Goal: Task Accomplishment & Management: Complete application form

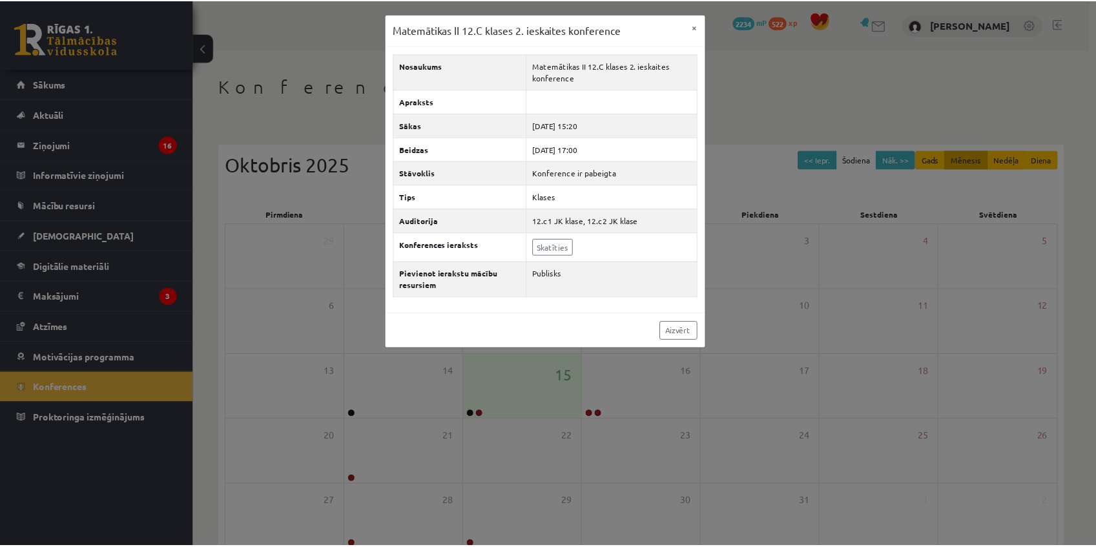
scroll to position [68, 0]
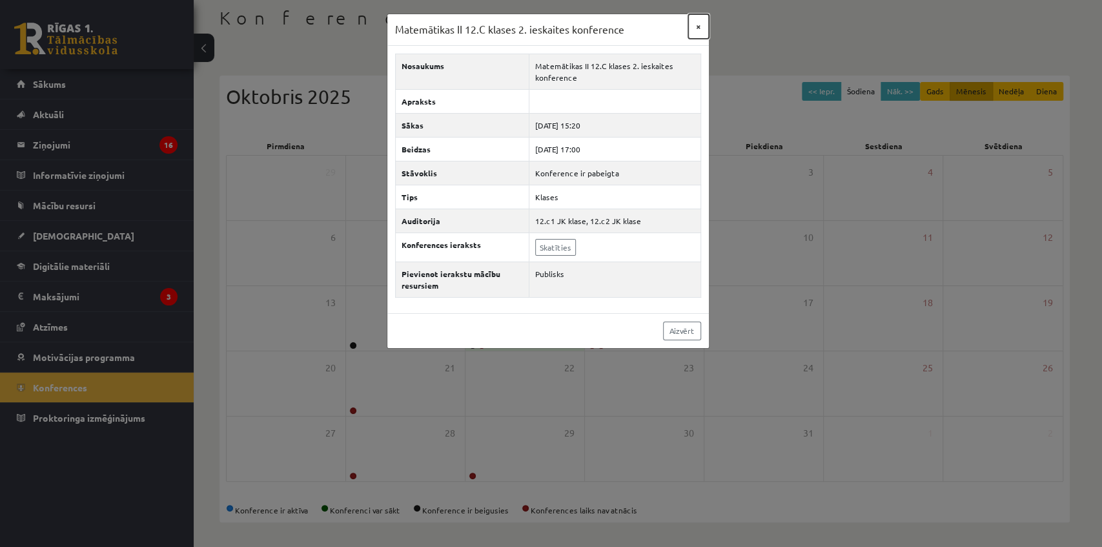
click at [702, 23] on button "×" at bounding box center [698, 26] width 21 height 25
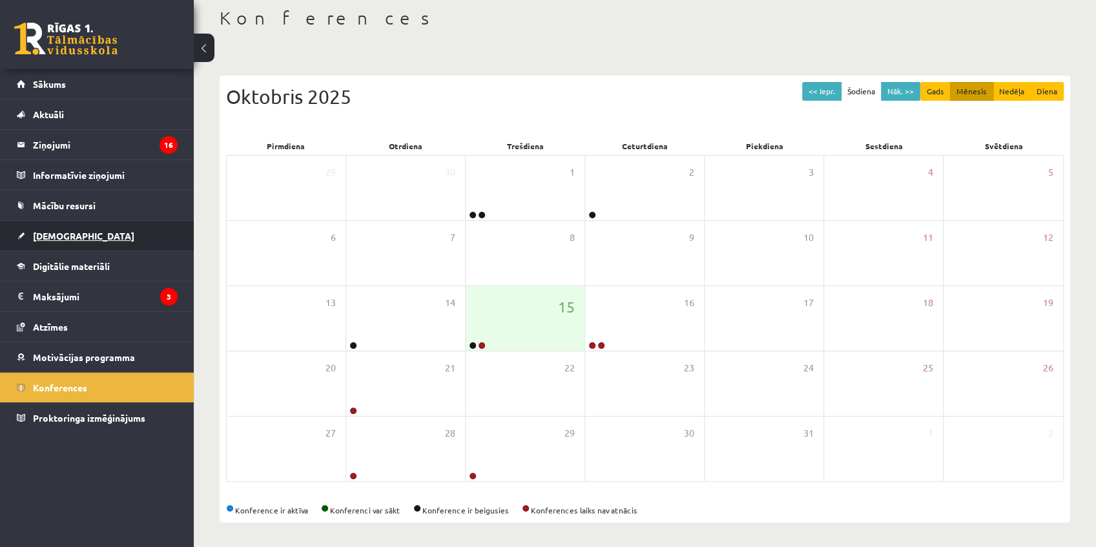
click at [68, 236] on span "[DEMOGRAPHIC_DATA]" at bounding box center [83, 236] width 101 height 12
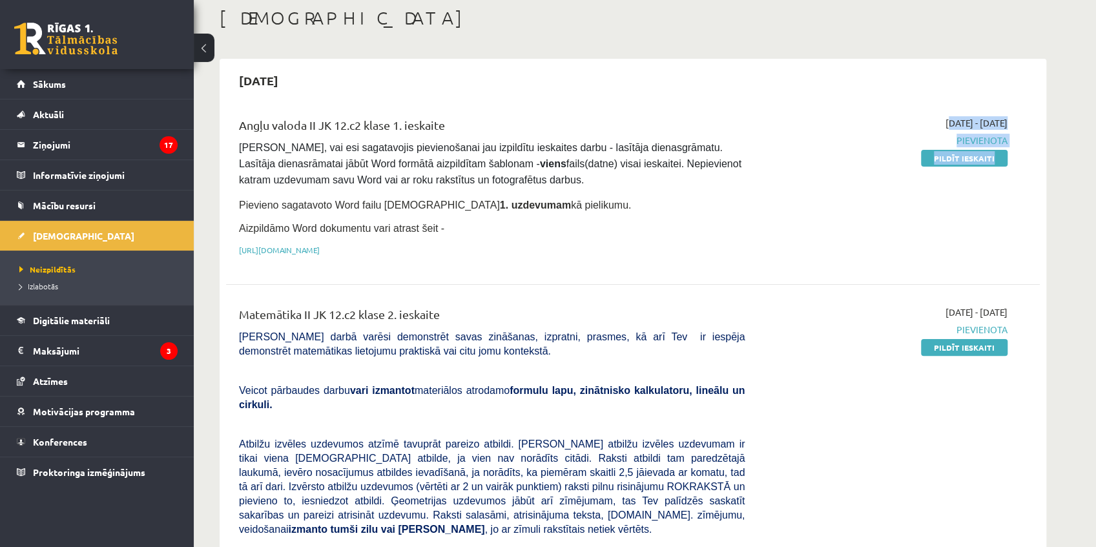
drag, startPoint x: 937, startPoint y: 122, endPoint x: 1039, endPoint y: 151, distance: 106.7
click at [1039, 151] on div "2025-10-15 Angļu valoda II JK 12.c2 klase 1. ieskaite Pārliecinies, vai esi sag…" at bounding box center [632, 493] width 826 height 869
click at [1040, 152] on div "2025-10-15 Angļu valoda II JK 12.c2 klase 1. ieskaite Pārliecinies, vai esi sag…" at bounding box center [632, 493] width 826 height 869
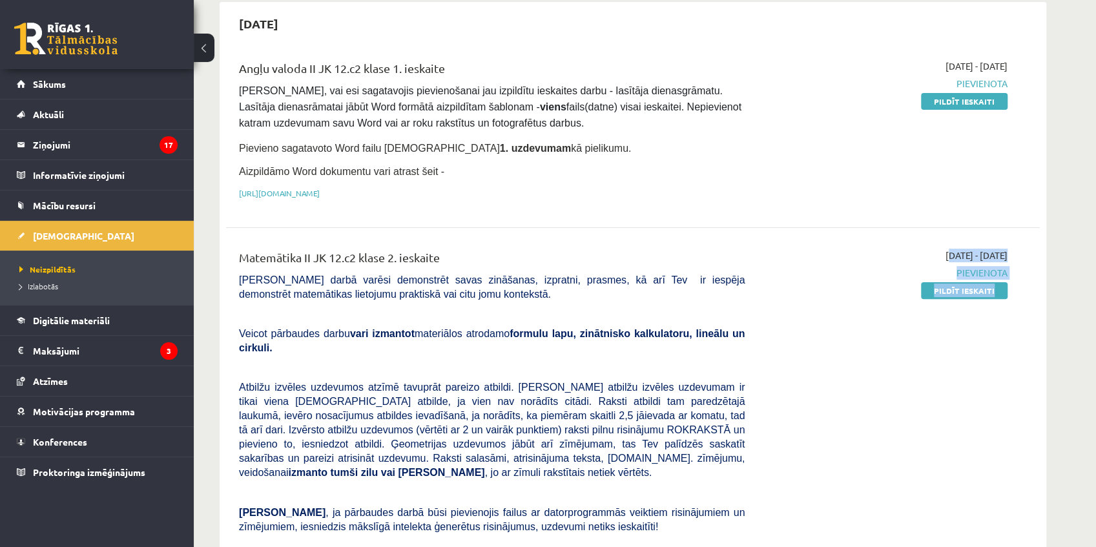
drag, startPoint x: 903, startPoint y: 251, endPoint x: 1028, endPoint y: 289, distance: 130.9
click at [1028, 289] on div "Matemātika II JK 12.c2 klase 2. ieskaite Pārbaudes darbā varēsi demonstrēt sava…" at bounding box center [632, 457] width 813 height 442
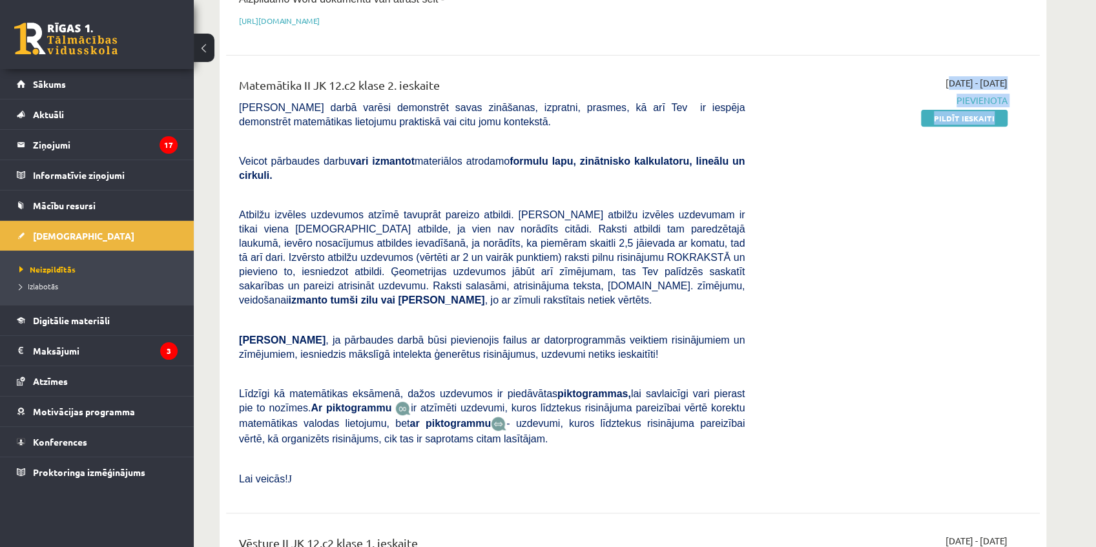
scroll to position [355, 0]
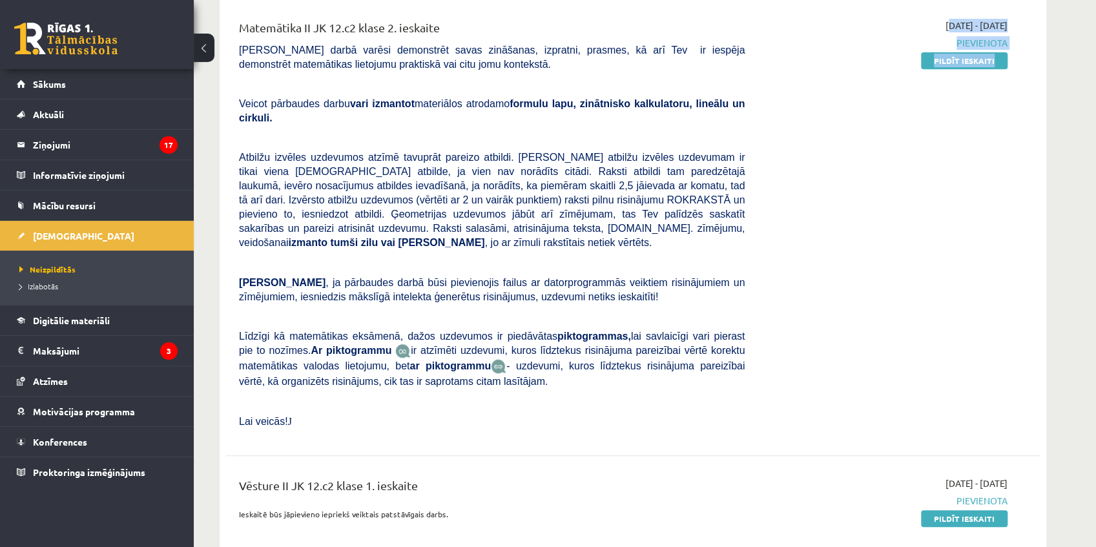
click at [852, 372] on div "2025-10-01 - 2025-10-15 Pievienota Pildīt ieskaiti" at bounding box center [885, 227] width 263 height 416
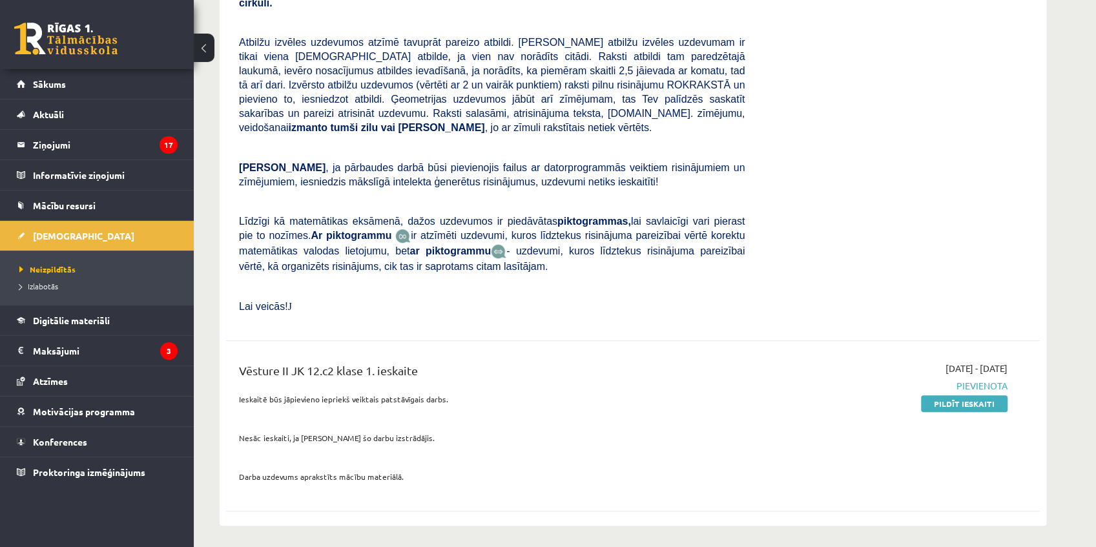
drag, startPoint x: 898, startPoint y: 328, endPoint x: 1006, endPoint y: 352, distance: 110.4
click at [1006, 352] on div "Vēsture II JK 12.c2 klase 1. ieskaite Ieskaitē būs jāpievieno iepriekš veiktais…" at bounding box center [632, 426] width 813 height 154
click at [1034, 358] on div "Vēsture II JK 12.c2 klase 1. ieskaite Ieskaitē būs jāpievieno iepriekš veiktais…" at bounding box center [632, 426] width 813 height 154
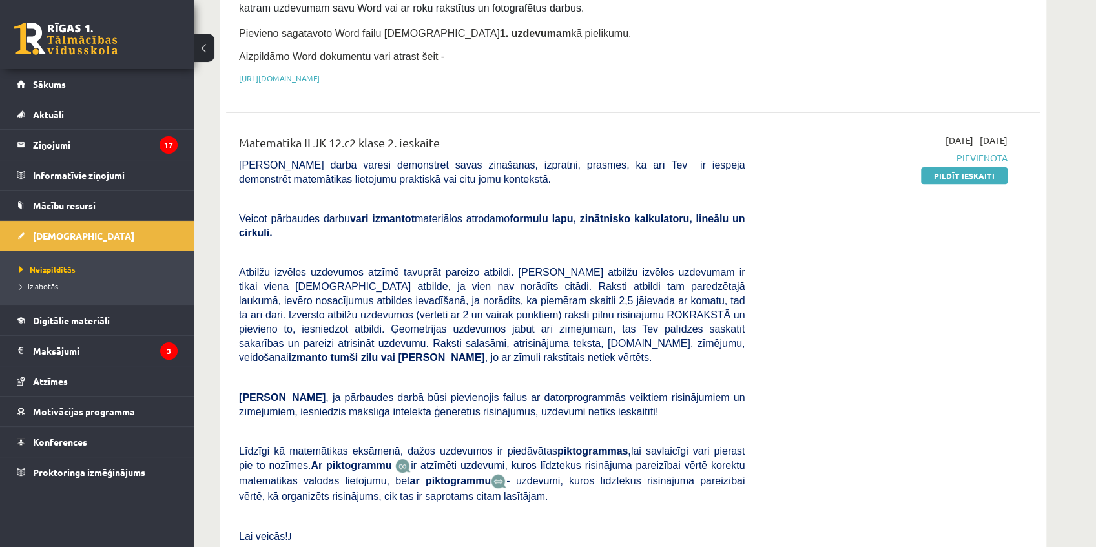
scroll to position [183, 0]
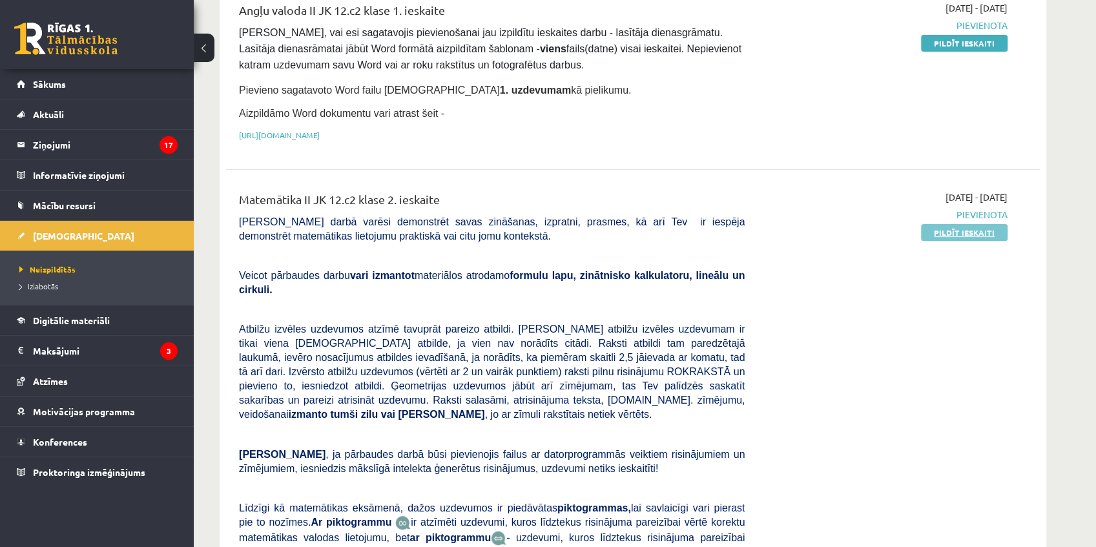
click at [966, 229] on link "Pildīt ieskaiti" at bounding box center [964, 232] width 87 height 17
click at [61, 440] on span "Konferences" at bounding box center [60, 442] width 54 height 12
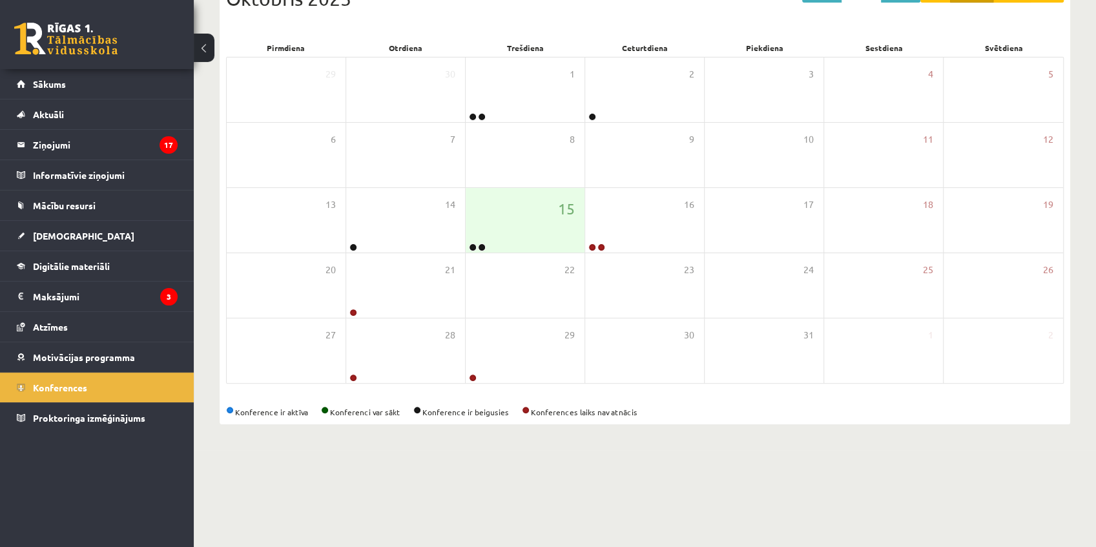
scroll to position [68, 0]
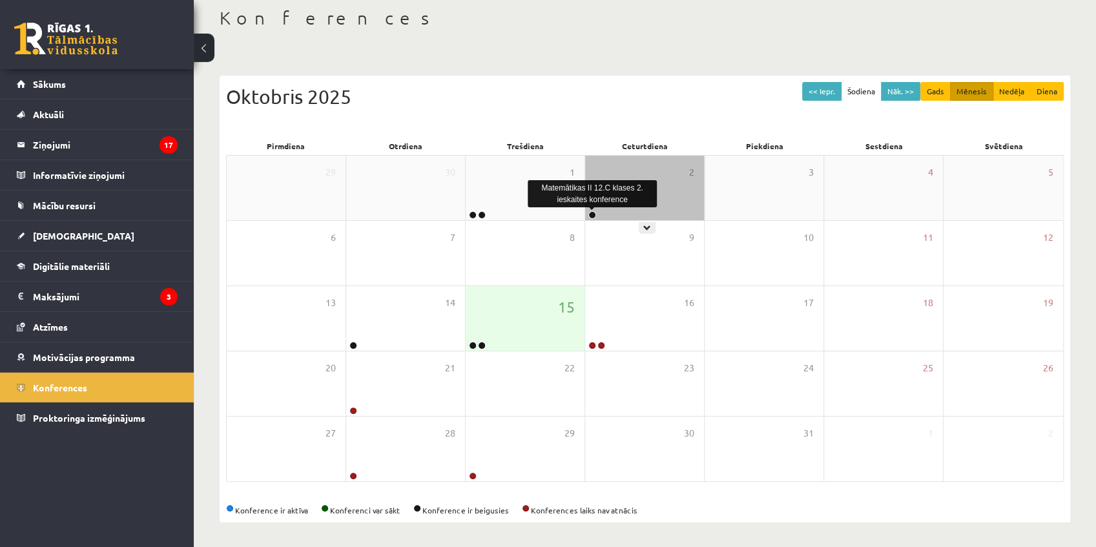
click at [594, 215] on link at bounding box center [592, 215] width 8 height 8
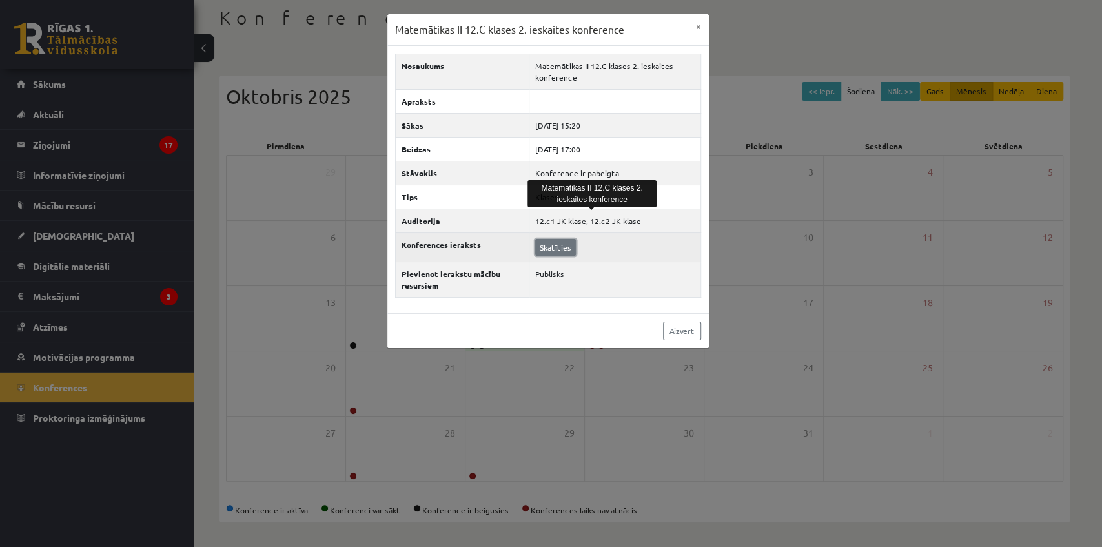
click at [559, 245] on link "Skatīties" at bounding box center [555, 247] width 41 height 17
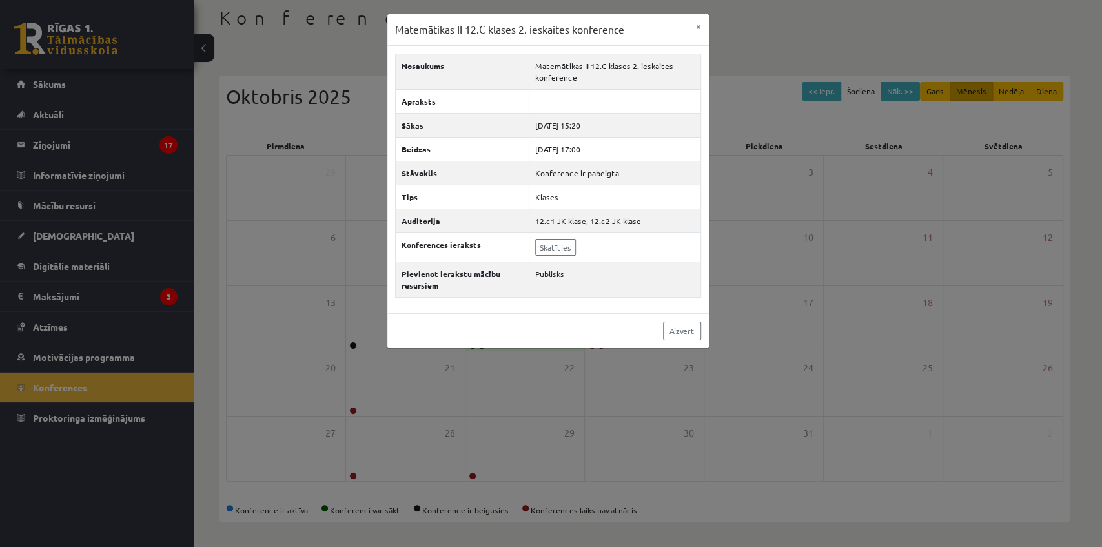
click at [710, 24] on div "Matemātikas II 12.C klases 2. ieskaites konference × Nosaukums Matemātikas II 1…" at bounding box center [551, 273] width 1102 height 547
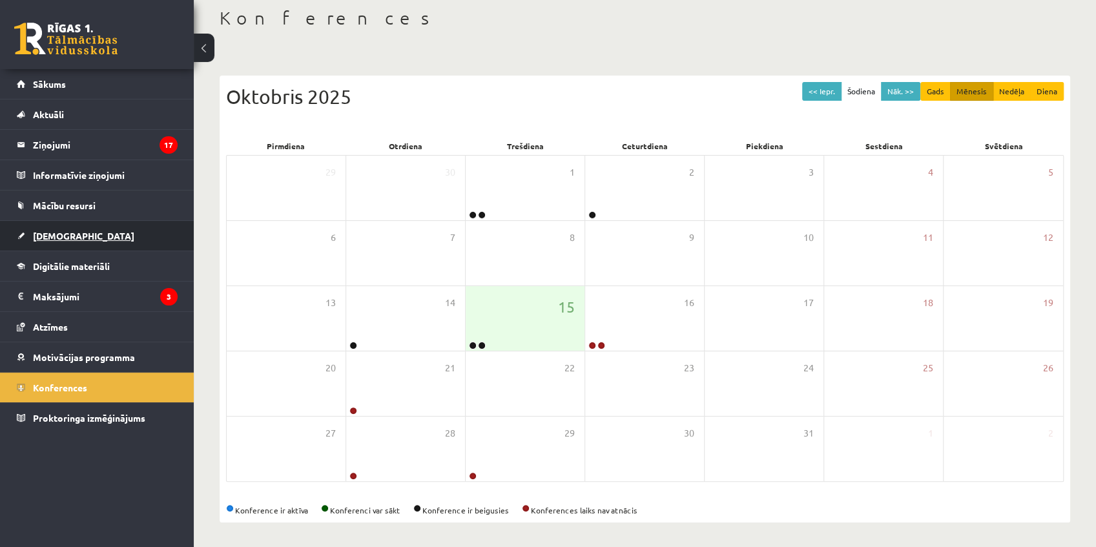
click at [69, 231] on span "[DEMOGRAPHIC_DATA]" at bounding box center [83, 236] width 101 height 12
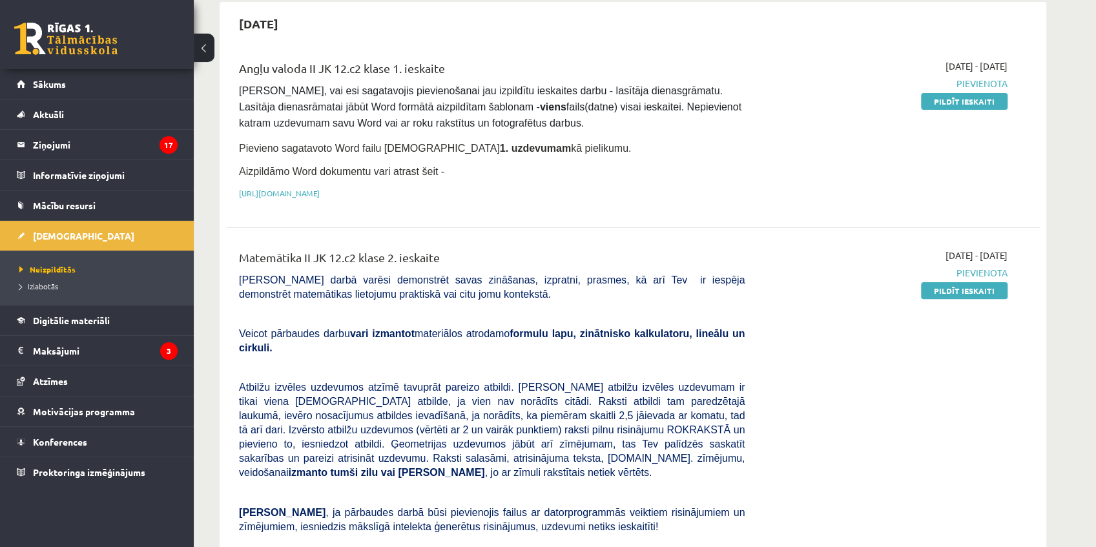
scroll to position [68, 0]
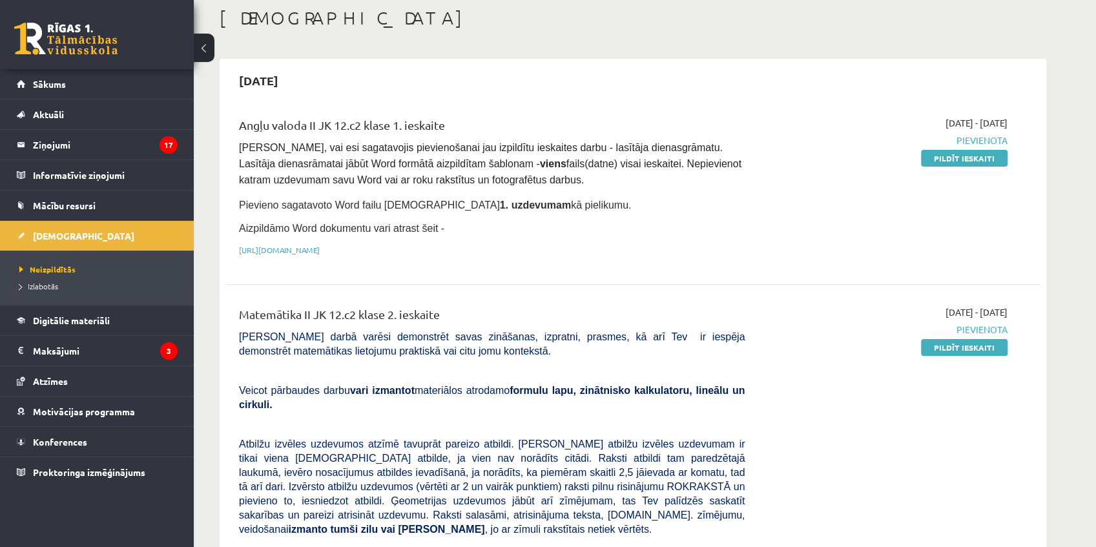
click at [975, 357] on div "2025-10-01 - 2025-10-15 Pievienota Pildīt ieskaiti" at bounding box center [885, 513] width 263 height 416
click at [974, 343] on link "Pildīt ieskaiti" at bounding box center [964, 347] width 87 height 17
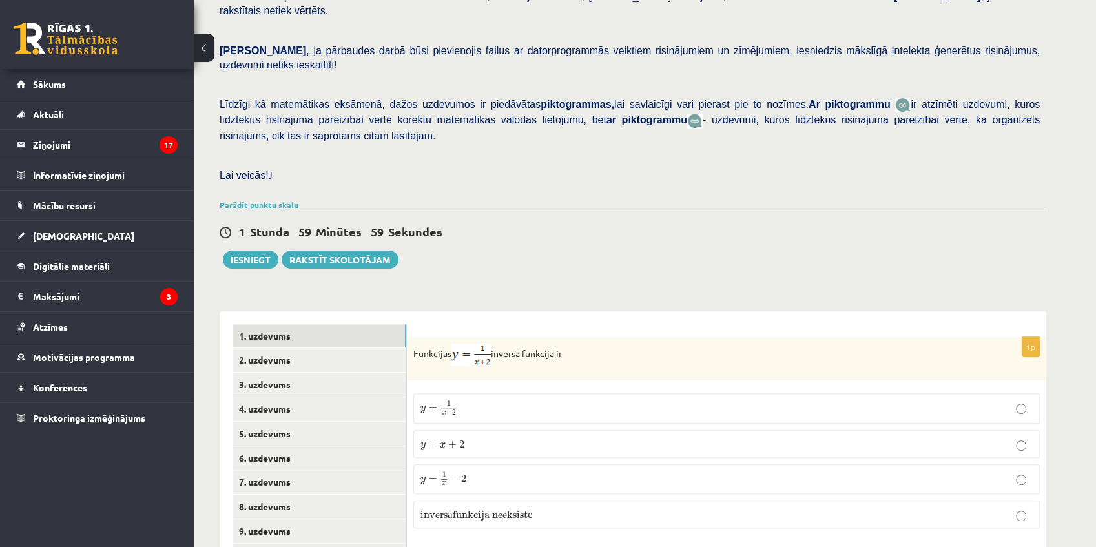
scroll to position [344, 0]
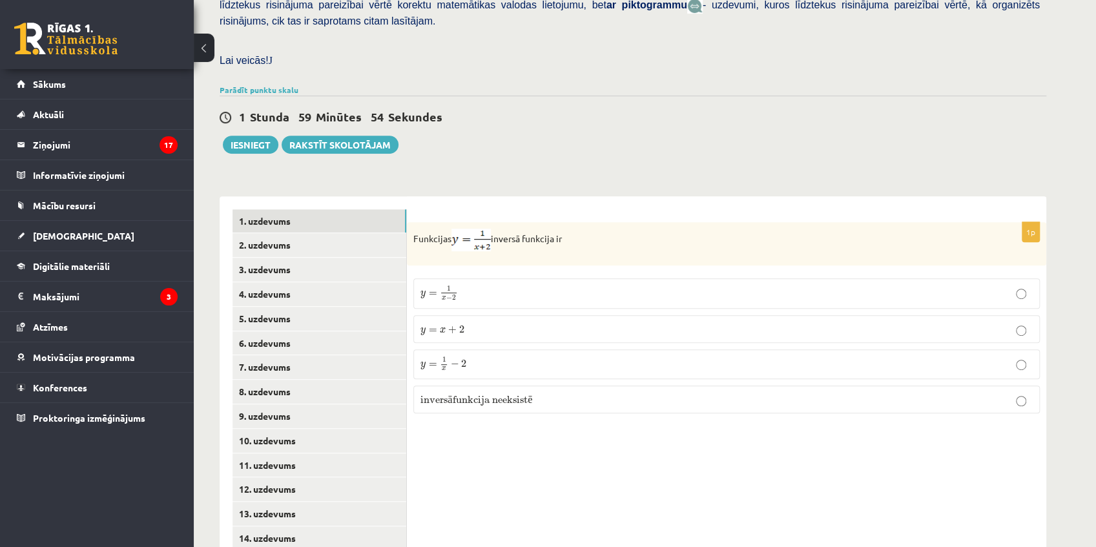
click at [469, 285] on p "y = 1 x − 2 y = 1 x − 2" at bounding box center [726, 293] width 612 height 17
click at [491, 285] on p "y = 1 x − 2 y = 1 x − 2" at bounding box center [726, 293] width 612 height 17
drag, startPoint x: 416, startPoint y: 209, endPoint x: 556, endPoint y: 210, distance: 140.7
click at [556, 229] on p "Funkcijas inversā funkcija ir" at bounding box center [694, 240] width 562 height 23
click at [594, 229] on p "Funkcijas inversā funkcija ir" at bounding box center [694, 240] width 562 height 23
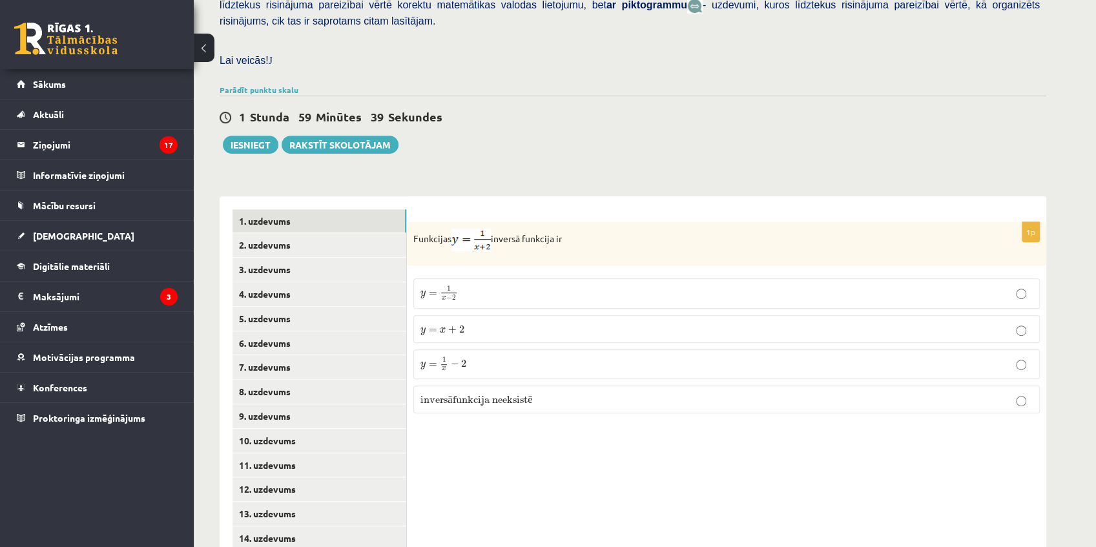
drag, startPoint x: 575, startPoint y: 211, endPoint x: 414, endPoint y: 213, distance: 160.8
click at [414, 229] on p "Funkcijas inversā funkcija ir" at bounding box center [694, 240] width 562 height 23
click at [471, 229] on img at bounding box center [470, 240] width 39 height 23
click at [661, 196] on div "1p Funkcijas inversā funkcija ir y = 1 x − 2 y = 1 x − 2 y = x + 2 y = x + 2 y …" at bounding box center [726, 404] width 639 height 416
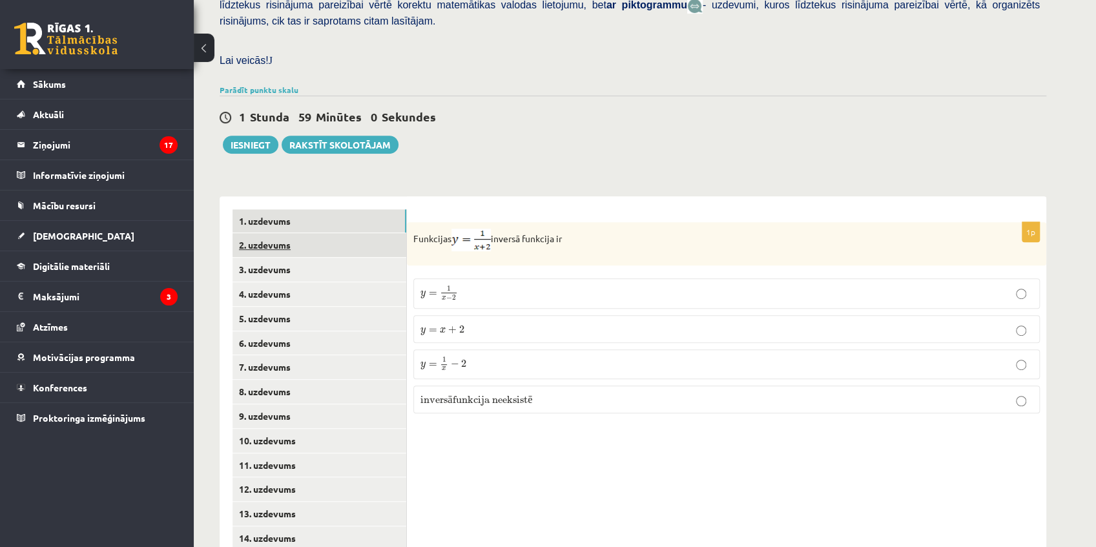
click at [318, 233] on link "2. uzdevums" at bounding box center [319, 245] width 174 height 24
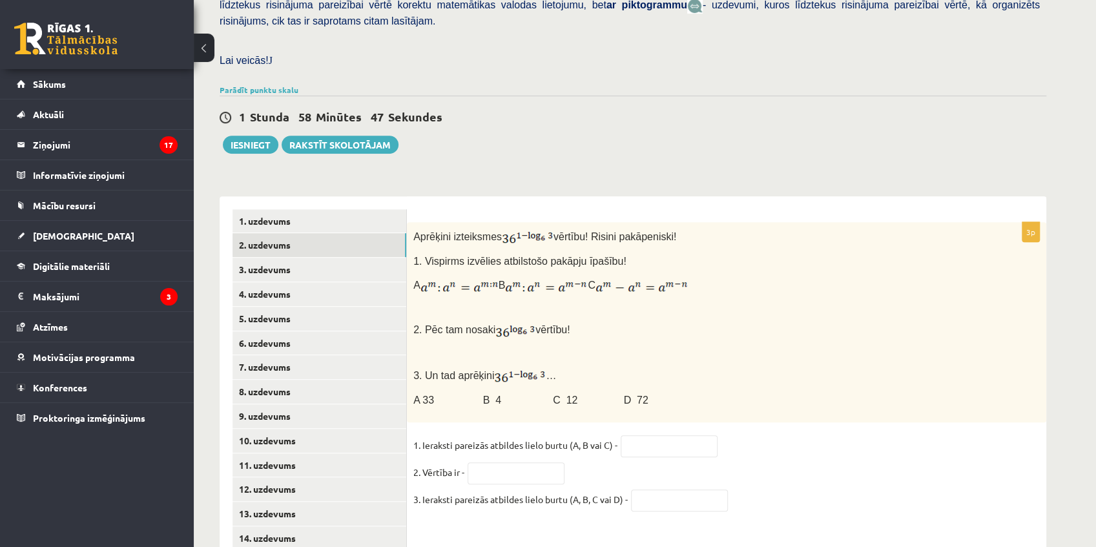
scroll to position [402, 0]
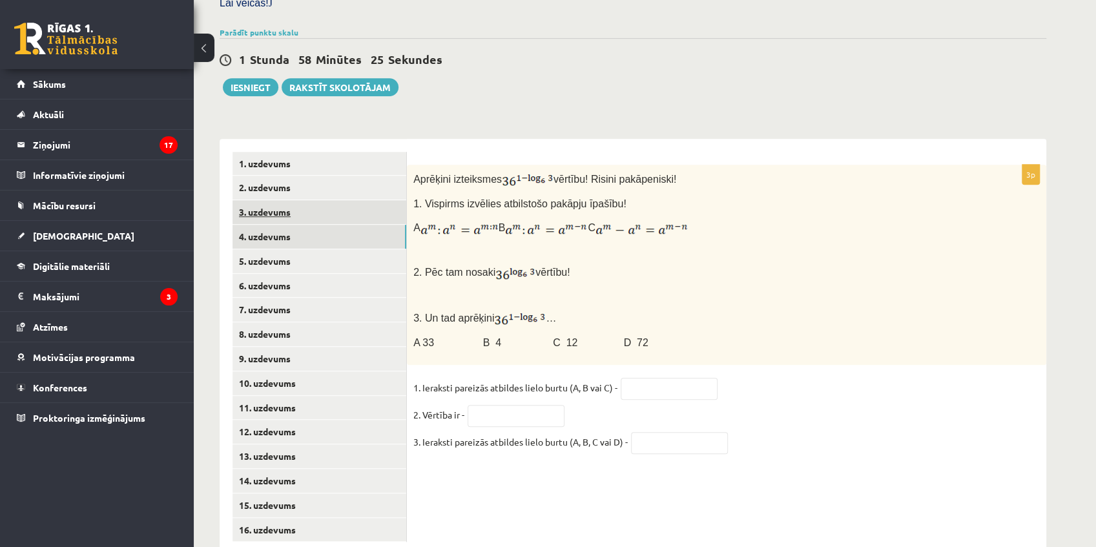
click at [332, 200] on link "3. uzdevums" at bounding box center [319, 212] width 174 height 24
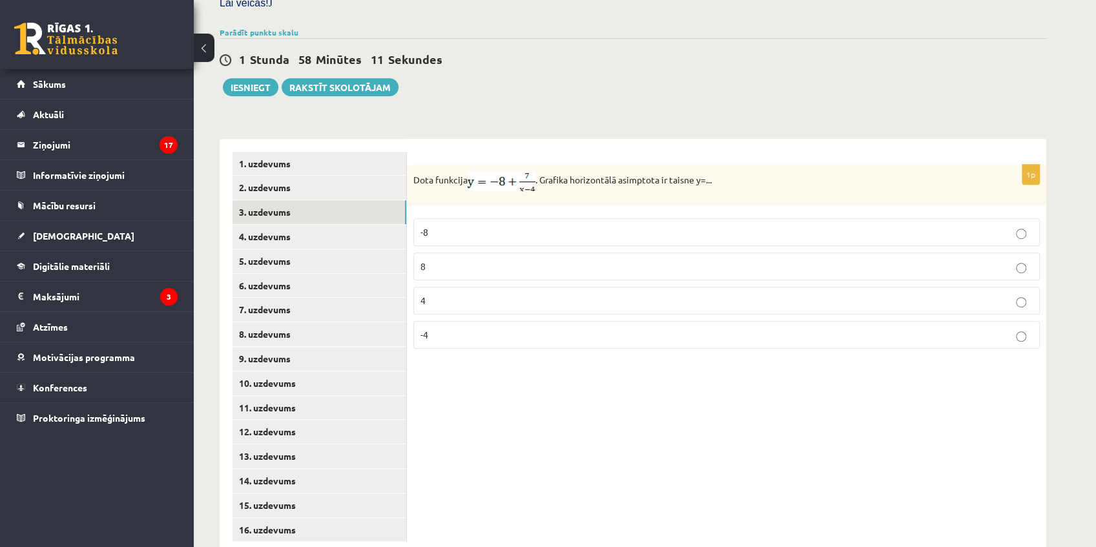
drag, startPoint x: 770, startPoint y: 165, endPoint x: 771, endPoint y: 134, distance: 31.0
drag, startPoint x: 771, startPoint y: 134, endPoint x: 742, endPoint y: 147, distance: 31.8
click at [742, 171] on p "Dota funkcija . Grafika horizontālā asimptota ir taisne y=..." at bounding box center [694, 181] width 562 height 20
click at [468, 225] on p "-8" at bounding box center [726, 232] width 612 height 14
click at [328, 225] on link "4. uzdevums" at bounding box center [319, 237] width 174 height 24
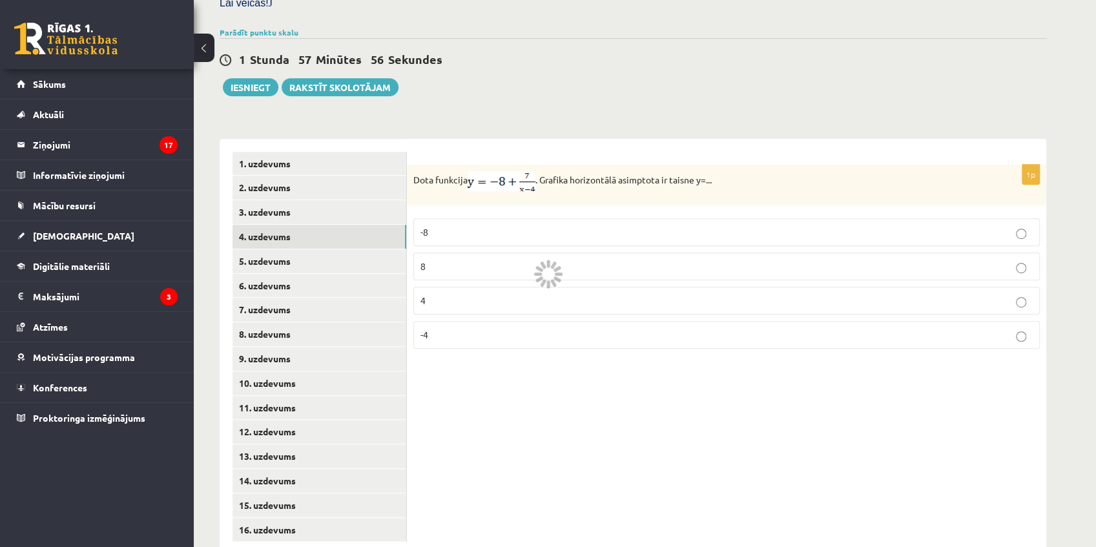
click at [323, 249] on link "5. uzdevums" at bounding box center [319, 261] width 174 height 24
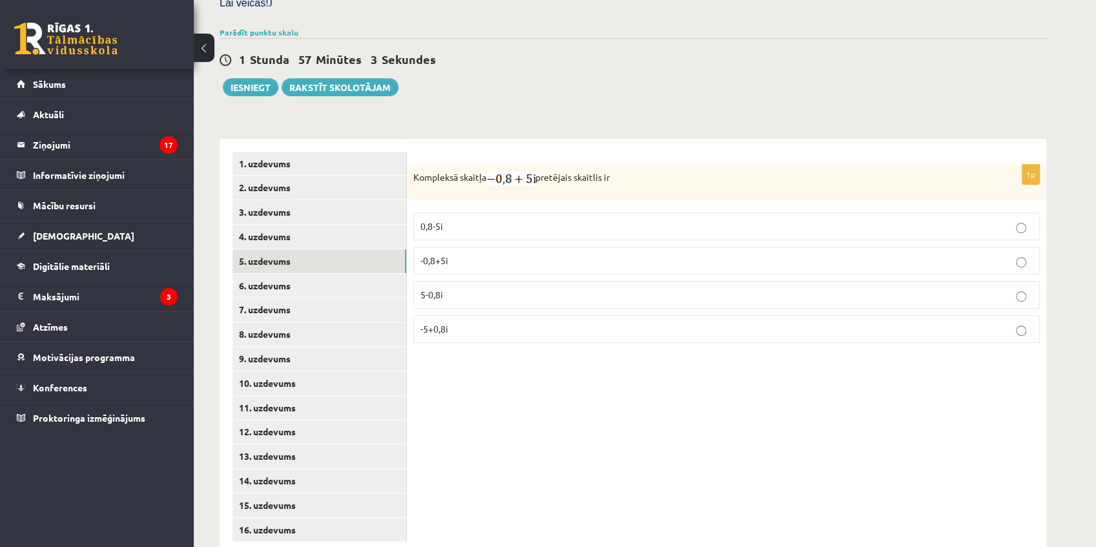
drag, startPoint x: 449, startPoint y: 304, endPoint x: 453, endPoint y: 298, distance: 6.6
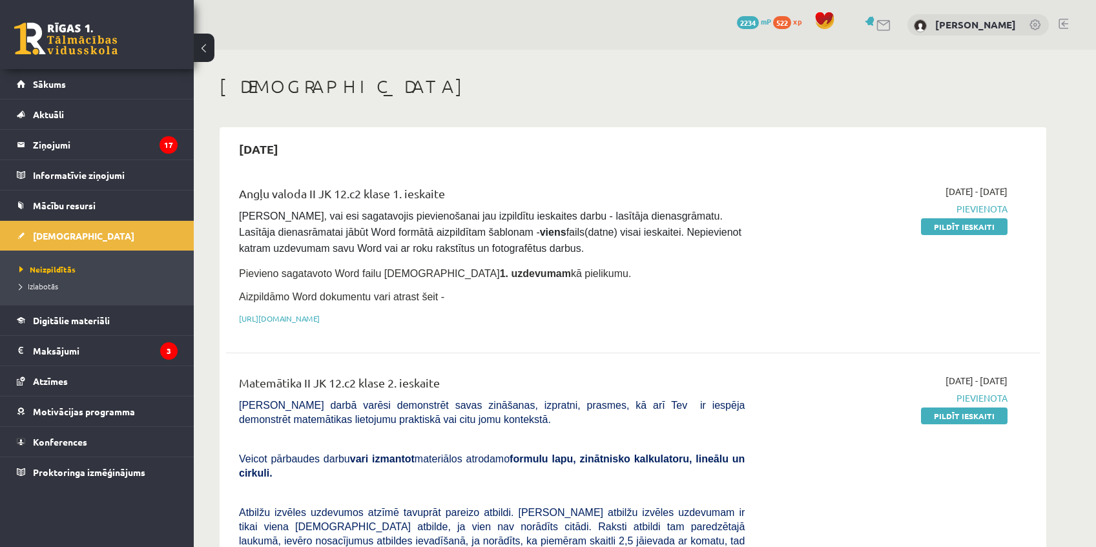
scroll to position [68, 0]
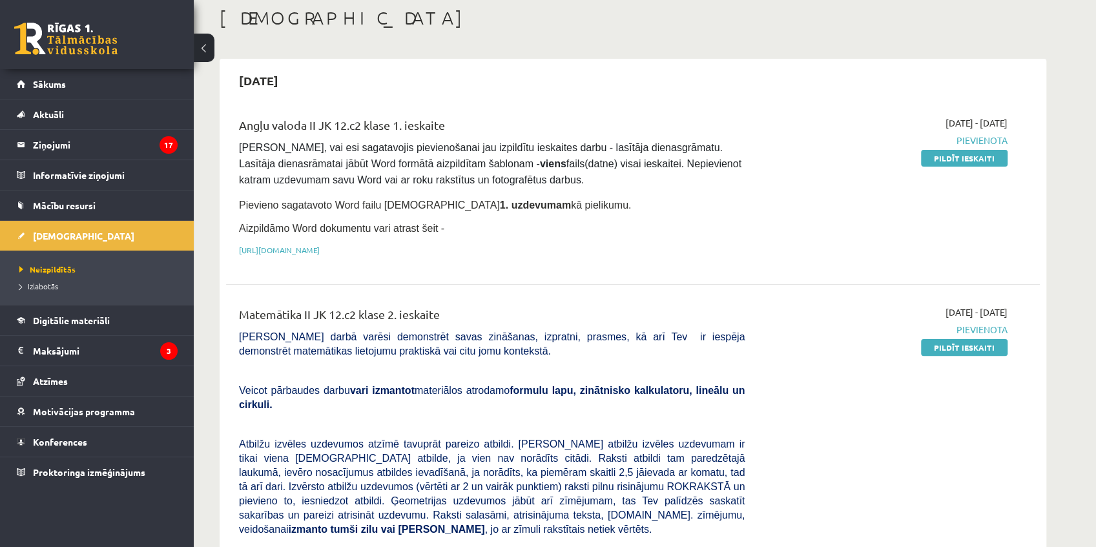
click at [751, 351] on div "Matemātika II JK 12.c2 klase 2. ieskaite Pārbaudes darbā varēsi demonstrēt sava…" at bounding box center [491, 513] width 525 height 416
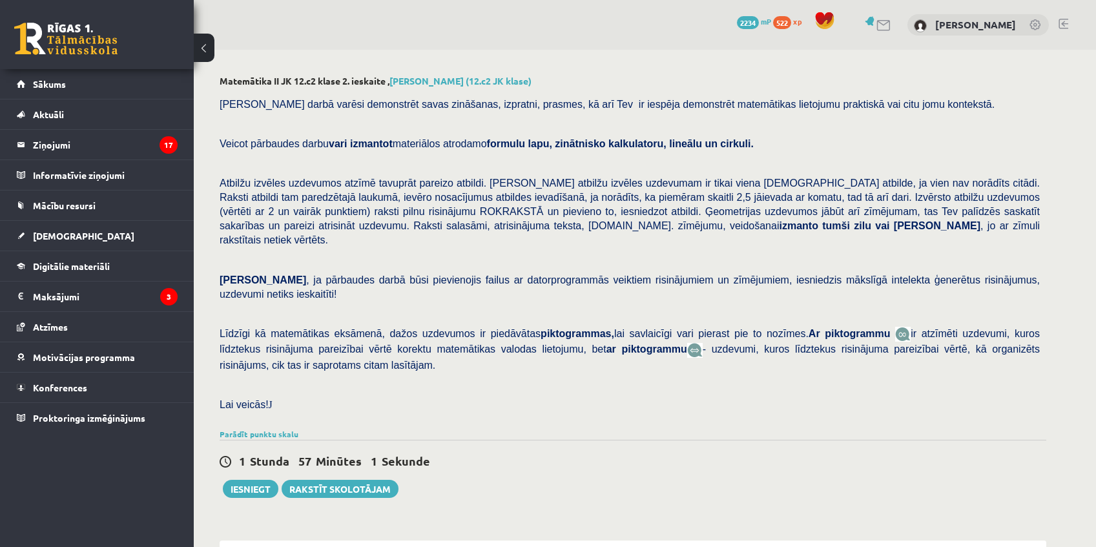
scroll to position [402, 0]
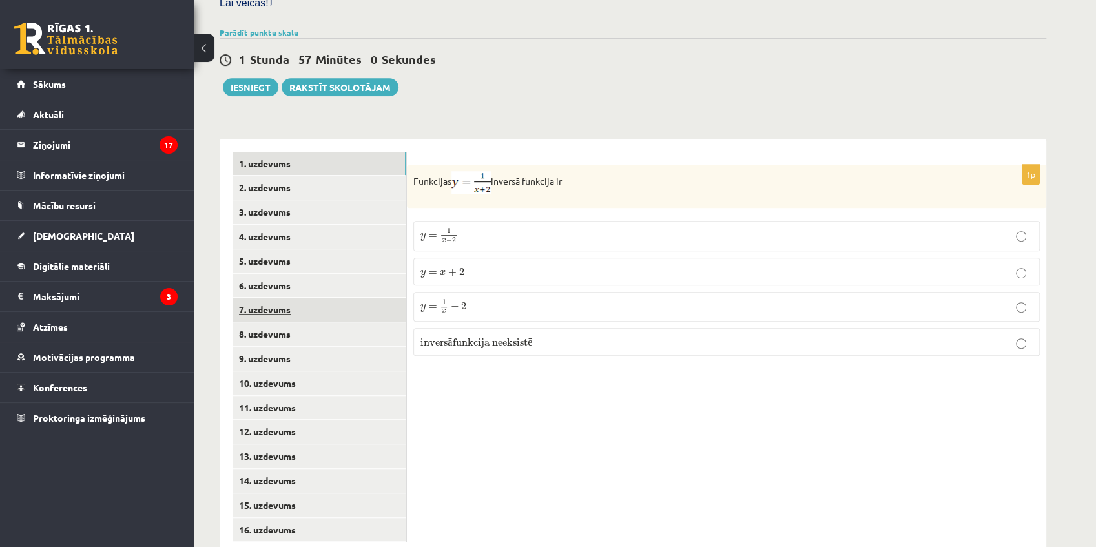
click at [306, 298] on link "7. uzdevums" at bounding box center [319, 310] width 174 height 24
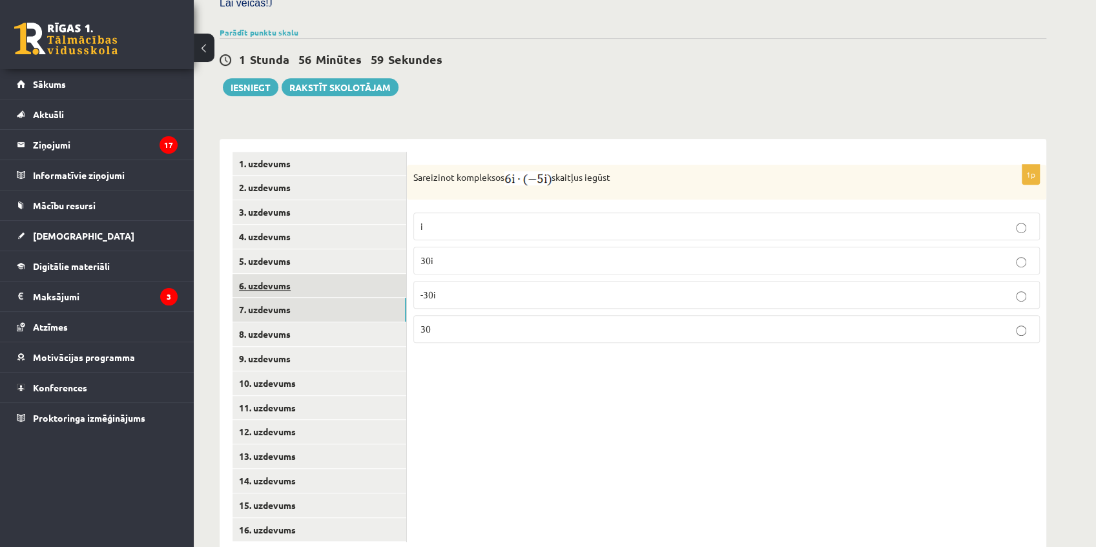
click at [333, 274] on link "6. uzdevums" at bounding box center [319, 286] width 174 height 24
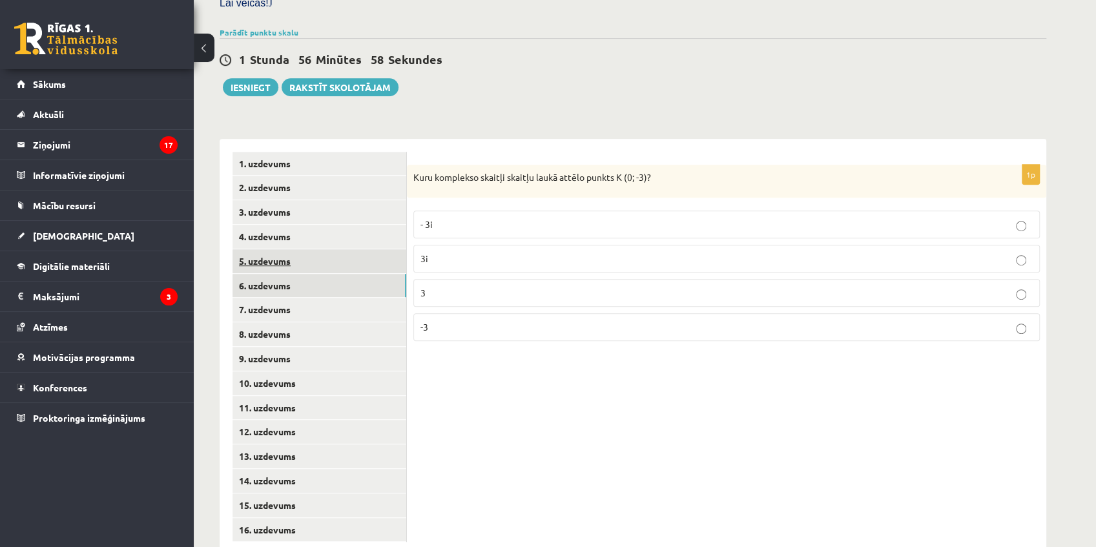
click at [316, 249] on link "5. uzdevums" at bounding box center [319, 261] width 174 height 24
click at [489, 247] on label "-0,8+5i" at bounding box center [726, 261] width 626 height 28
click at [457, 288] on p "5-0,8i" at bounding box center [726, 295] width 612 height 14
click at [476, 219] on p "0,8-5i" at bounding box center [726, 226] width 612 height 14
click at [297, 274] on link "6. uzdevums" at bounding box center [319, 286] width 174 height 24
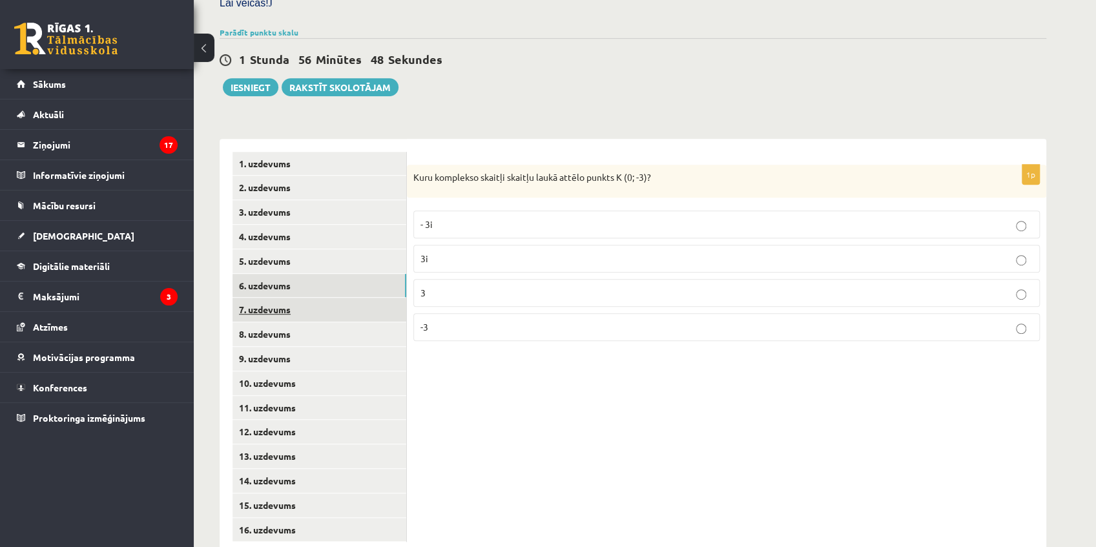
click at [342, 298] on link "7. uzdevums" at bounding box center [319, 310] width 174 height 24
click at [334, 322] on link "8. uzdevums" at bounding box center [319, 334] width 174 height 24
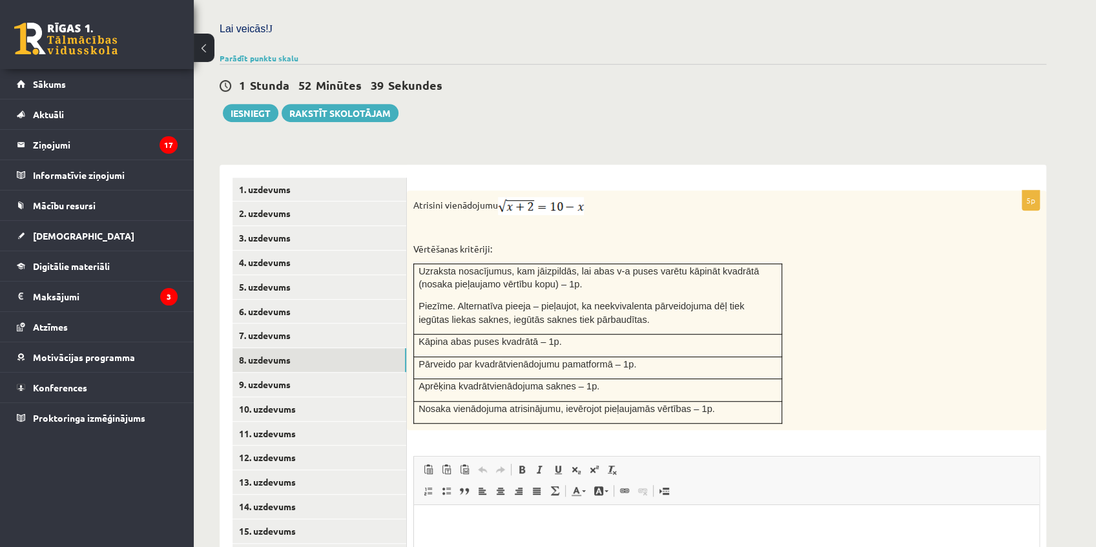
scroll to position [491, 0]
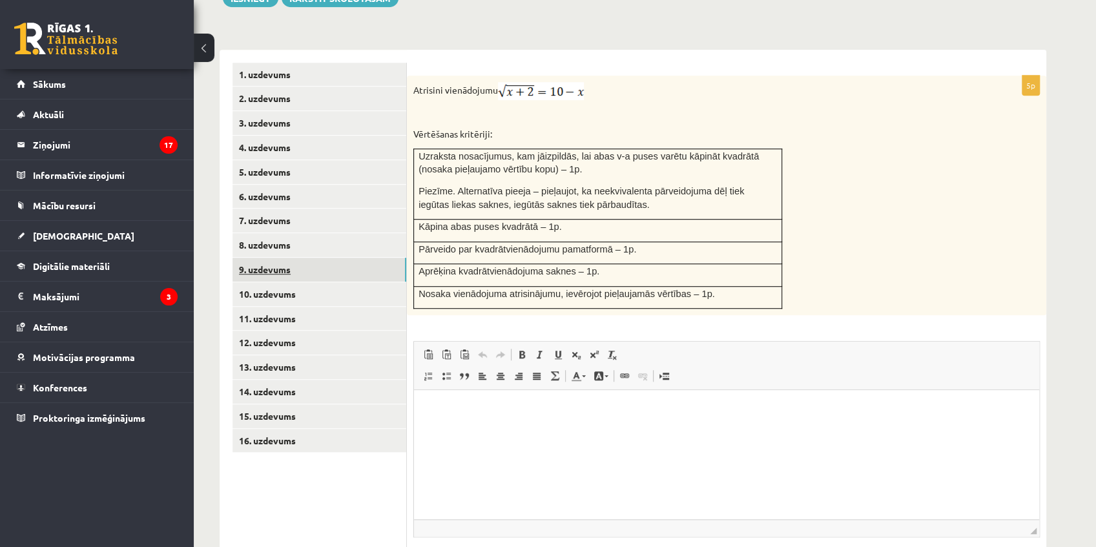
click at [276, 258] on link "9. uzdevums" at bounding box center [319, 270] width 174 height 24
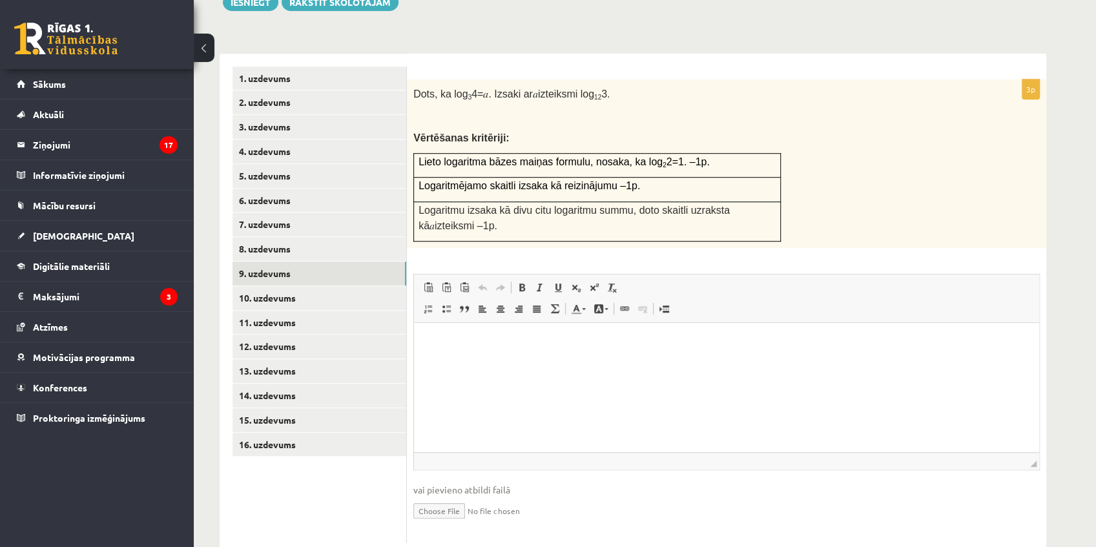
scroll to position [0, 0]
click at [307, 237] on link "8. uzdevums" at bounding box center [319, 249] width 174 height 24
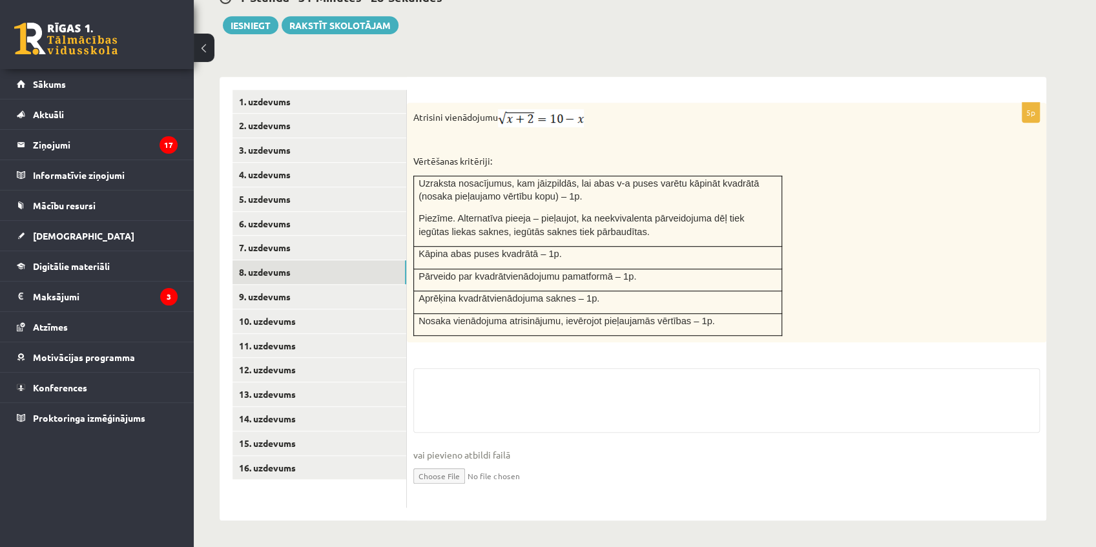
scroll to position [434, 0]
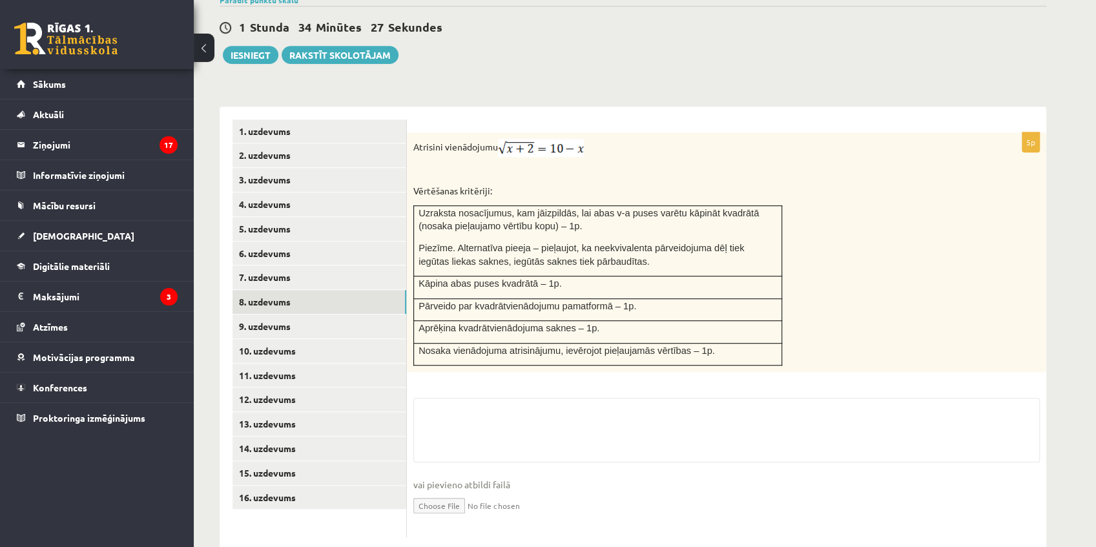
click at [498, 369] on div "5p Atrisini vienādojumu Vērtēšanas kritēriji: Uzraksta nosacījumus, kam jāizpil…" at bounding box center [726, 334] width 639 height 405
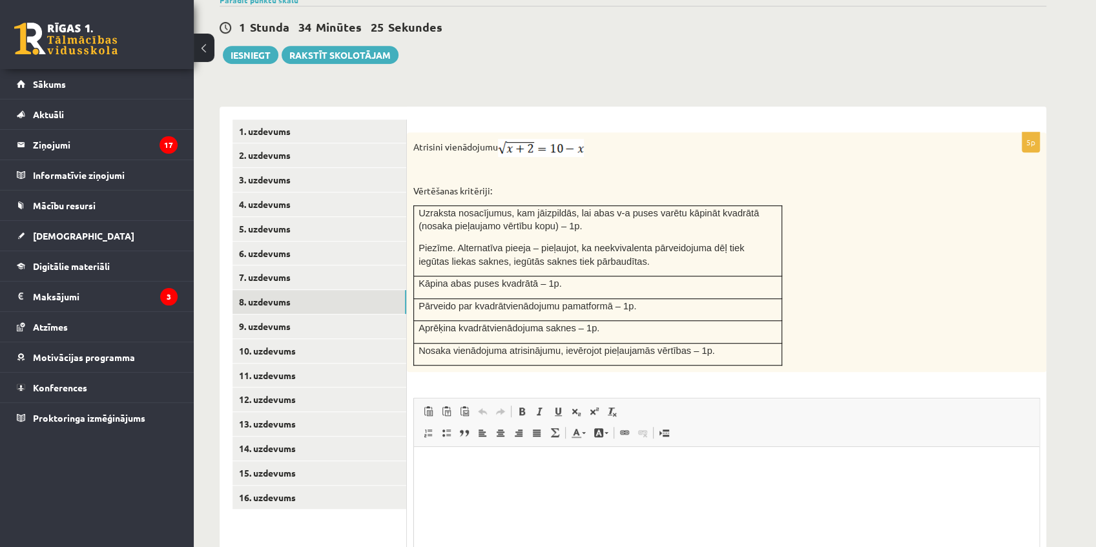
scroll to position [491, 0]
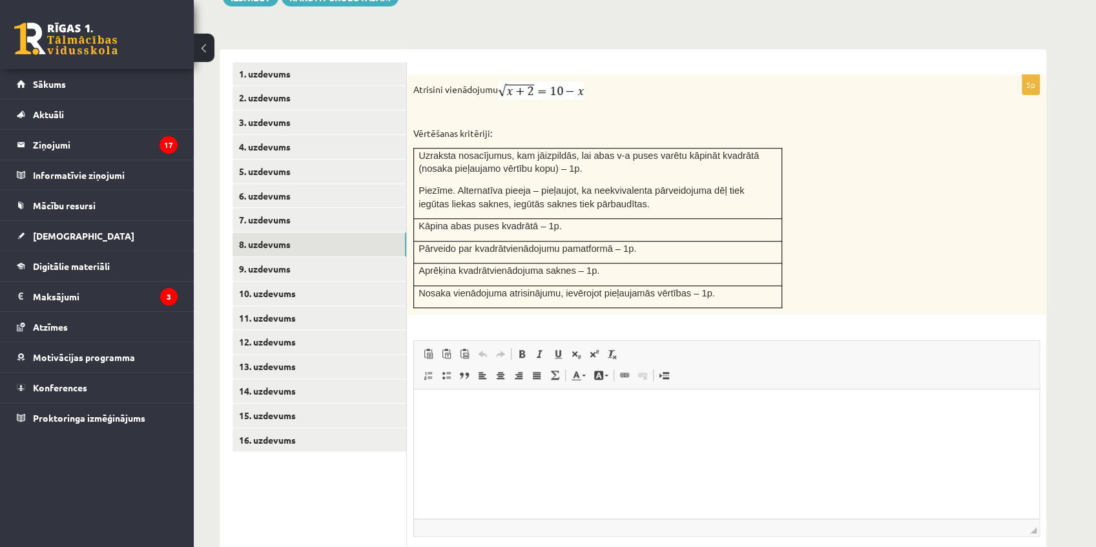
click at [450, 397] on html at bounding box center [726, 408] width 625 height 39
click at [334, 257] on link "9. uzdevums" at bounding box center [319, 269] width 174 height 24
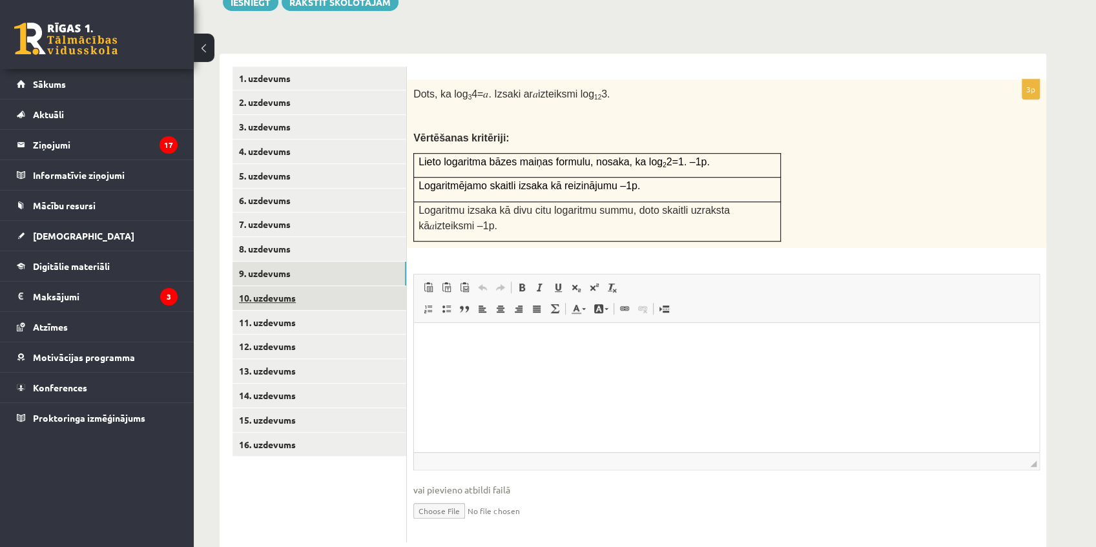
scroll to position [0, 0]
click at [318, 286] on link "10. uzdevums" at bounding box center [319, 298] width 174 height 24
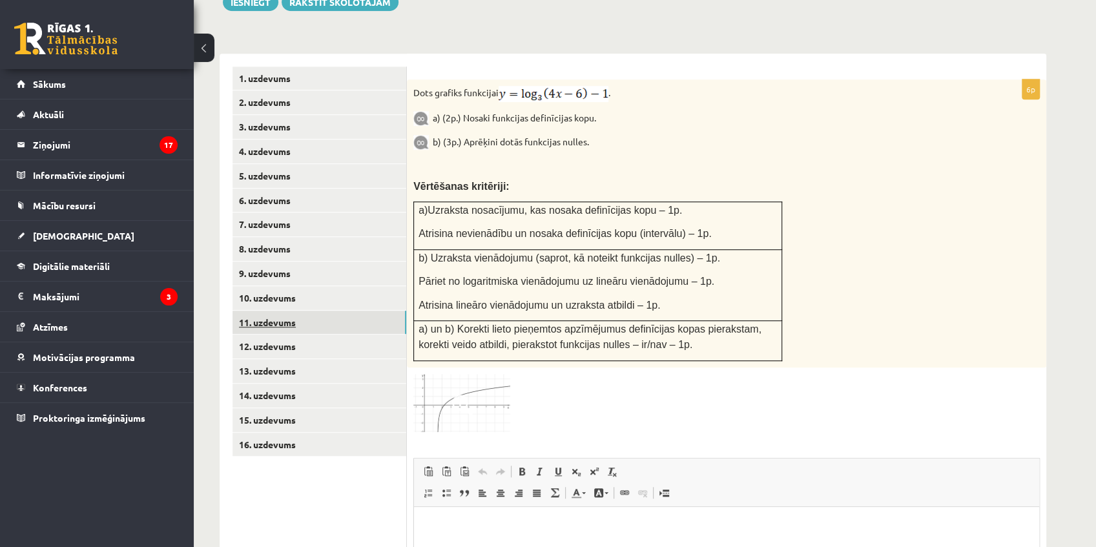
click at [311, 311] on link "11. uzdevums" at bounding box center [319, 323] width 174 height 24
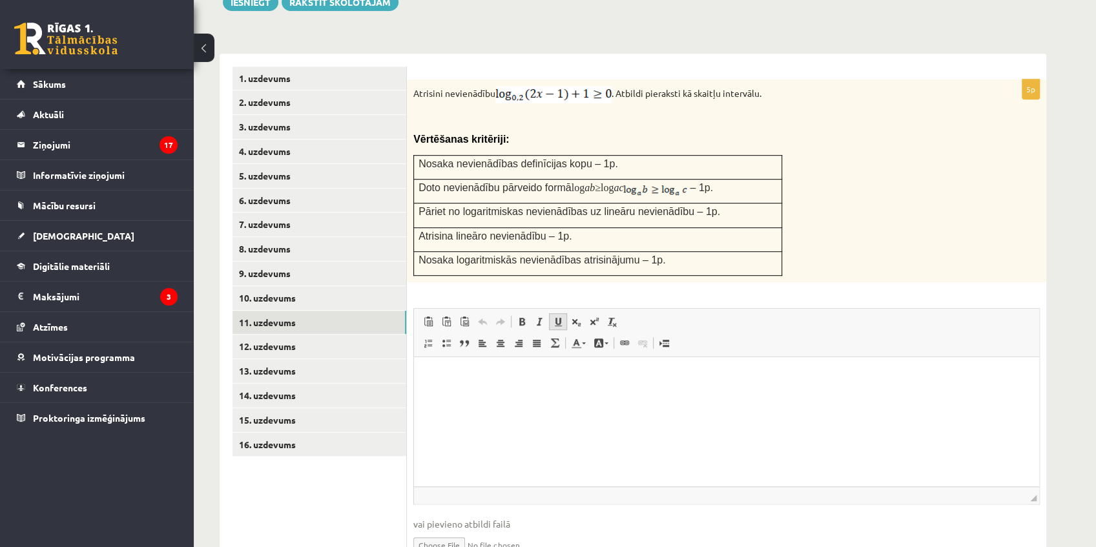
scroll to position [429, 0]
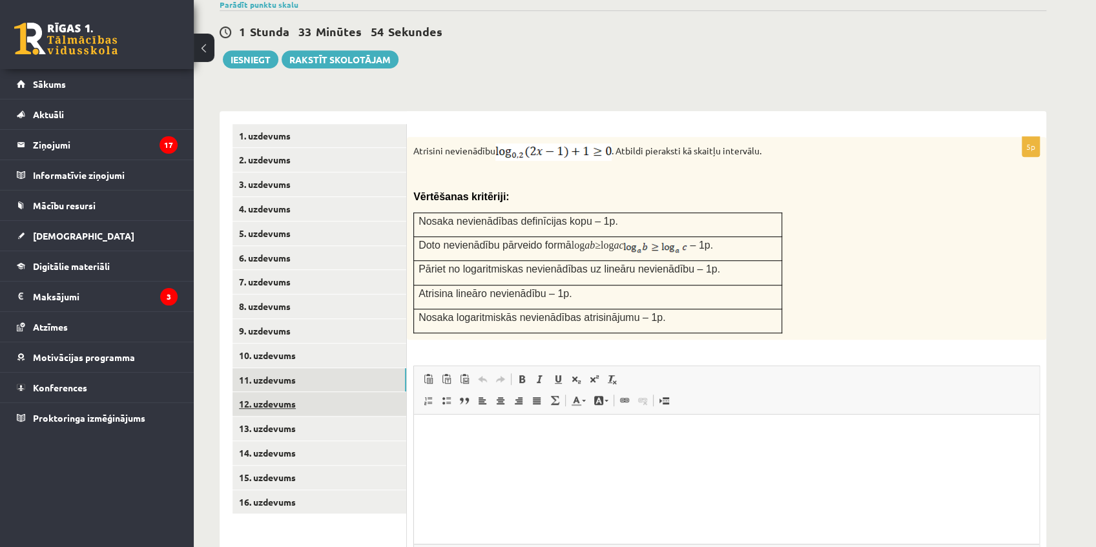
click at [376, 392] on link "12. uzdevums" at bounding box center [319, 404] width 174 height 24
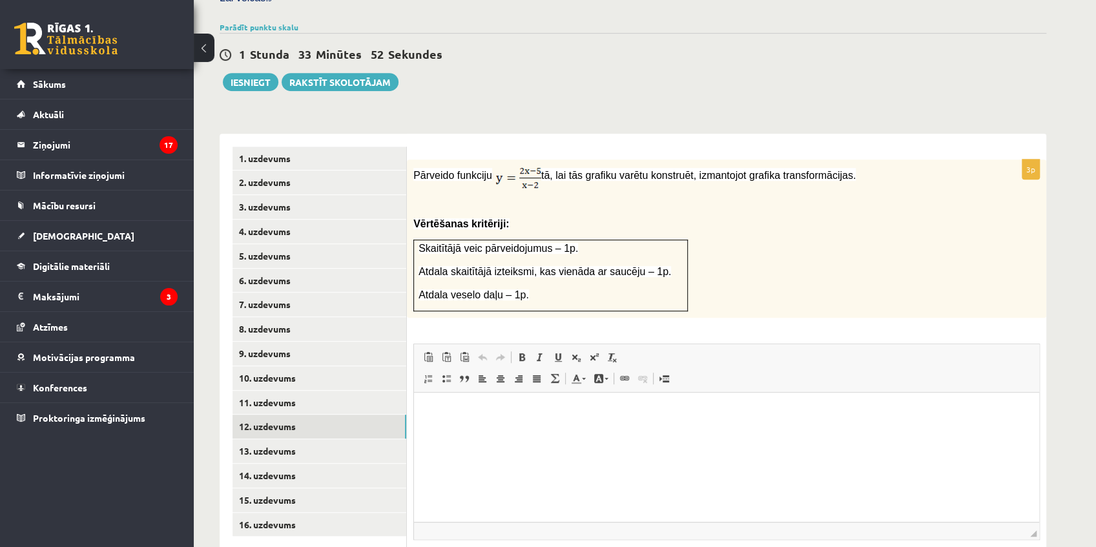
scroll to position [0, 0]
click at [321, 513] on link "16. uzdevums" at bounding box center [319, 525] width 174 height 24
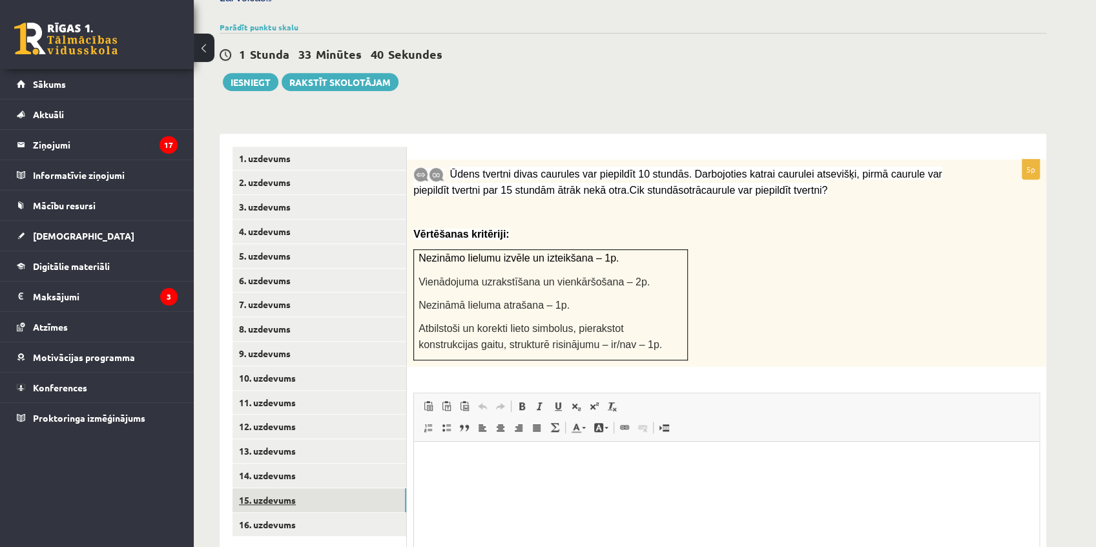
click at [321, 488] on link "15. uzdevums" at bounding box center [319, 500] width 174 height 24
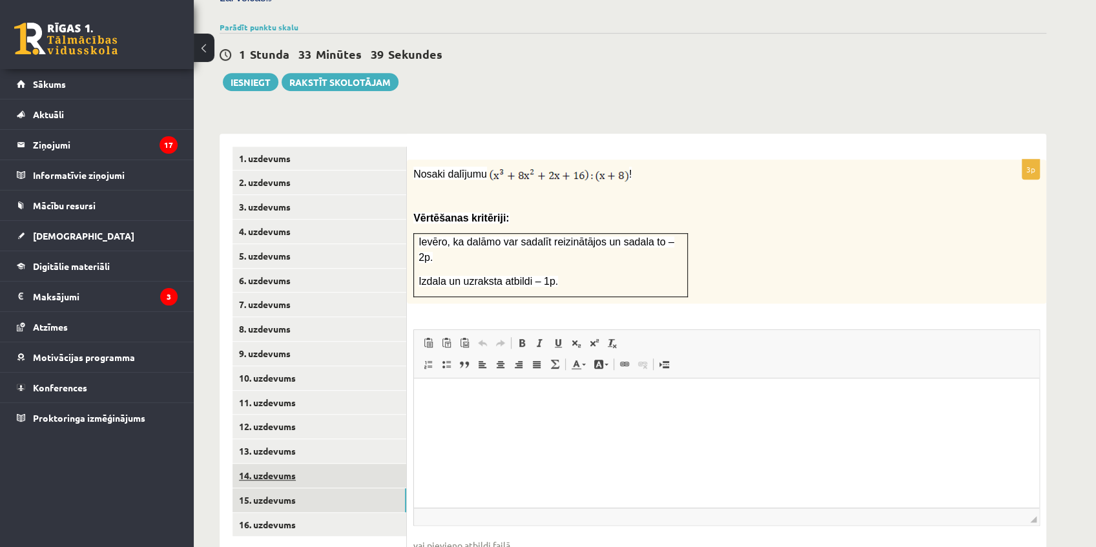
click at [311, 464] on link "14. uzdevums" at bounding box center [319, 476] width 174 height 24
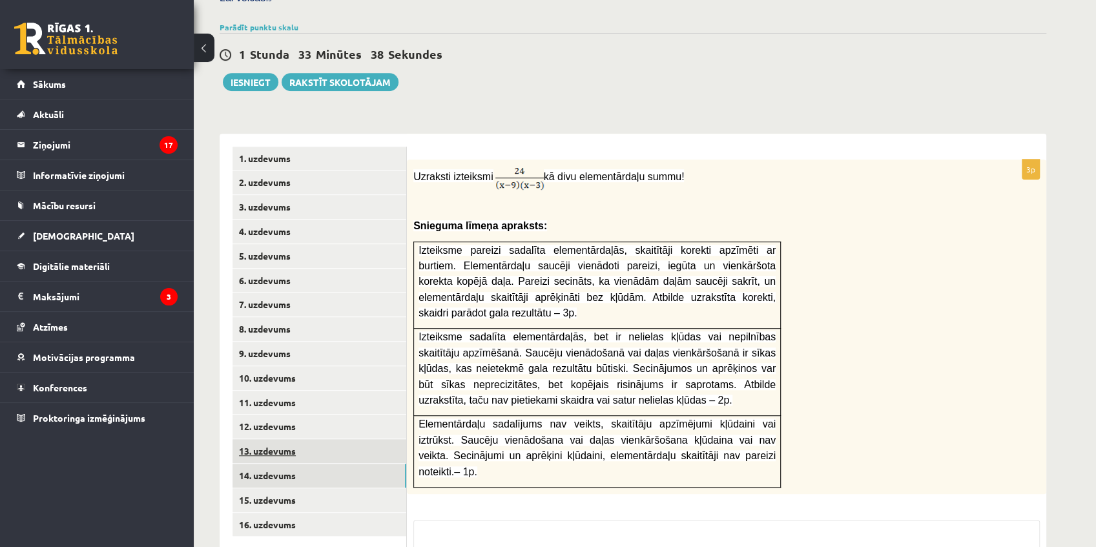
click at [298, 439] on link "13. uzdevums" at bounding box center [319, 451] width 174 height 24
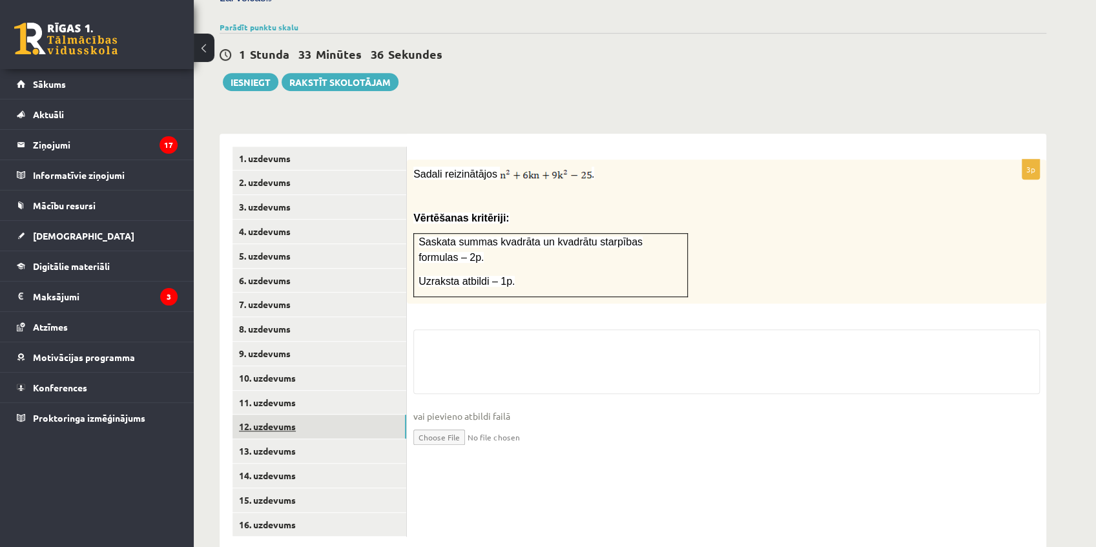
click at [291, 414] on link "12. uzdevums" at bounding box center [319, 426] width 174 height 24
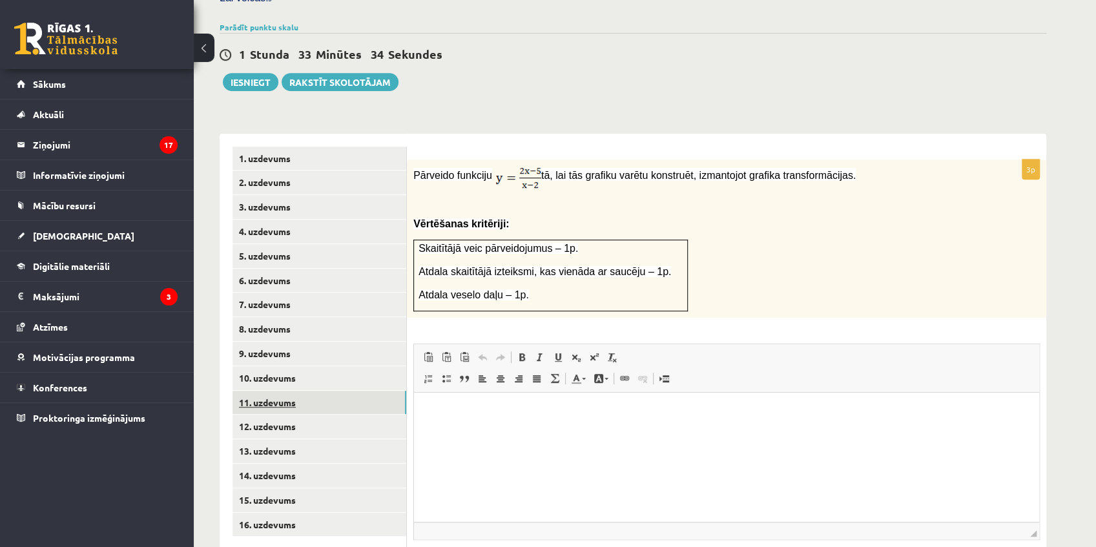
click at [287, 391] on link "11. uzdevums" at bounding box center [319, 403] width 174 height 24
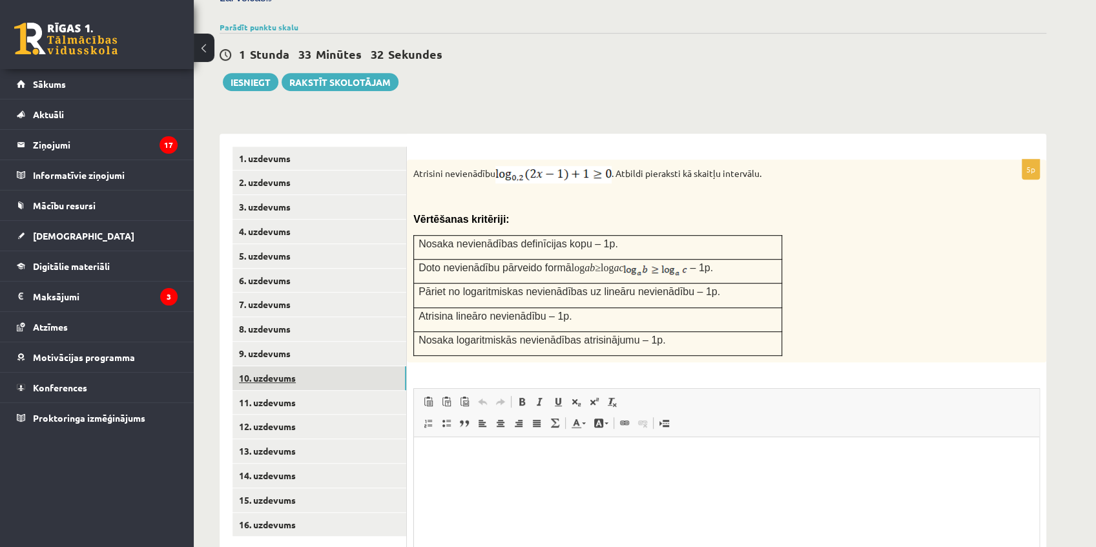
click at [287, 366] on link "10. uzdevums" at bounding box center [319, 378] width 174 height 24
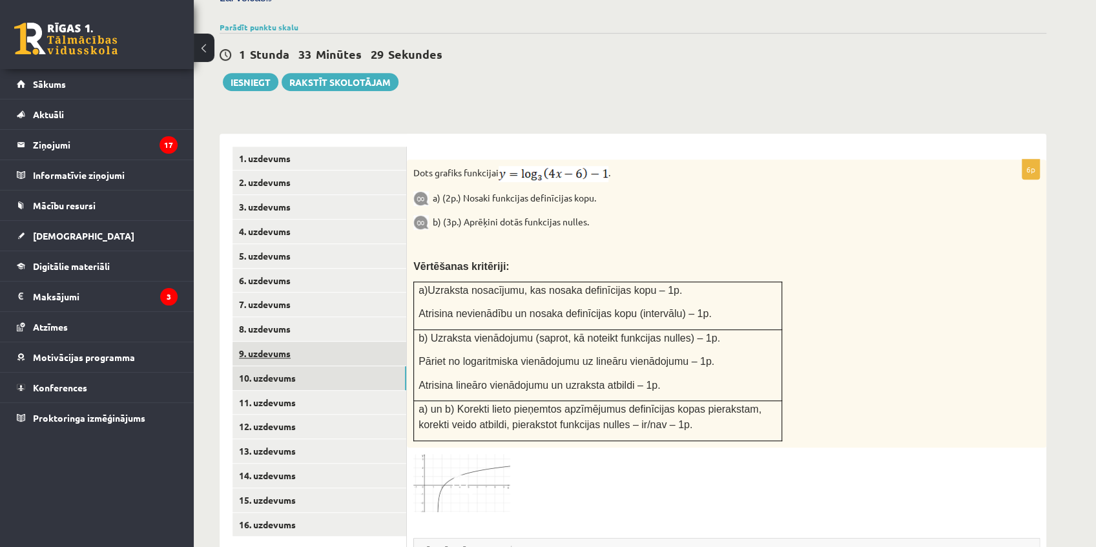
click at [286, 342] on link "9. uzdevums" at bounding box center [319, 354] width 174 height 24
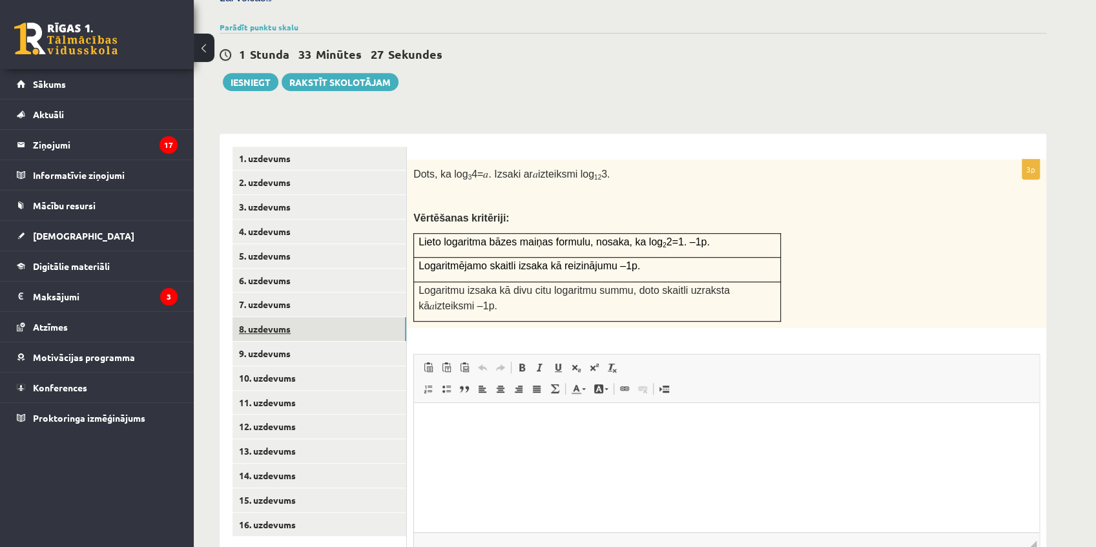
click at [287, 317] on link "8. uzdevums" at bounding box center [319, 329] width 174 height 24
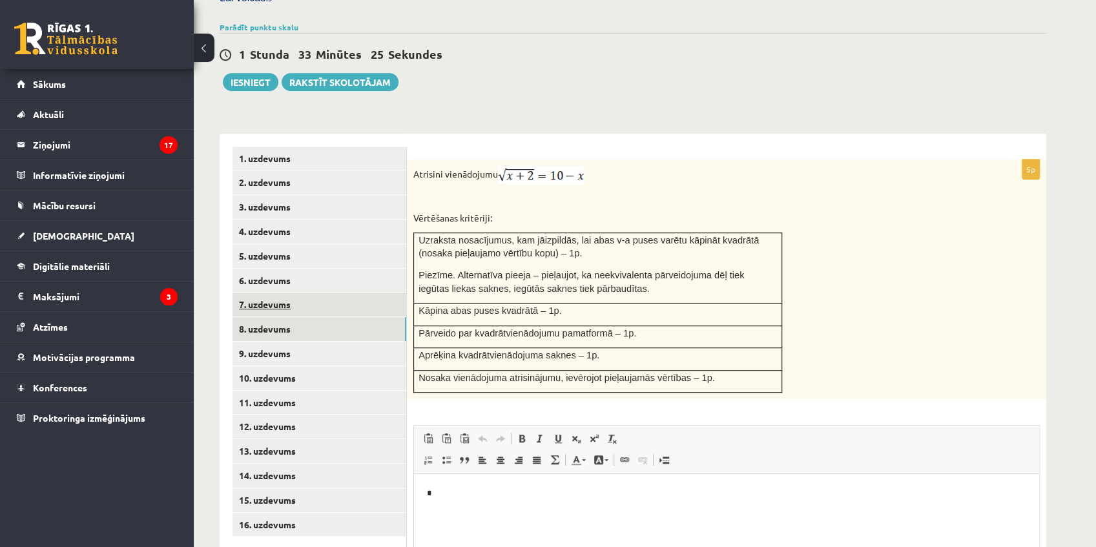
click at [288, 292] on link "7. uzdevums" at bounding box center [319, 304] width 174 height 24
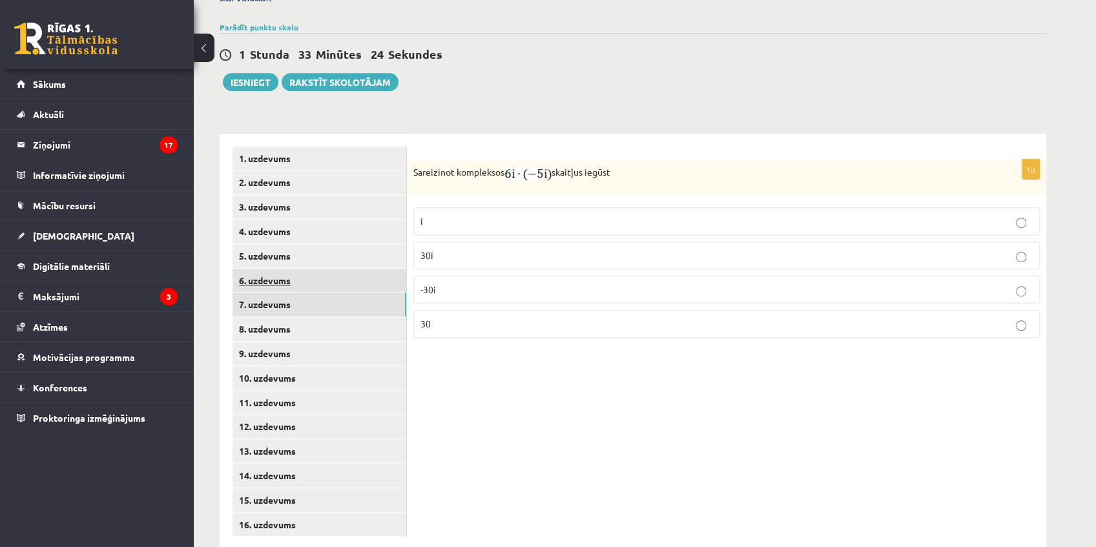
click at [292, 269] on link "6. uzdevums" at bounding box center [319, 281] width 174 height 24
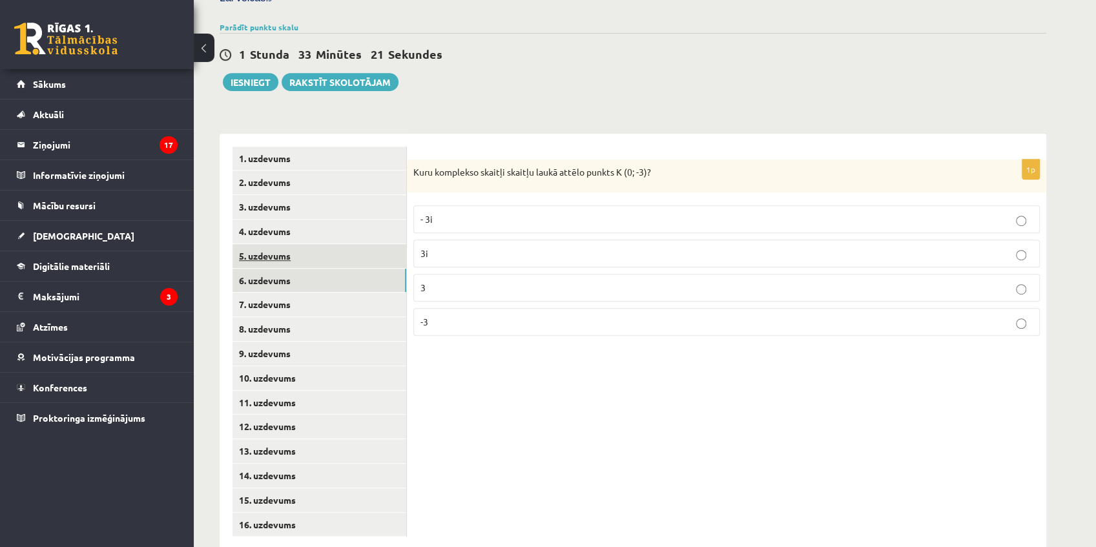
click at [294, 244] on link "5. uzdevums" at bounding box center [319, 256] width 174 height 24
click at [297, 219] on link "4. uzdevums" at bounding box center [319, 231] width 174 height 24
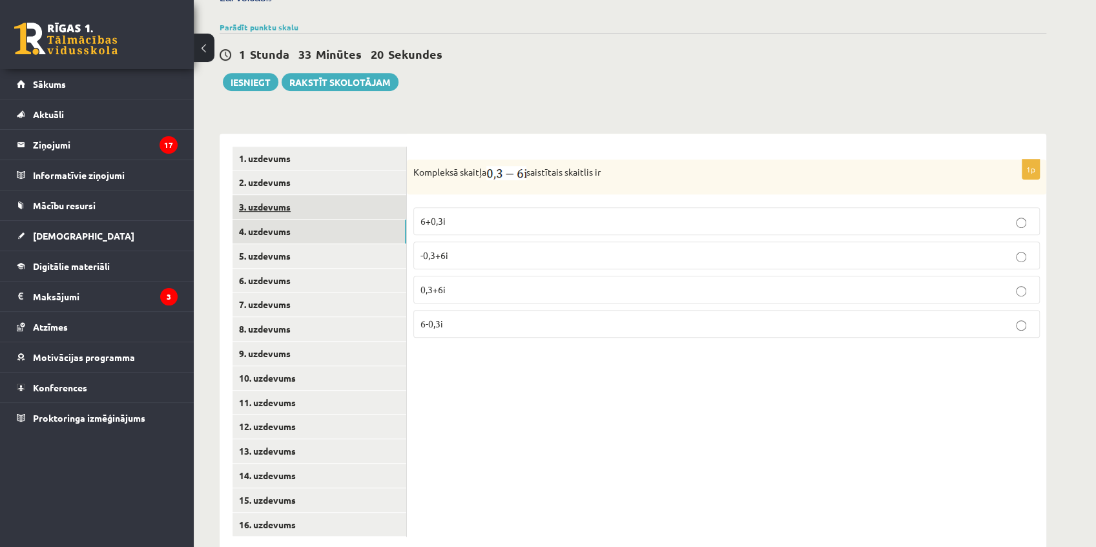
click at [298, 195] on link "3. uzdevums" at bounding box center [319, 207] width 174 height 24
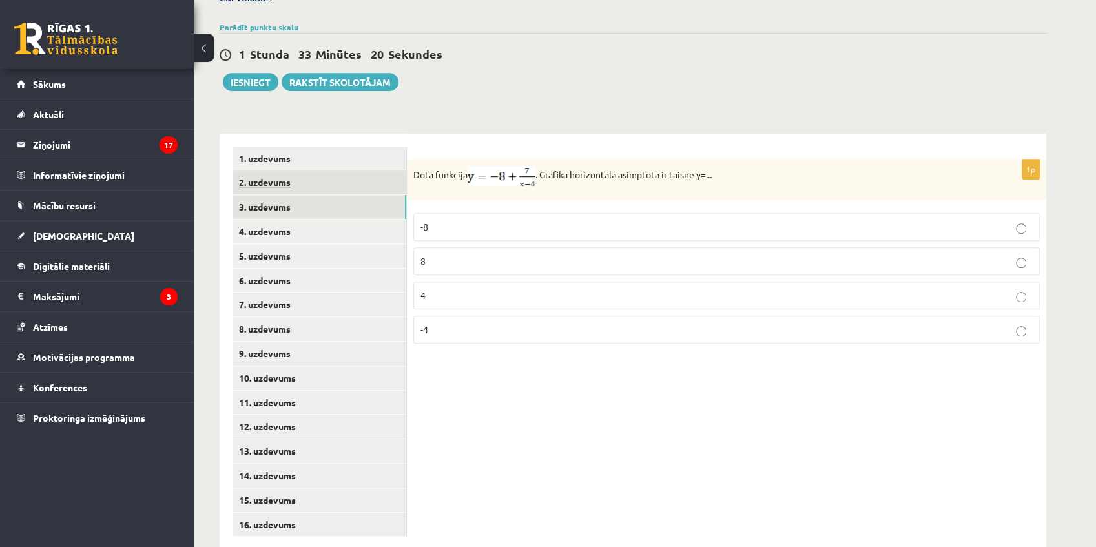
click at [297, 170] on link "2. uzdevums" at bounding box center [319, 182] width 174 height 24
click at [299, 147] on link "1. uzdevums" at bounding box center [319, 159] width 174 height 24
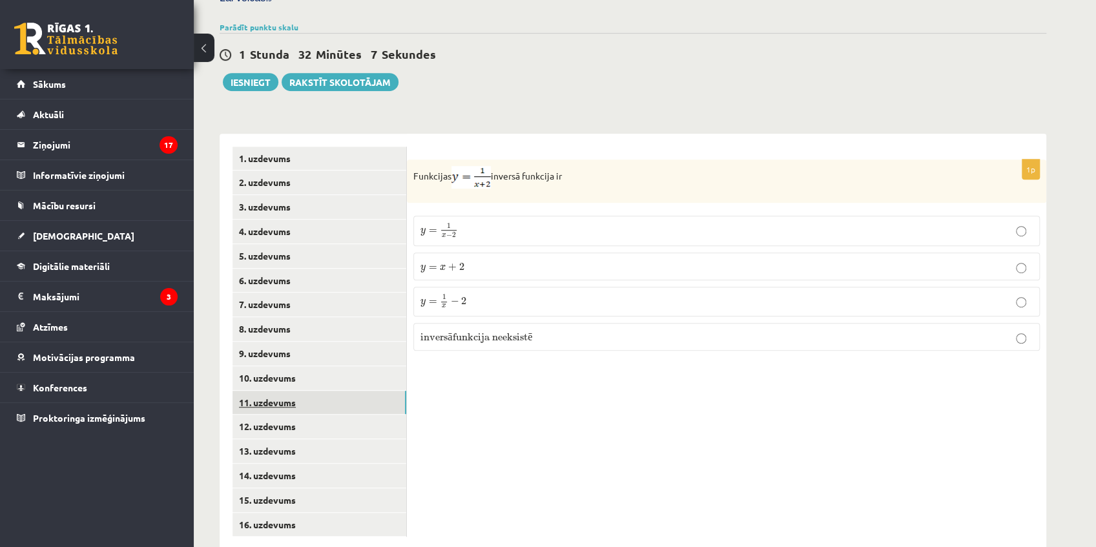
click at [297, 391] on link "11. uzdevums" at bounding box center [319, 403] width 174 height 24
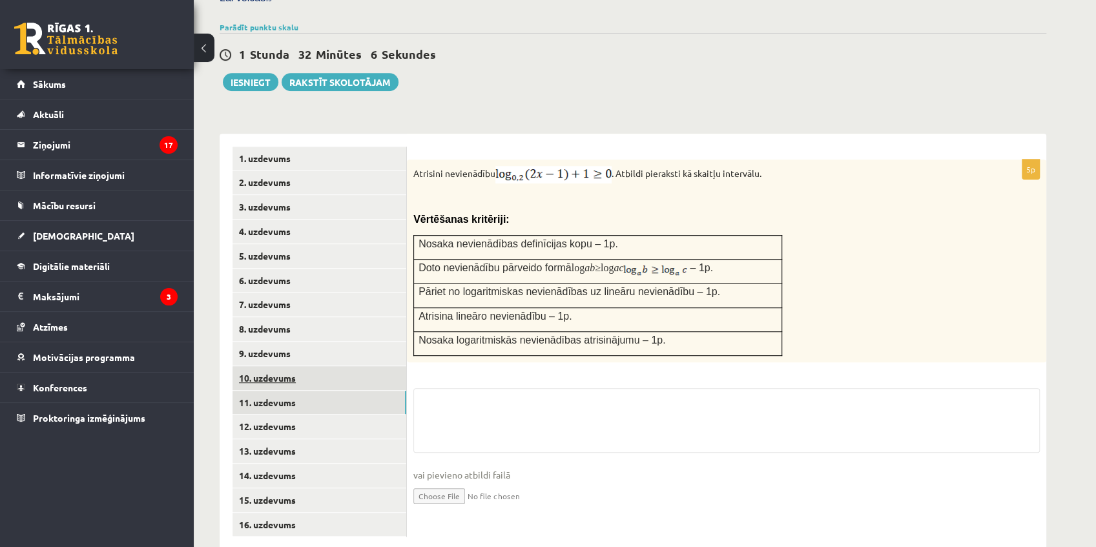
click at [296, 366] on link "10. uzdevums" at bounding box center [319, 378] width 174 height 24
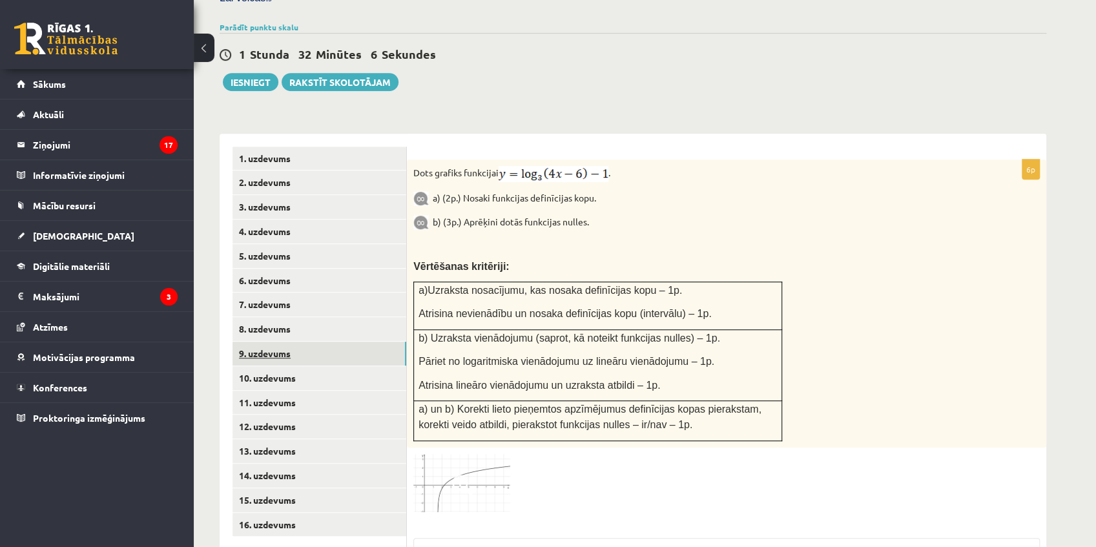
click at [294, 342] on link "9. uzdevums" at bounding box center [319, 354] width 174 height 24
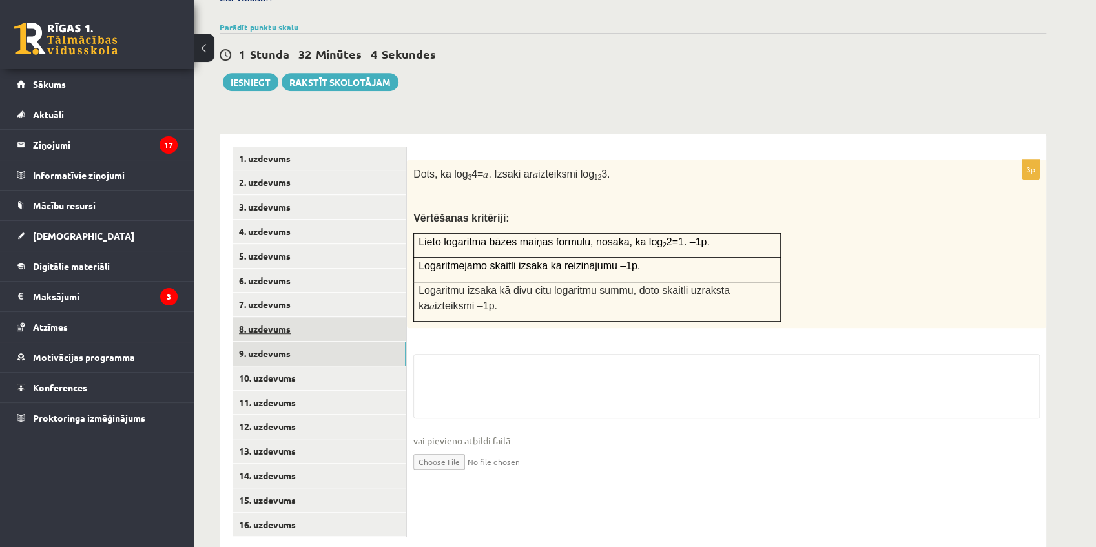
click at [292, 317] on link "8. uzdevums" at bounding box center [319, 329] width 174 height 24
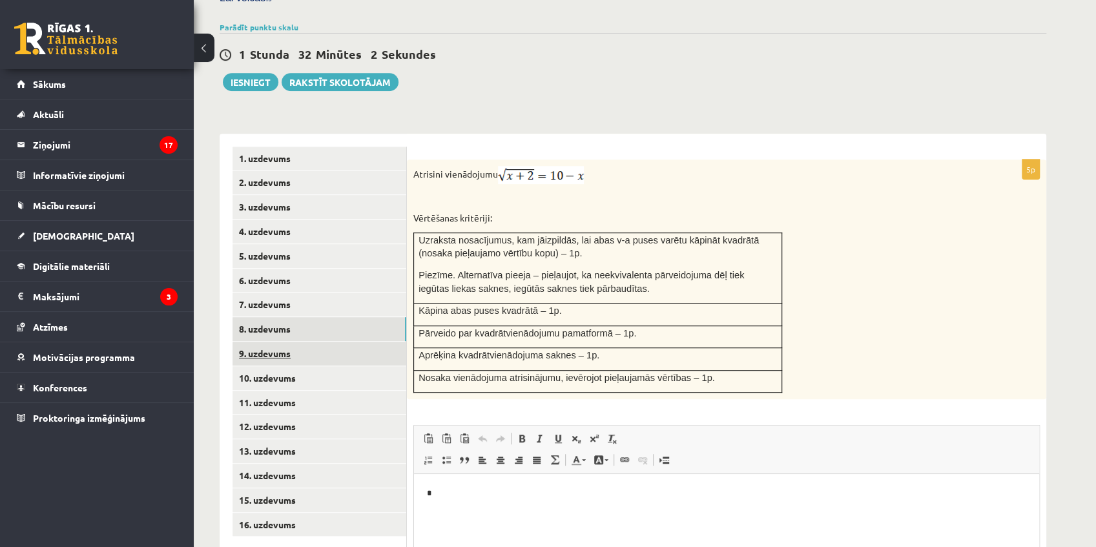
click at [285, 342] on link "9. uzdevums" at bounding box center [319, 354] width 174 height 24
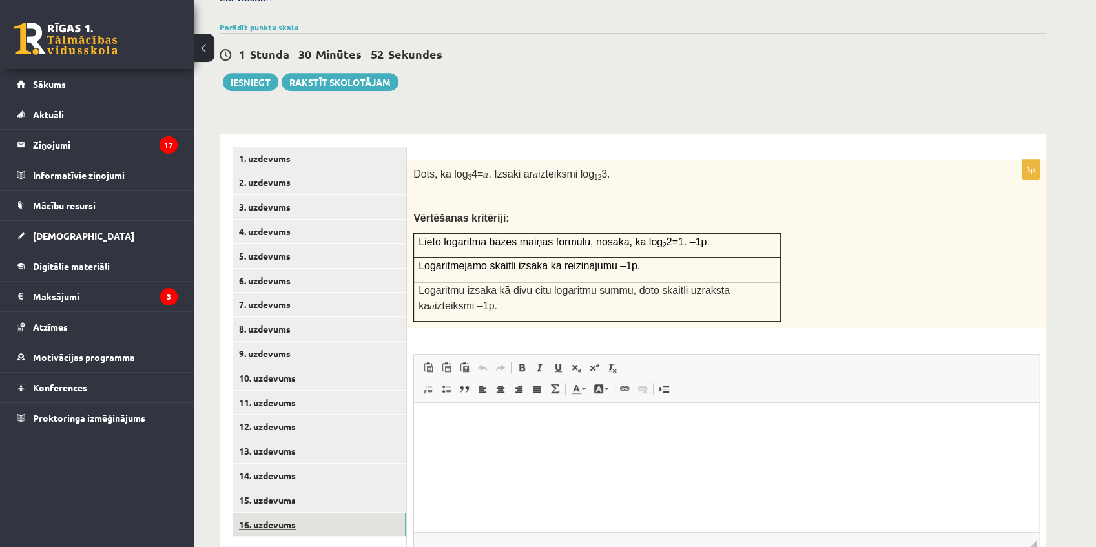
click at [313, 513] on link "16. uzdevums" at bounding box center [319, 525] width 174 height 24
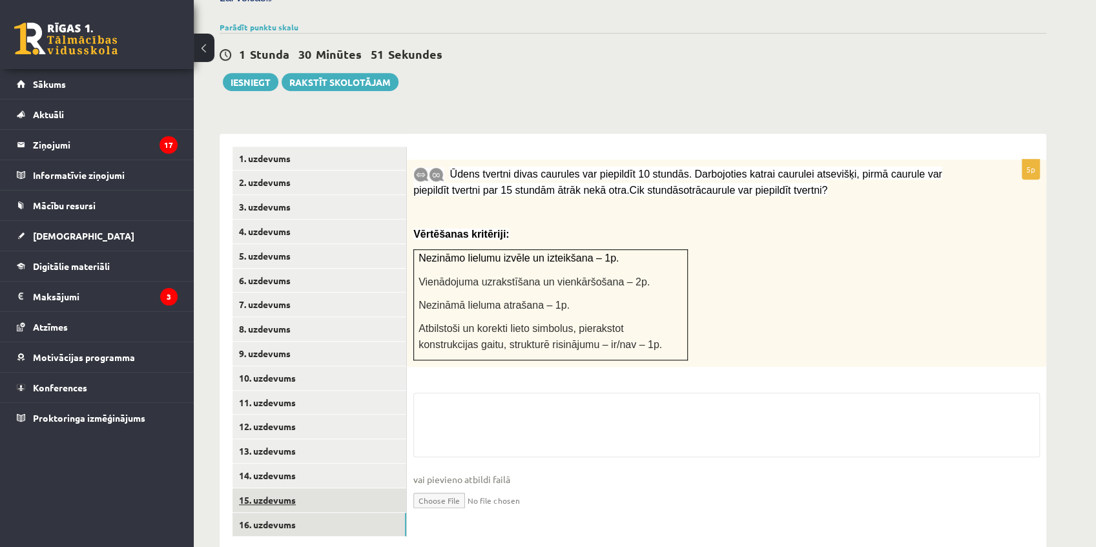
click at [316, 488] on link "15. uzdevums" at bounding box center [319, 500] width 174 height 24
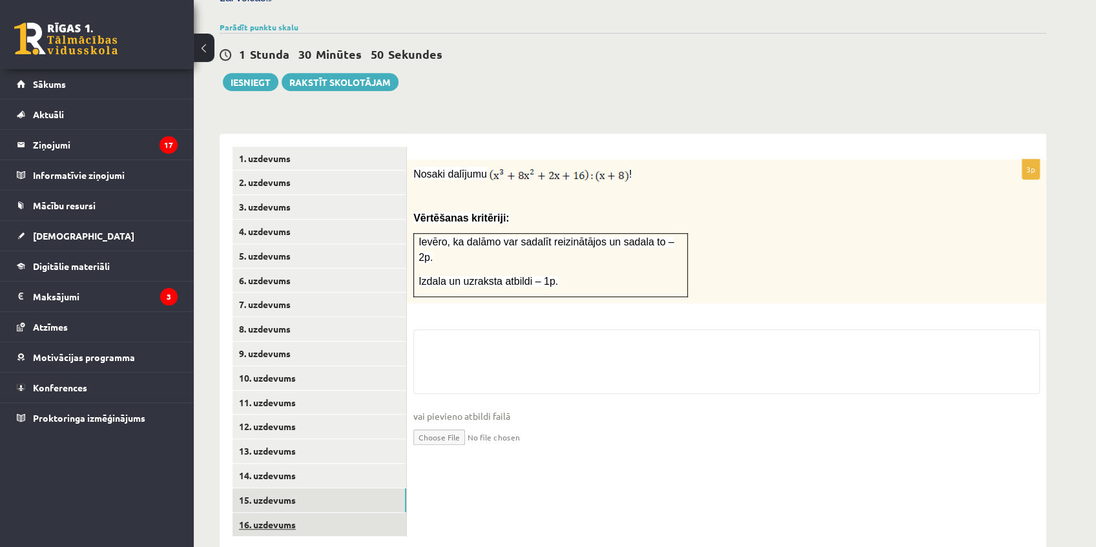
click at [310, 513] on link "16. uzdevums" at bounding box center [319, 525] width 174 height 24
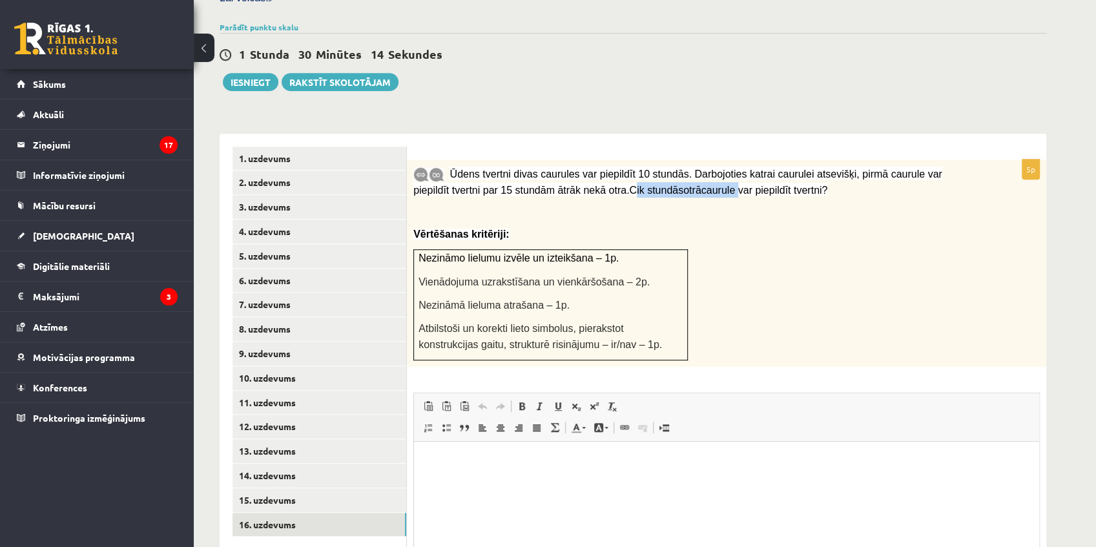
drag, startPoint x: 553, startPoint y: 163, endPoint x: 682, endPoint y: 169, distance: 129.9
click at [676, 169] on div "Ūdens tvertni divas caurules var piepildīt 10 stundās. Darbojoties katrai cauru…" at bounding box center [726, 263] width 639 height 208
click at [706, 205] on p at bounding box center [694, 211] width 562 height 13
click at [447, 455] on p "Editor, wiswyg-editor-user-answer-47433840178240" at bounding box center [726, 461] width 599 height 14
click at [268, 488] on link "15. uzdevums" at bounding box center [319, 500] width 174 height 24
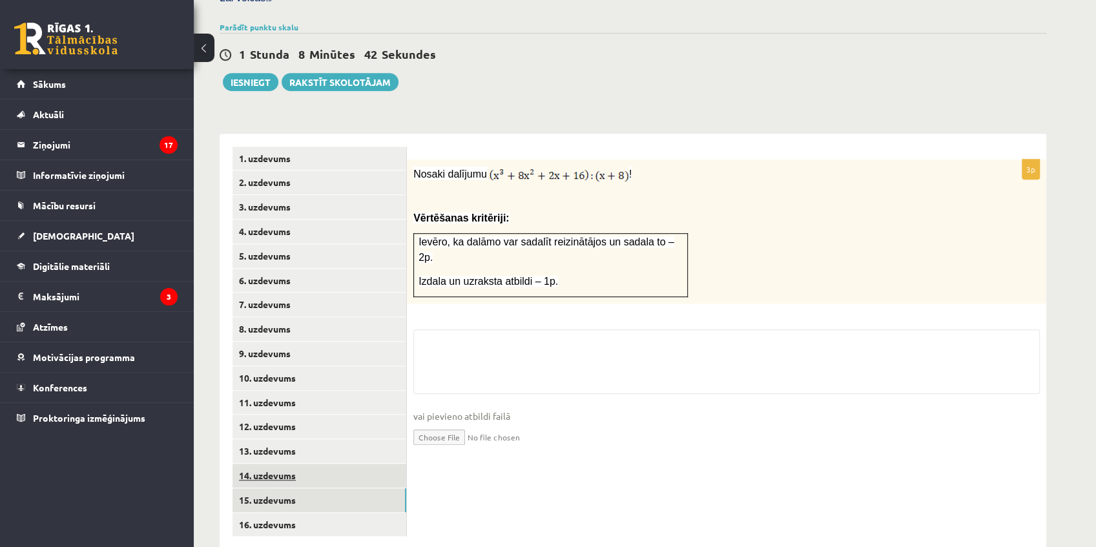
click at [276, 464] on link "14. uzdevums" at bounding box center [319, 476] width 174 height 24
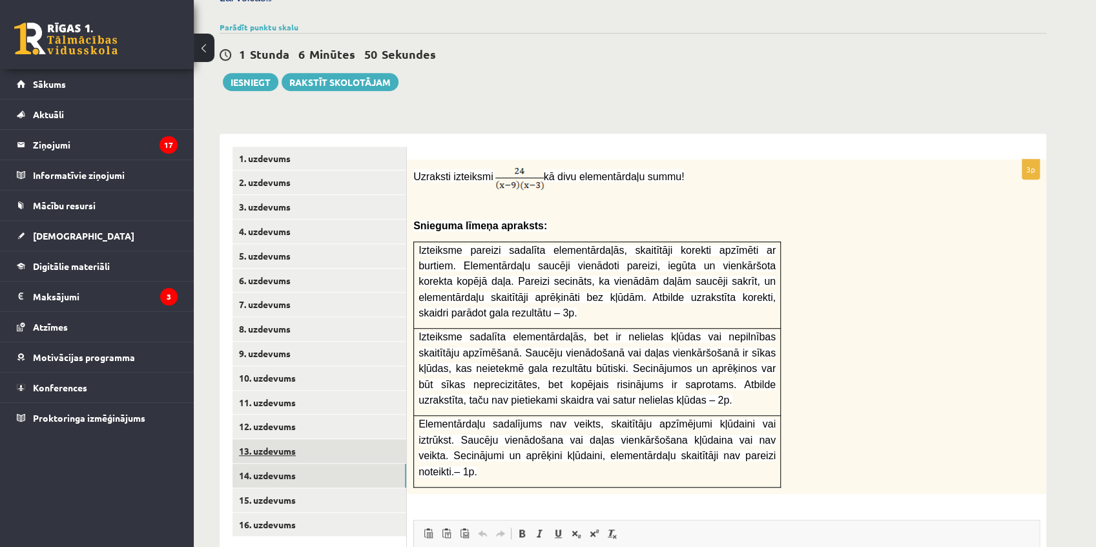
click at [266, 439] on link "13. uzdevums" at bounding box center [319, 451] width 174 height 24
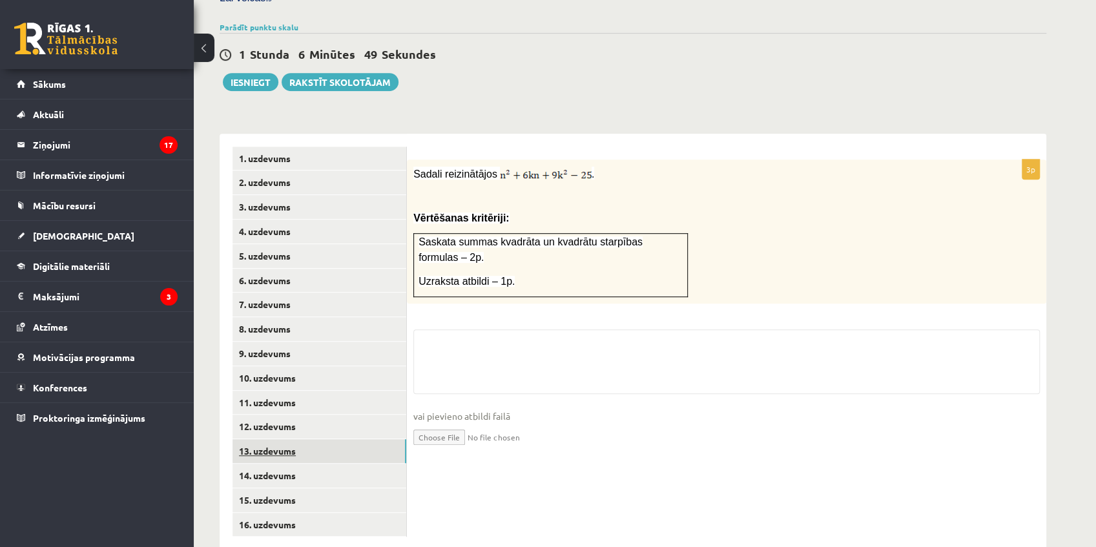
click at [281, 439] on link "13. uzdevums" at bounding box center [319, 451] width 174 height 24
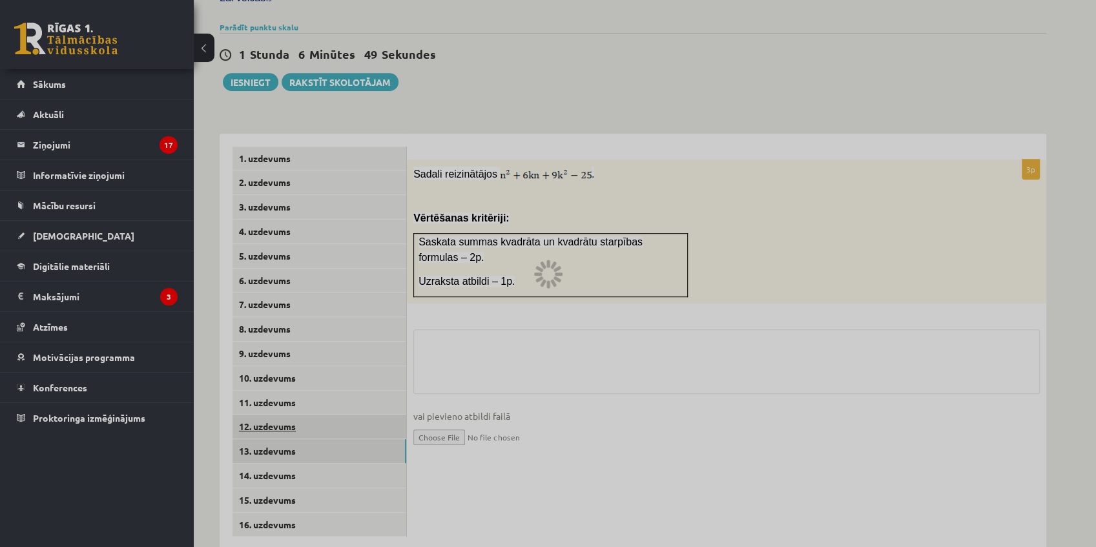
click at [281, 414] on link "12. uzdevums" at bounding box center [319, 426] width 174 height 24
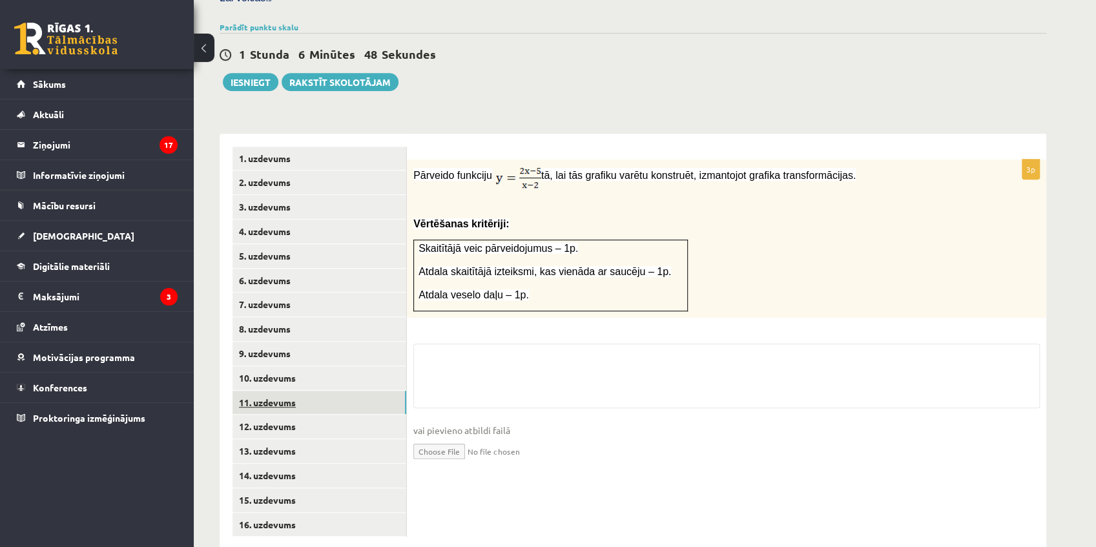
click at [281, 391] on link "11. uzdevums" at bounding box center [319, 403] width 174 height 24
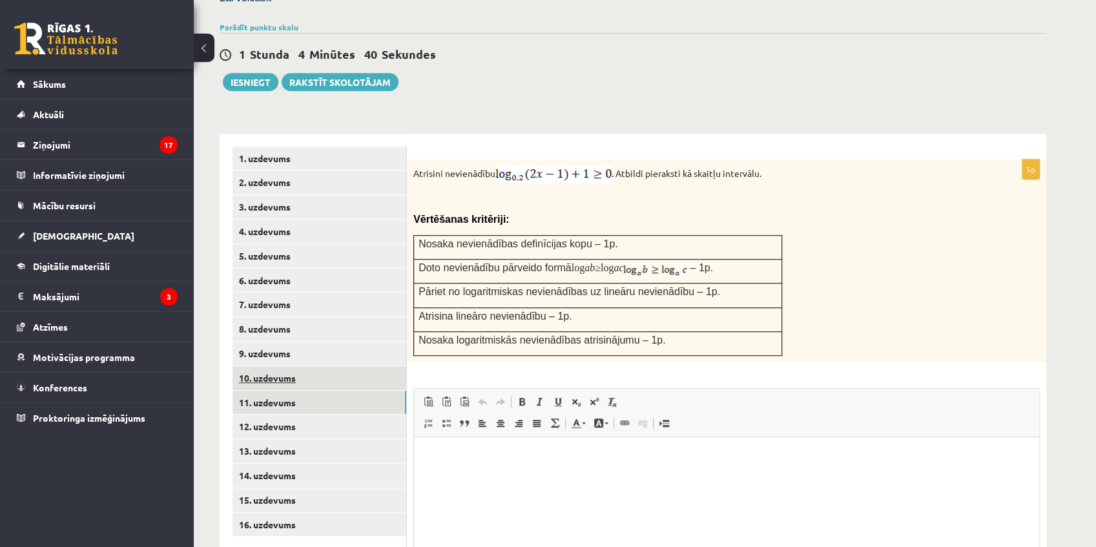
click at [285, 366] on link "10. uzdevums" at bounding box center [319, 378] width 174 height 24
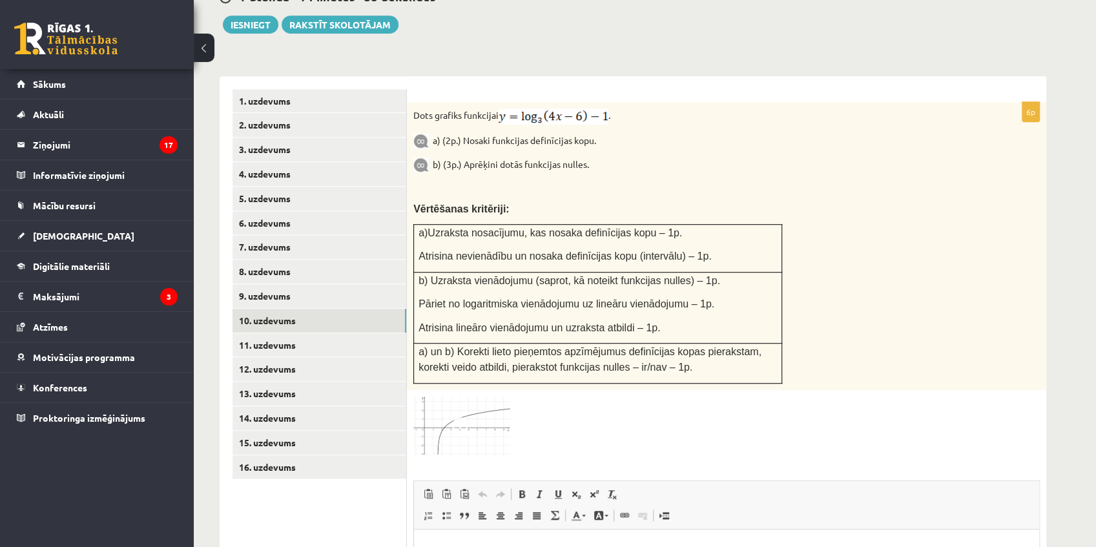
scroll to position [407, 0]
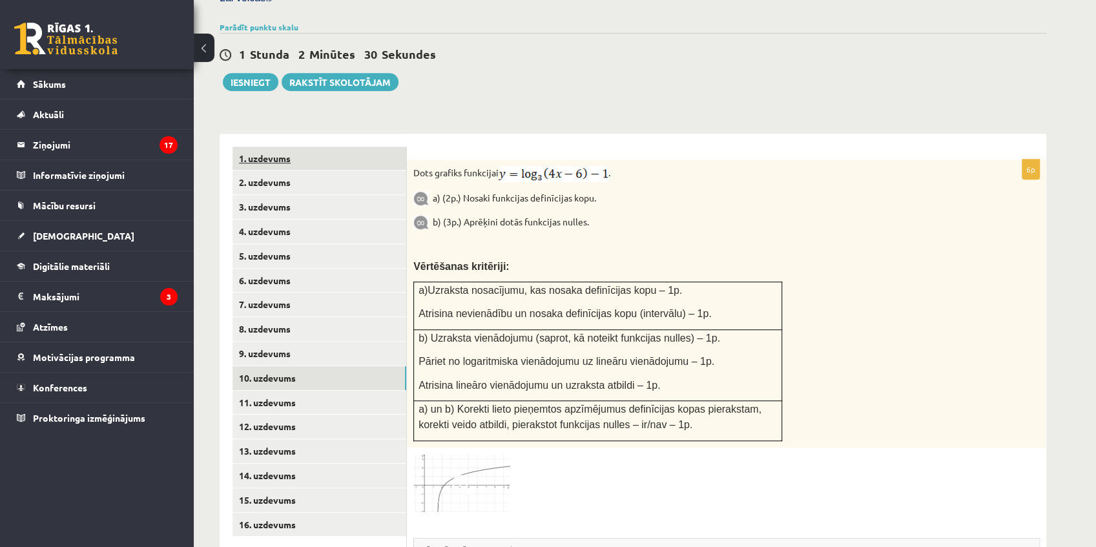
drag, startPoint x: 360, startPoint y: 129, endPoint x: 350, endPoint y: 138, distance: 13.7
click at [358, 134] on div "1. uzdevums 2. uzdevums 3. uzdevums 4. uzdevums 5. uzdevums 6. uzdevums 7. uzde…" at bounding box center [312, 477] width 187 height 686
click at [350, 147] on link "1. uzdevums" at bounding box center [319, 159] width 174 height 24
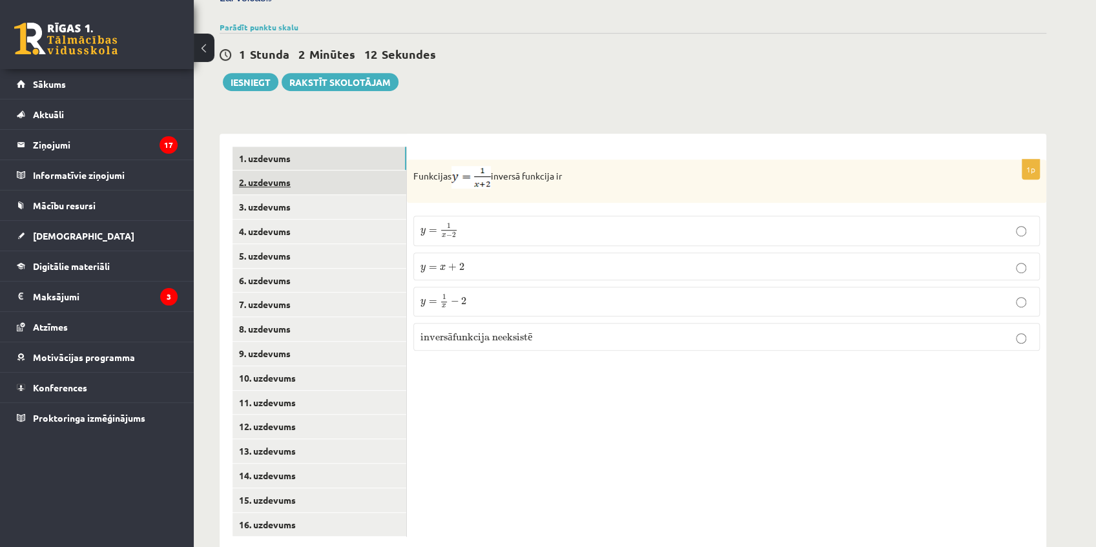
click at [307, 170] on link "2. uzdevums" at bounding box center [319, 182] width 174 height 24
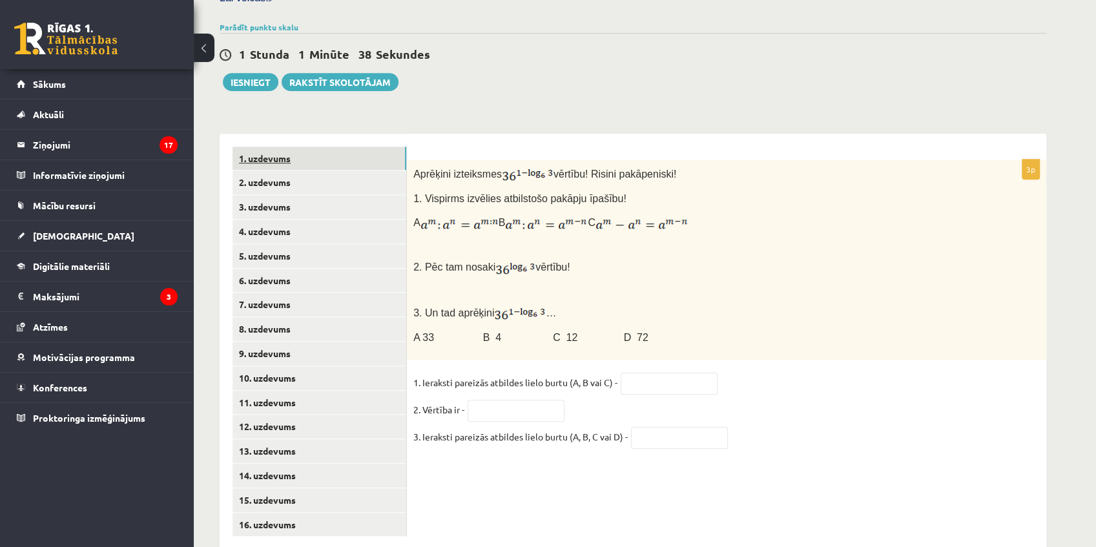
click at [333, 147] on link "1. uzdevums" at bounding box center [319, 159] width 174 height 24
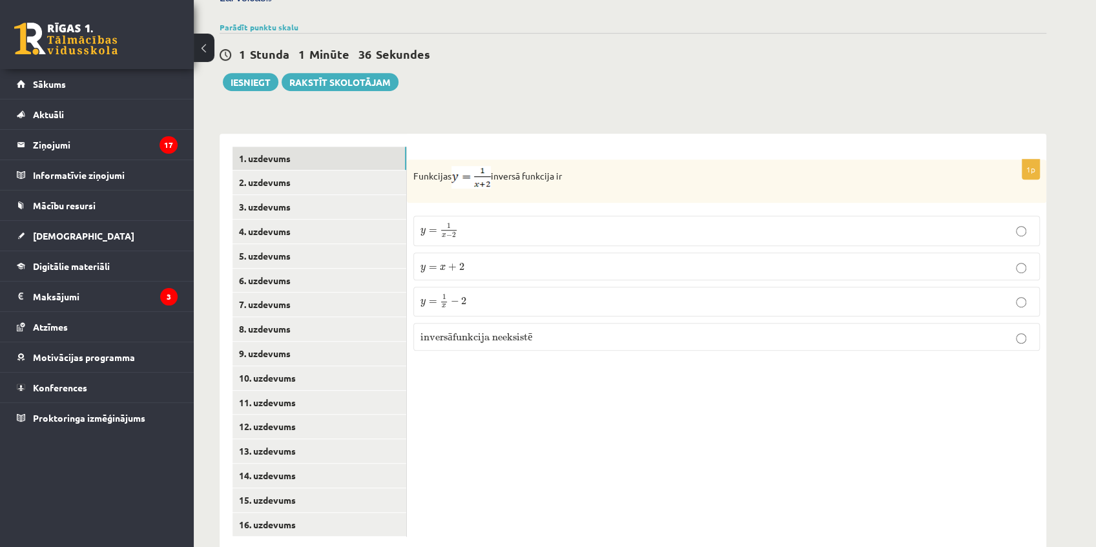
click at [495, 294] on p "y = 1 x − 2 y = 1 x − 2" at bounding box center [726, 301] width 612 height 15
click at [320, 170] on link "2. uzdevums" at bounding box center [319, 182] width 174 height 24
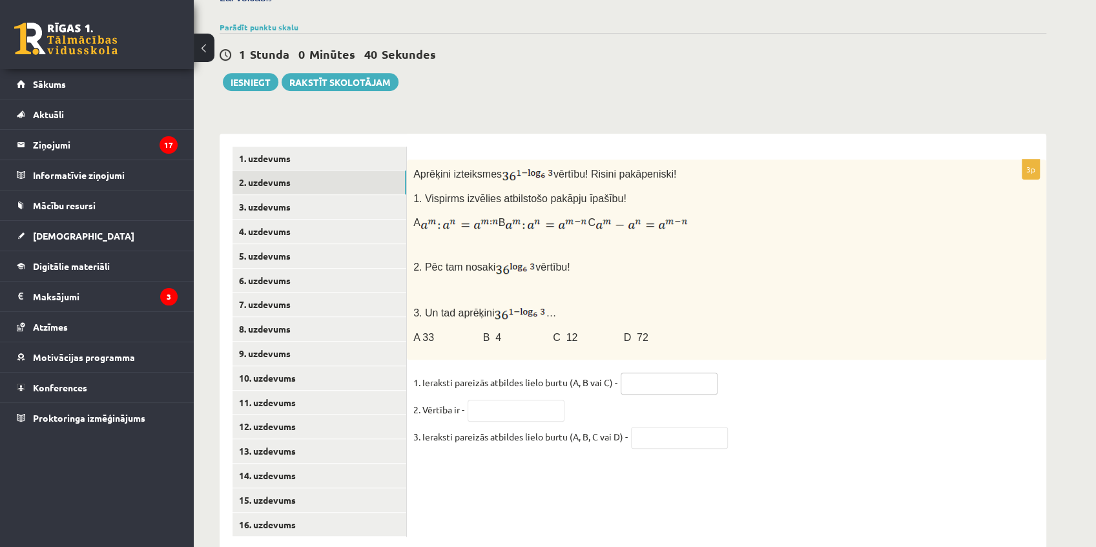
click at [635, 372] on input "text" at bounding box center [668, 383] width 97 height 22
type input "*"
click at [505, 400] on input "text" at bounding box center [515, 411] width 97 height 22
type input "*"
click at [649, 427] on input "text" at bounding box center [679, 438] width 97 height 22
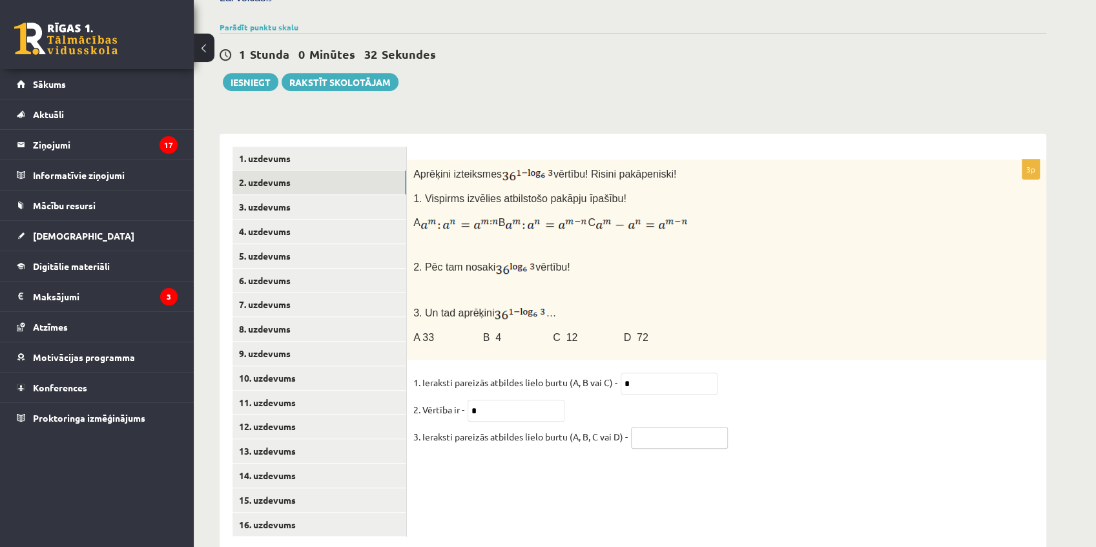
type input "*"
click at [760, 372] on fieldset "1. Ieraksti pareizās atbildes lielo burtu (A, B vai C) - * 2. Vērtība ir - * 3.…" at bounding box center [726, 412] width 626 height 81
click at [310, 195] on link "3. uzdevums" at bounding box center [319, 207] width 174 height 24
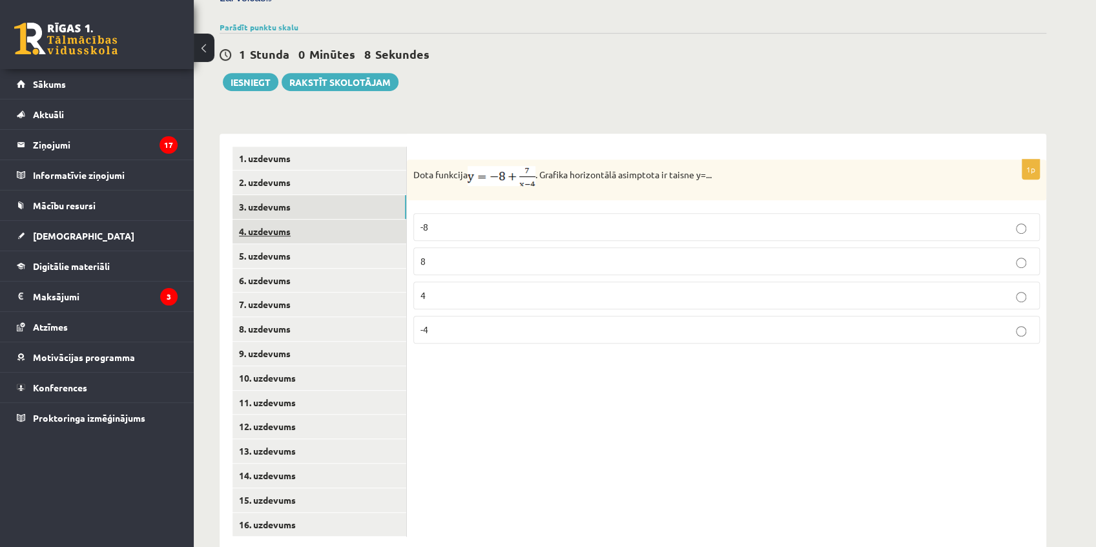
click at [323, 219] on link "4. uzdevums" at bounding box center [319, 231] width 174 height 24
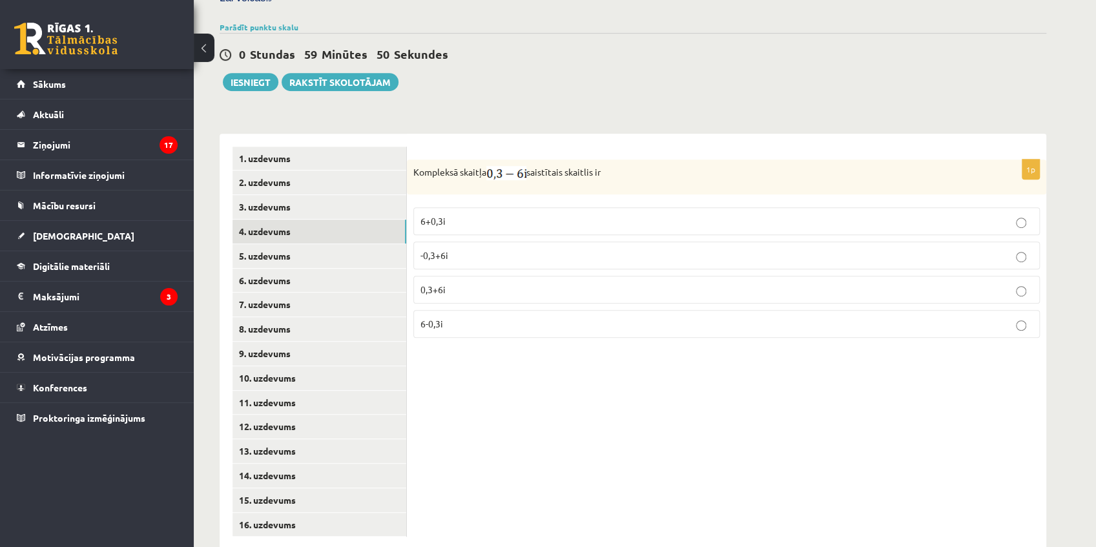
drag, startPoint x: 415, startPoint y: 139, endPoint x: 622, endPoint y: 132, distance: 206.7
click at [622, 159] on div "Kompleksā skaitļa saistītais skaitlis ir" at bounding box center [726, 176] width 639 height 35
click at [623, 166] on p "Kompleksā skaitļa saistītais skaitlis ir" at bounding box center [694, 173] width 562 height 14
drag, startPoint x: 413, startPoint y: 141, endPoint x: 520, endPoint y: 305, distance: 195.7
click at [520, 305] on div "1p Kompleksā skaitļa saistītais skaitlis ir 6+0,3i -0,3+6i 0,3+6i 6-0,3i" at bounding box center [726, 253] width 639 height 189
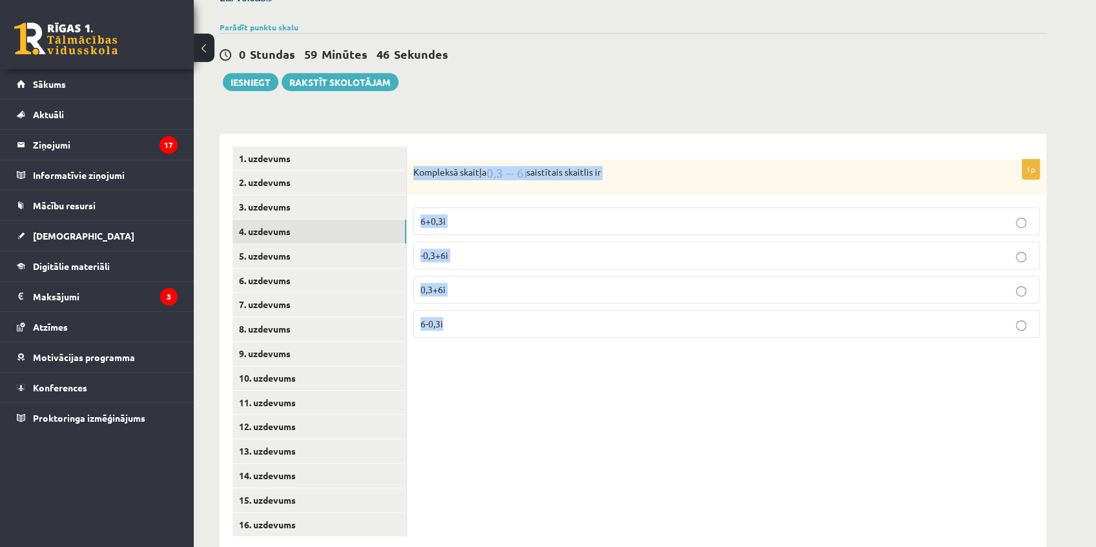
copy div "Kompleksā skaitļa saistītais skaitlis ir 6+0,3i -0,3+6i 0,3+6i 6-0,3i"
click at [520, 134] on div "1p Kompleksā skaitļa saistītais skaitlis ir 6+0,3i -0,3+6i 0,3+6i 6-0,3i" at bounding box center [726, 342] width 639 height 416
click at [467, 283] on p "0,3+6i" at bounding box center [726, 290] width 612 height 14
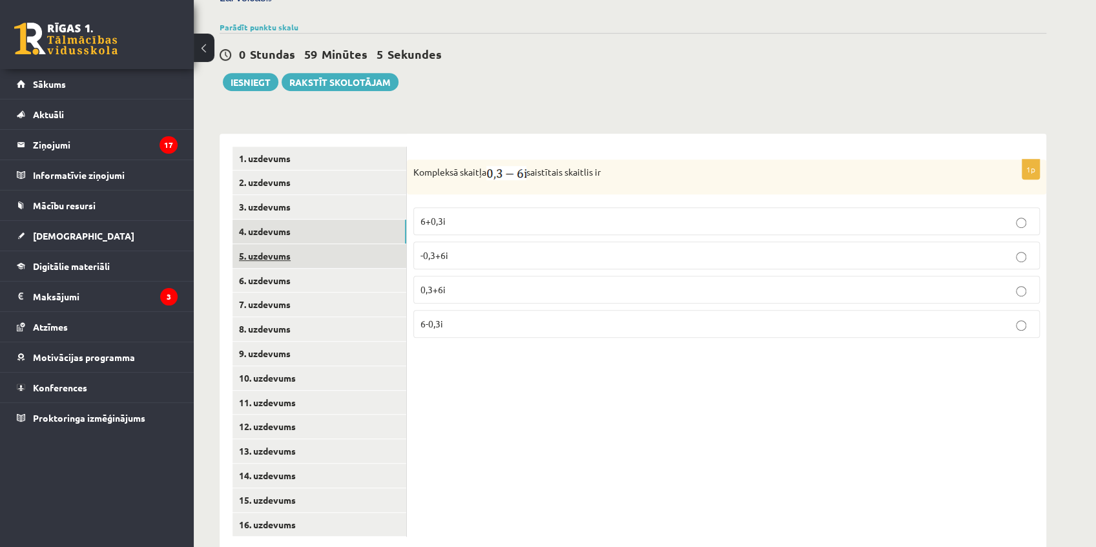
click at [322, 244] on link "5. uzdevums" at bounding box center [319, 256] width 174 height 24
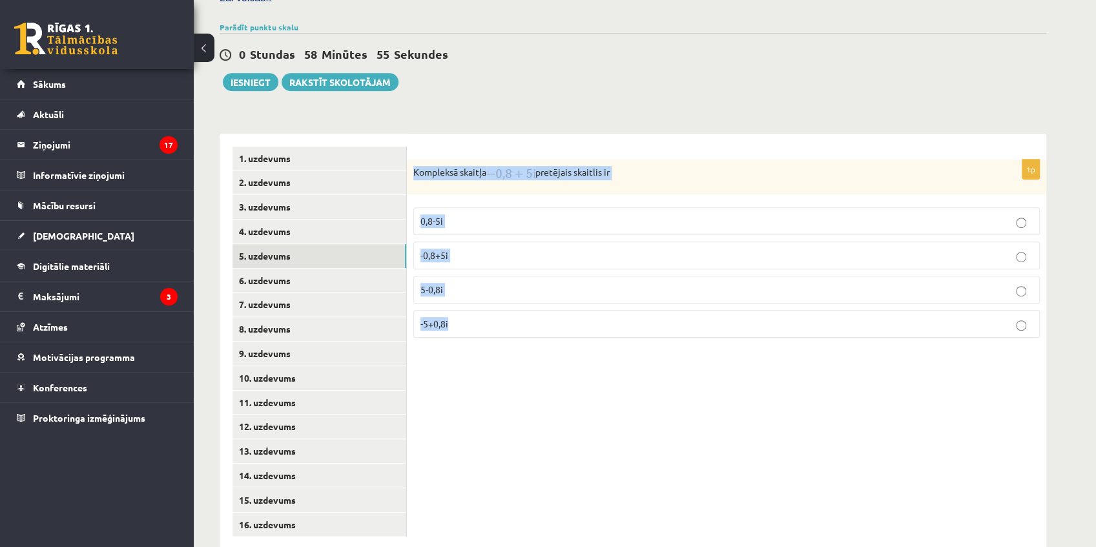
drag, startPoint x: 414, startPoint y: 141, endPoint x: 485, endPoint y: 289, distance: 163.4
click at [485, 289] on div "1p Kompleksā skaitļa pretējais skaitlis ir 0,8-5i -0,8+5i 5-0,8i -5+0,8i" at bounding box center [726, 253] width 639 height 189
copy div "Kompleksā skaitļa pretējais skaitlis ir 0,8-5i -0,8+5i 5-0,8i -5+0,8i"
click at [675, 134] on div "1p Kompleksā skaitļa pretējais skaitlis ir 0,8-5i -0,8+5i 5-0,8i -5+0,8i" at bounding box center [726, 342] width 639 height 416
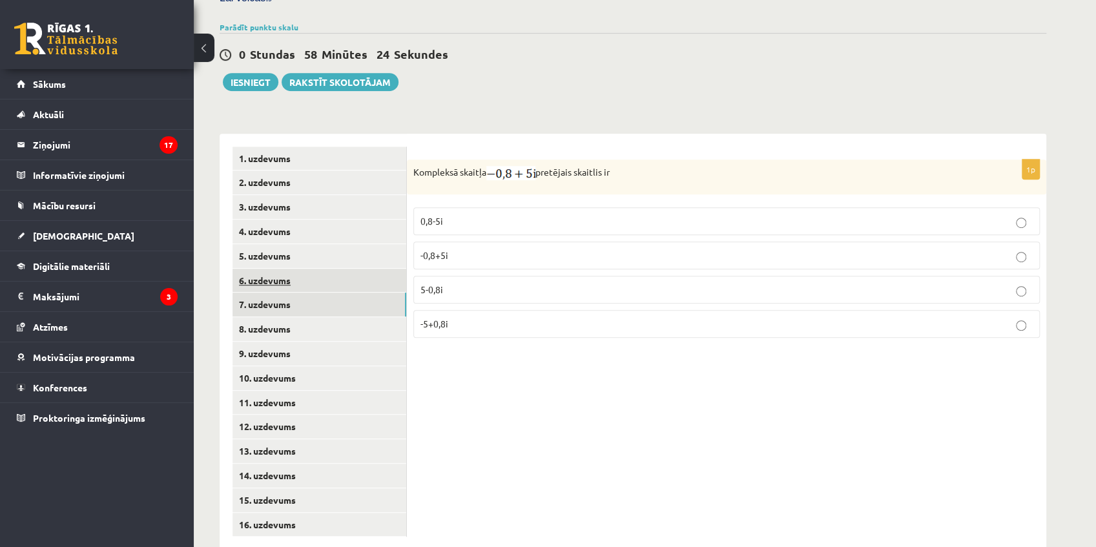
click at [272, 269] on link "6. uzdevums" at bounding box center [319, 281] width 174 height 24
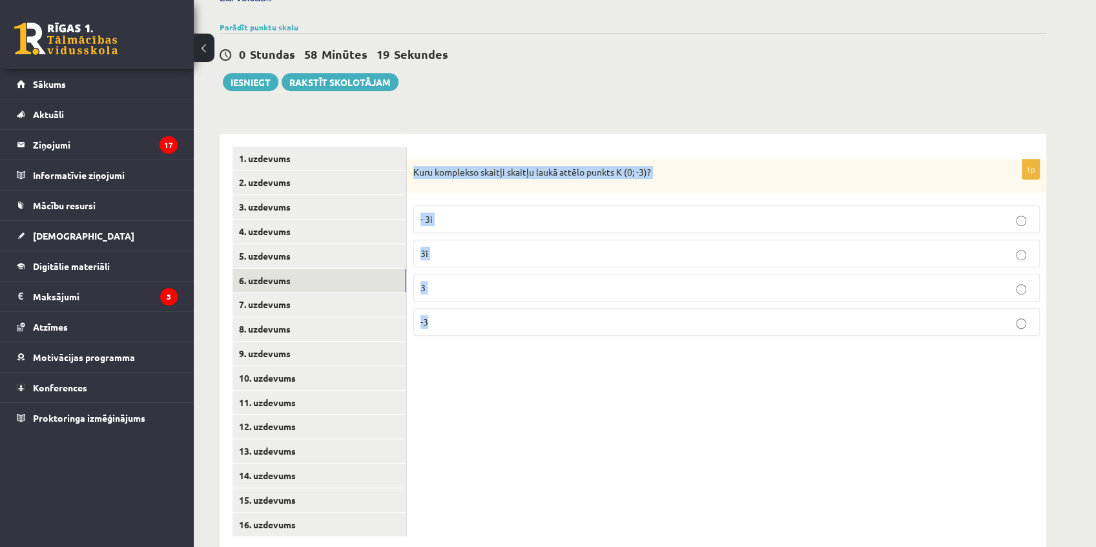
drag, startPoint x: 414, startPoint y: 141, endPoint x: 489, endPoint y: 284, distance: 162.0
click at [489, 284] on div "1p Kuru komplekso skaitļi skaitļu laukā attēlo punkts K (0; -3)? - 3i 3i 3 -3" at bounding box center [726, 252] width 639 height 187
copy div "Kuru komplekso skaitļi skaitļu laukā attēlo punkts K (0; -3)? - 3i 3i 3 -3"
click at [464, 205] on label "- 3i" at bounding box center [726, 219] width 626 height 28
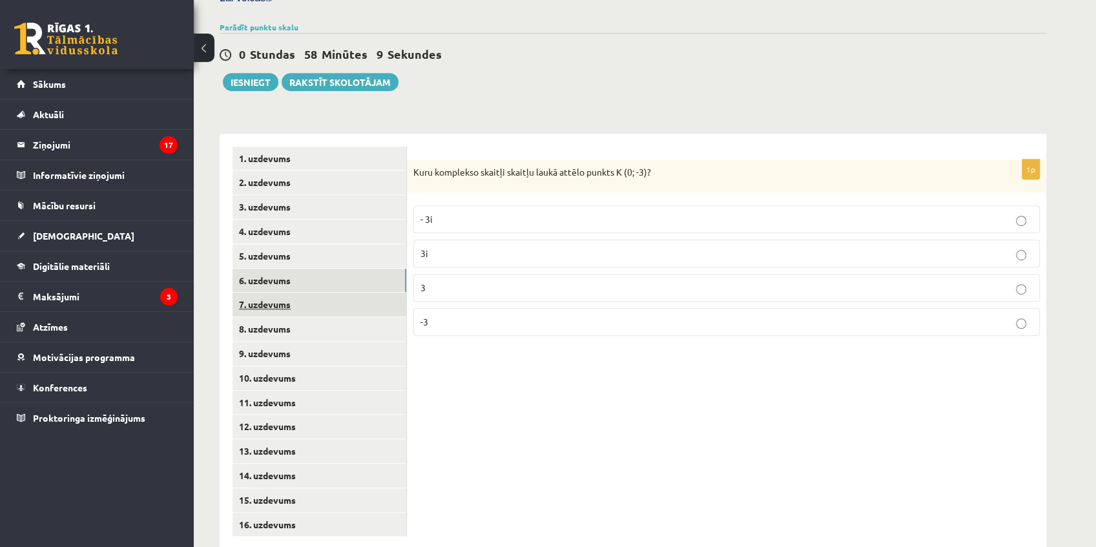
click at [323, 292] on link "7. uzdevums" at bounding box center [319, 304] width 174 height 24
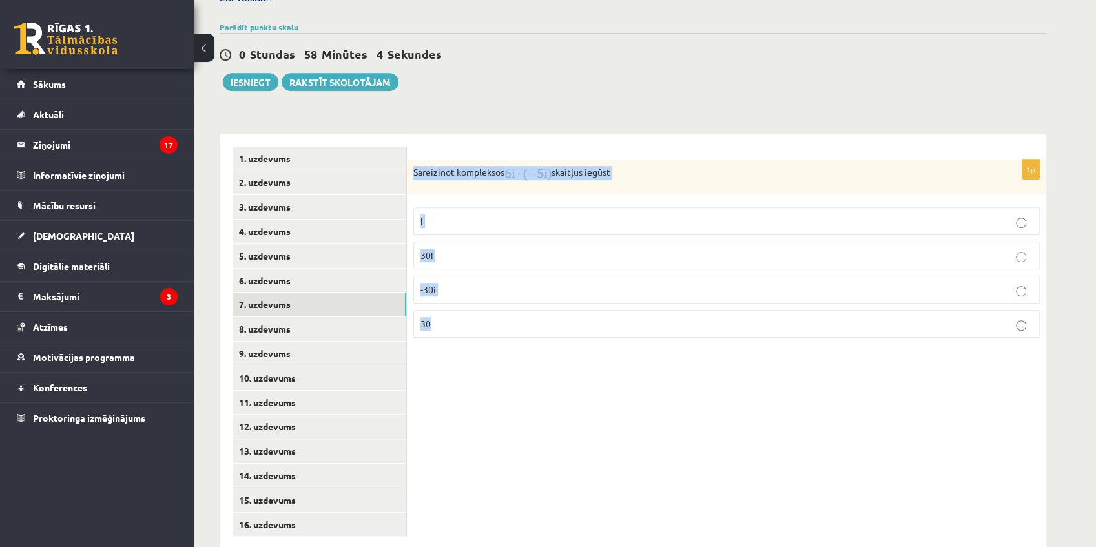
drag, startPoint x: 410, startPoint y: 143, endPoint x: 458, endPoint y: 298, distance: 162.9
click at [458, 298] on div "1p Sareizinot kompleksos skaitļus iegūst i 30i -30i 30" at bounding box center [726, 253] width 639 height 189
copy div "Sareizinot kompleksos skaitļus iegūst i 30i -30i 30"
drag, startPoint x: 462, startPoint y: 296, endPoint x: 444, endPoint y: 306, distance: 20.8
click at [462, 317] on p "30" at bounding box center [726, 324] width 612 height 14
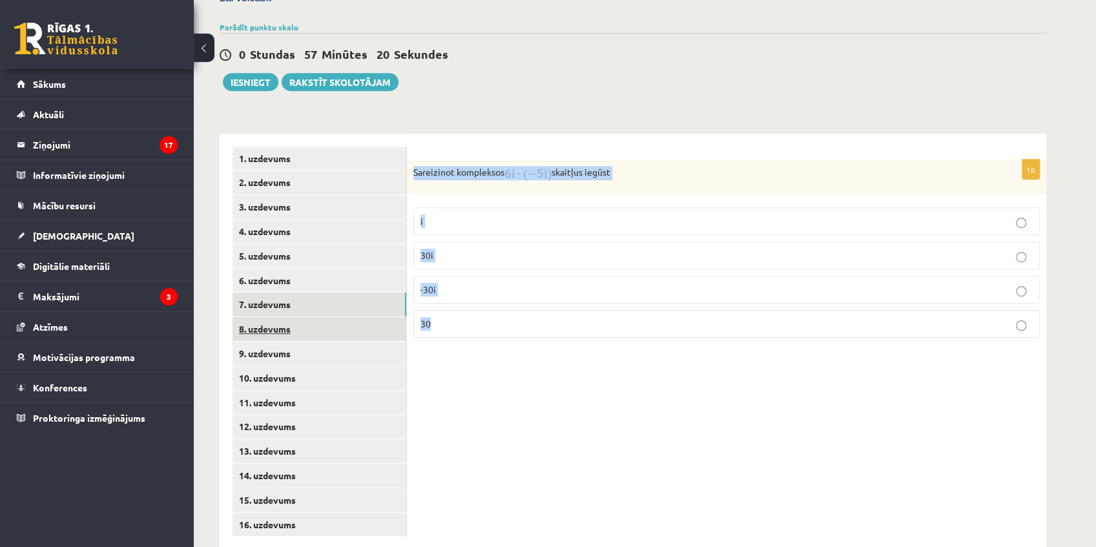
click at [320, 317] on link "8. uzdevums" at bounding box center [319, 329] width 174 height 24
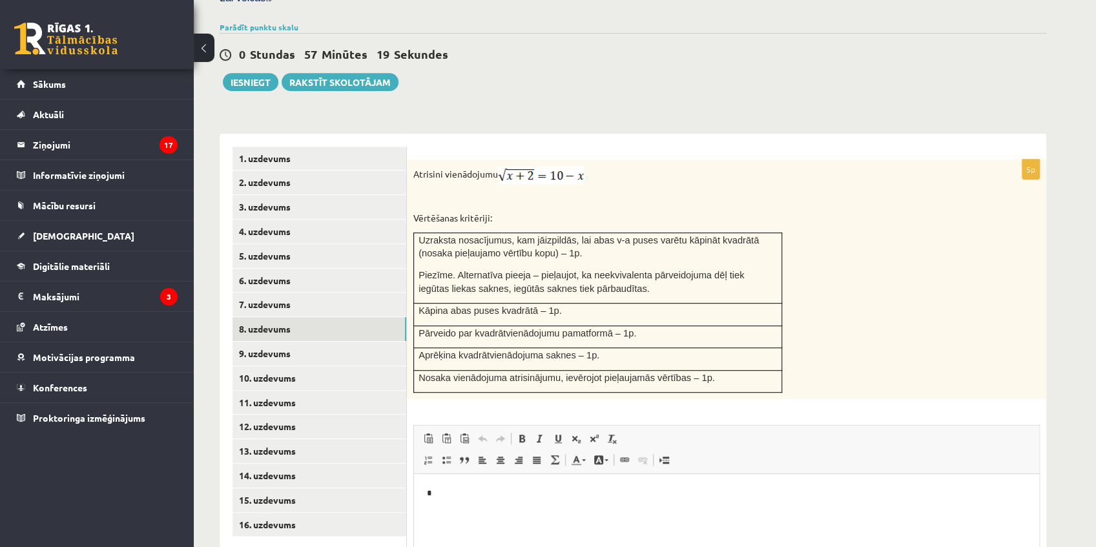
scroll to position [0, 0]
click at [330, 317] on link "8. uzdevums" at bounding box center [319, 329] width 174 height 24
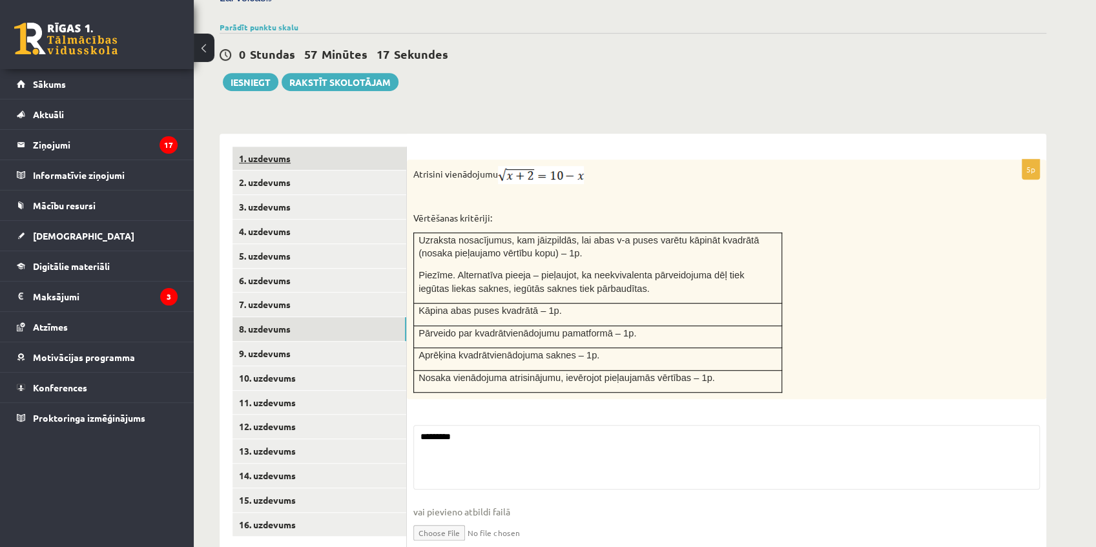
click at [313, 147] on link "1. uzdevums" at bounding box center [319, 159] width 174 height 24
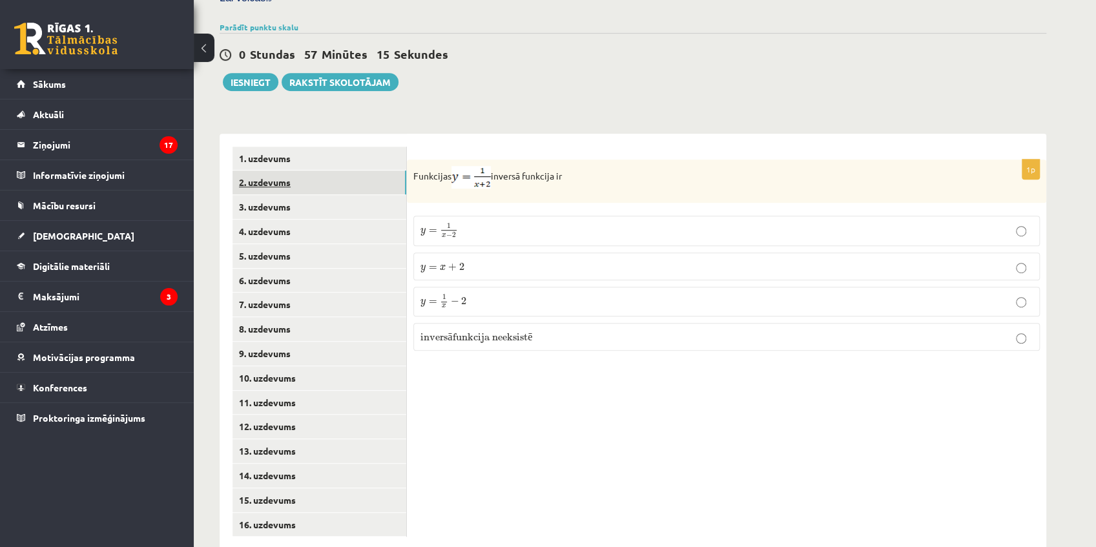
click at [313, 170] on link "2. uzdevums" at bounding box center [319, 182] width 174 height 24
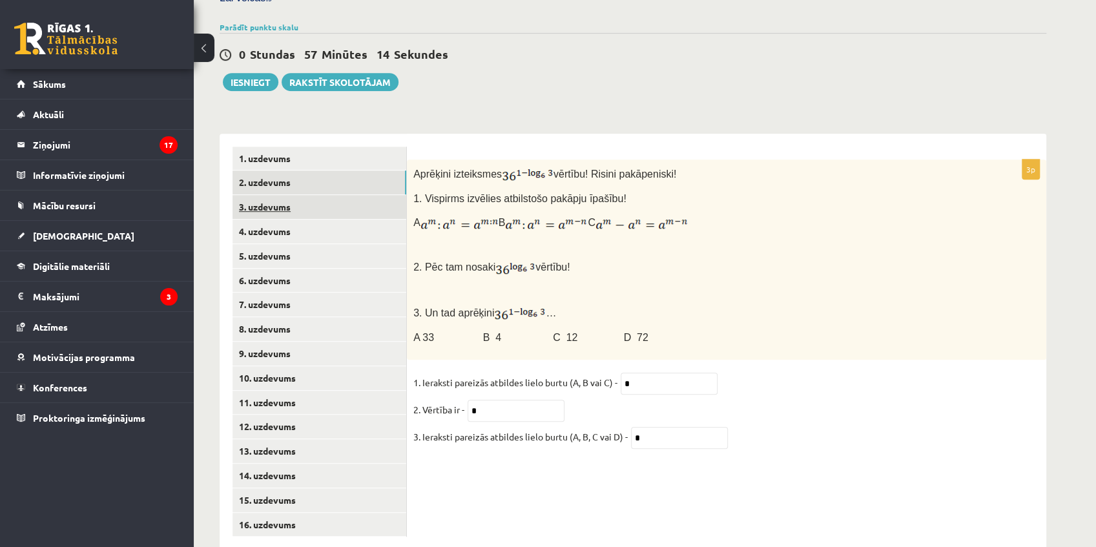
click at [303, 195] on link "3. uzdevums" at bounding box center [319, 207] width 174 height 24
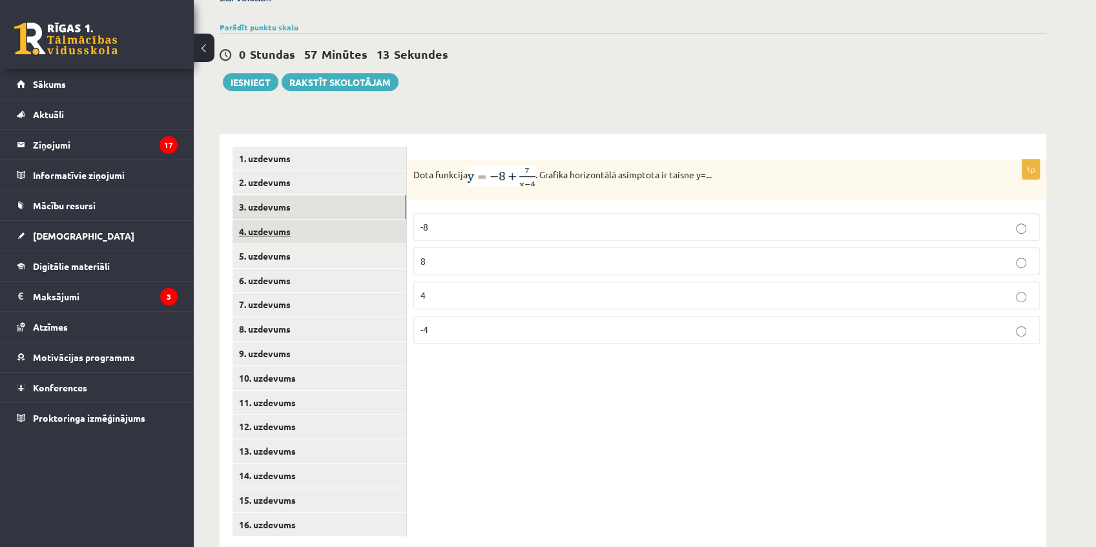
click at [306, 219] on link "4. uzdevums" at bounding box center [319, 231] width 174 height 24
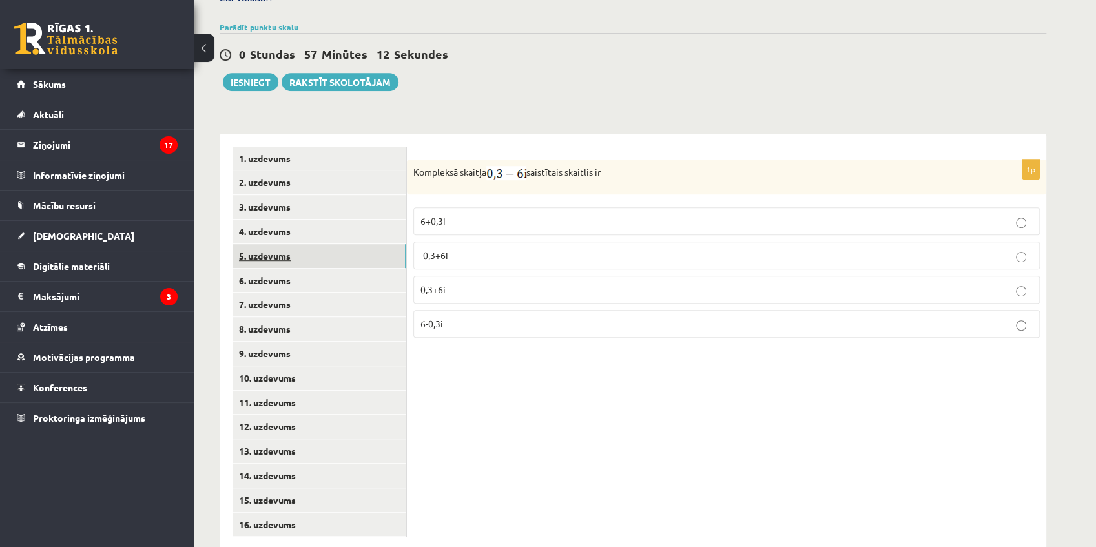
click at [305, 244] on link "5. uzdevums" at bounding box center [319, 256] width 174 height 24
click at [310, 269] on link "6. uzdevums" at bounding box center [319, 281] width 174 height 24
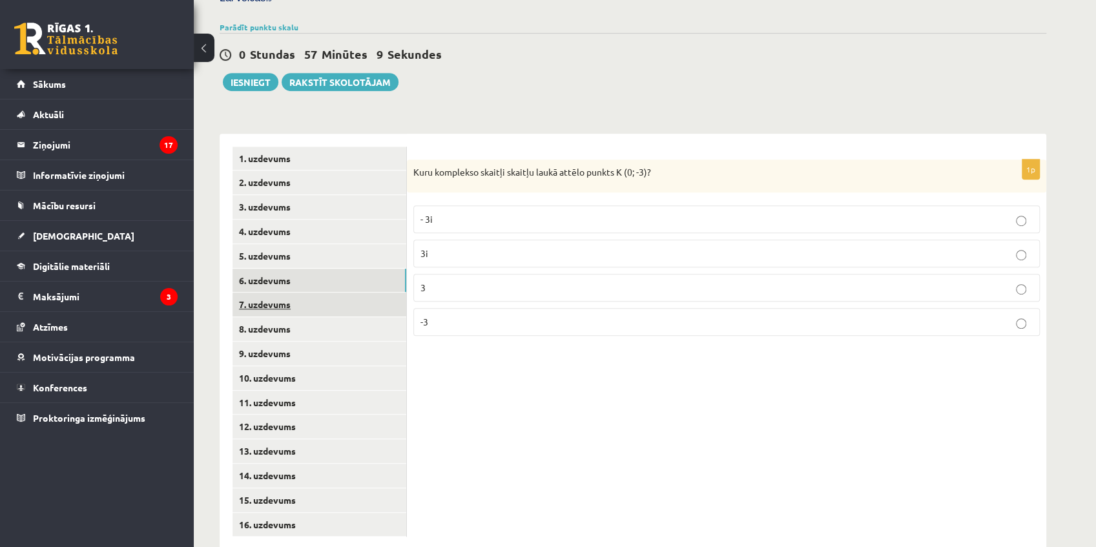
click at [306, 292] on link "7. uzdevums" at bounding box center [319, 304] width 174 height 24
click at [303, 342] on link "9. uzdevums" at bounding box center [319, 354] width 174 height 24
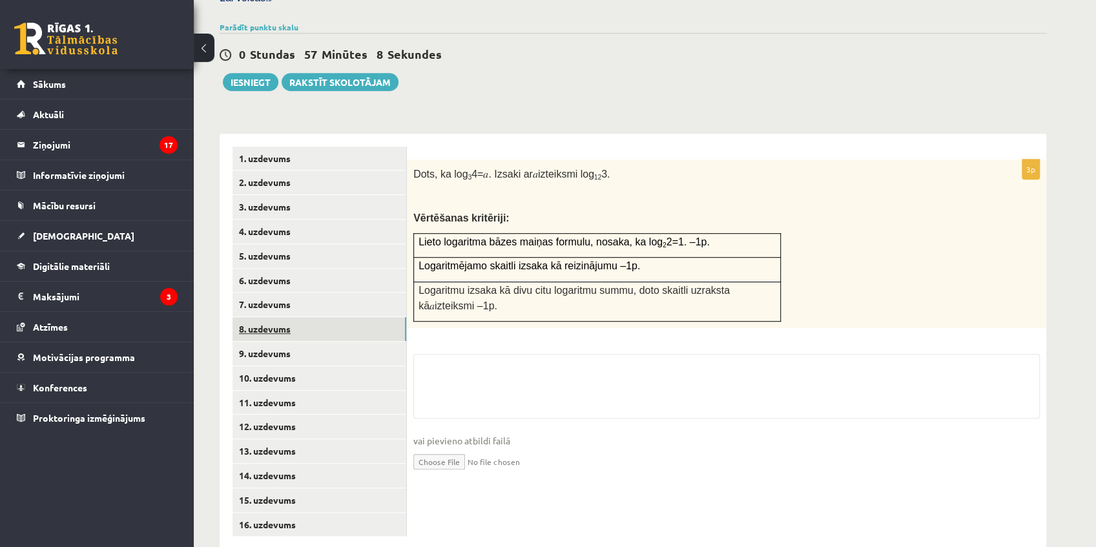
click at [308, 317] on link "8. uzdevums" at bounding box center [319, 329] width 174 height 24
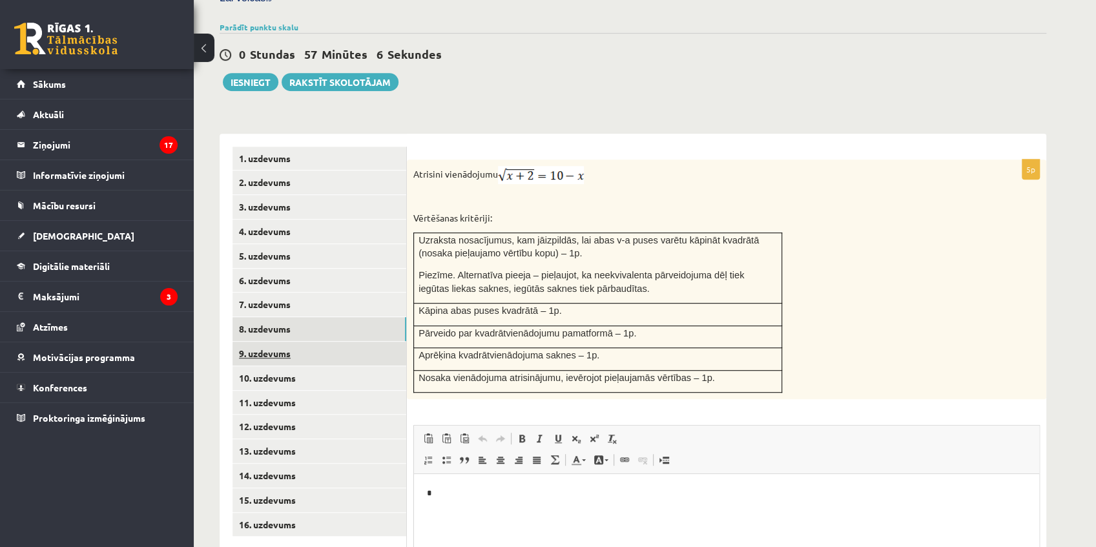
scroll to position [464, 0]
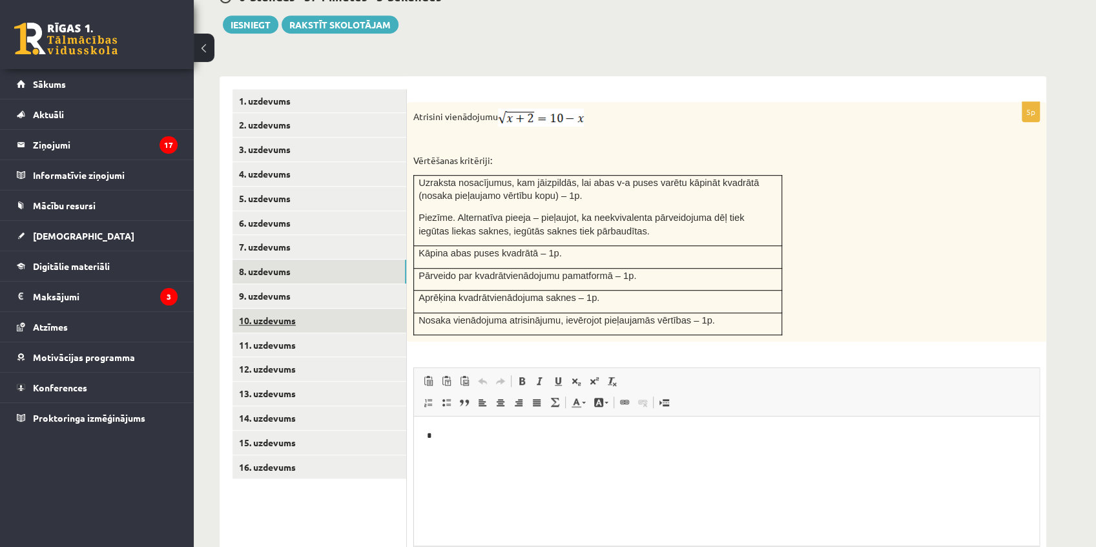
click at [320, 309] on link "10. uzdevums" at bounding box center [319, 321] width 174 height 24
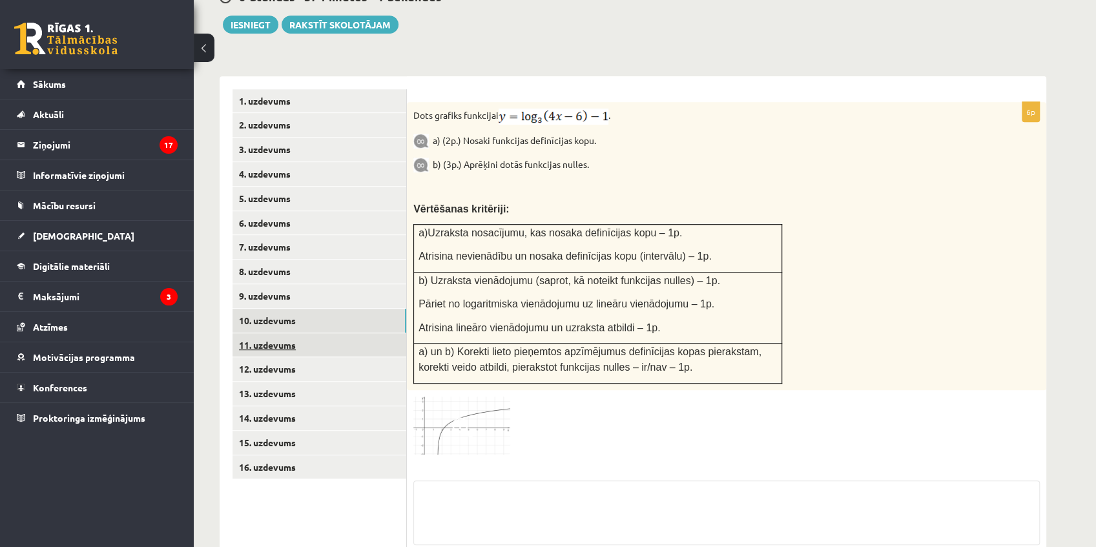
click at [320, 333] on link "11. uzdevums" at bounding box center [319, 345] width 174 height 24
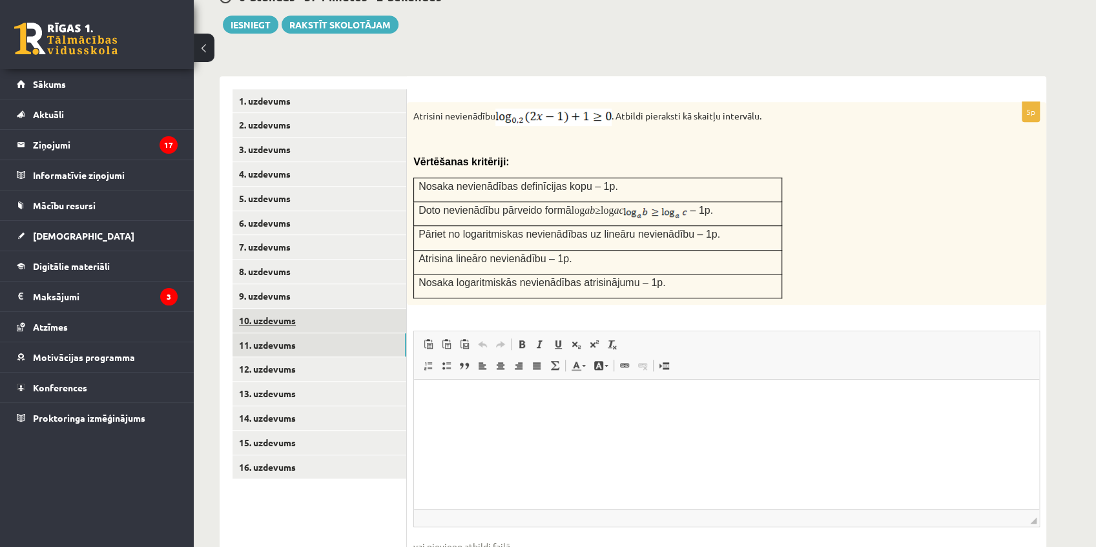
scroll to position [0, 0]
click at [322, 357] on link "12. uzdevums" at bounding box center [319, 369] width 174 height 24
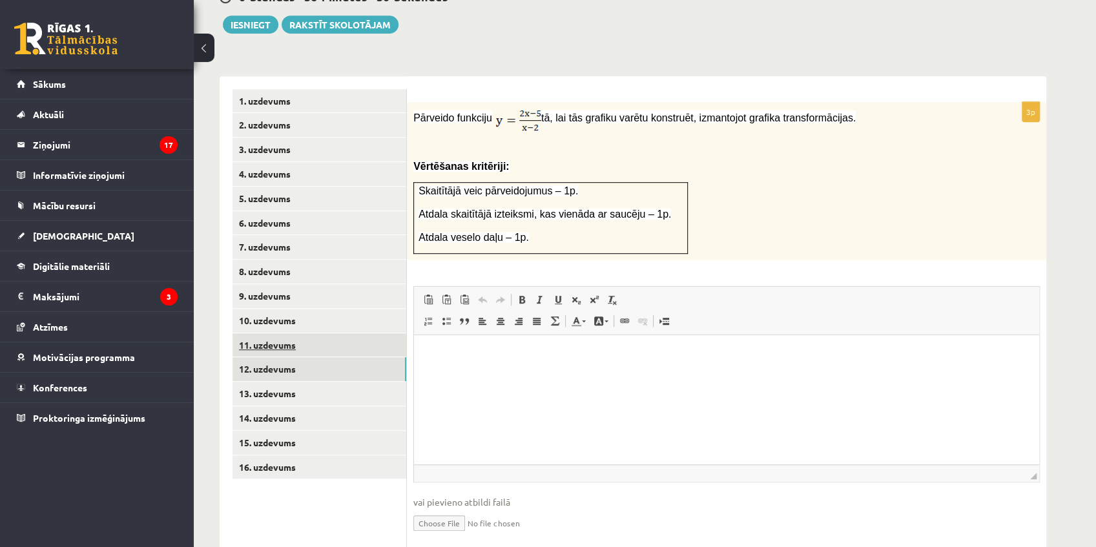
click at [376, 333] on link "11. uzdevums" at bounding box center [319, 345] width 174 height 24
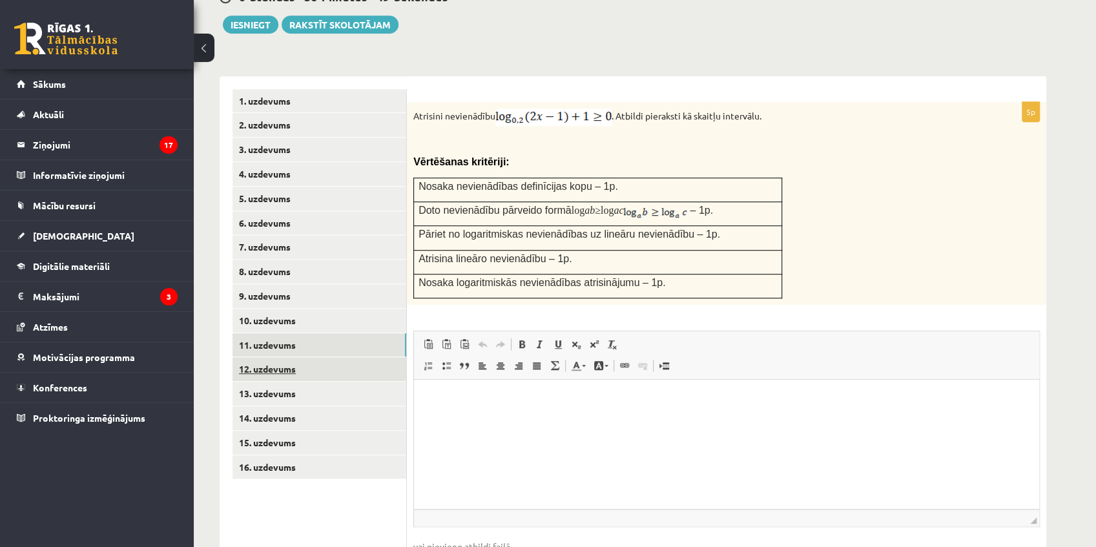
click at [340, 357] on link "12. uzdevums" at bounding box center [319, 369] width 174 height 24
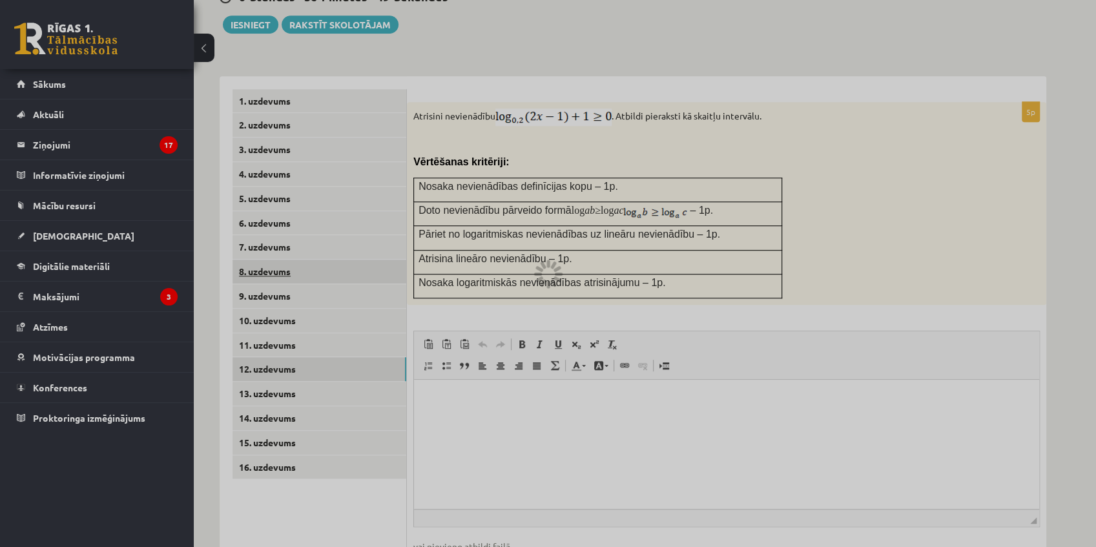
scroll to position [407, 0]
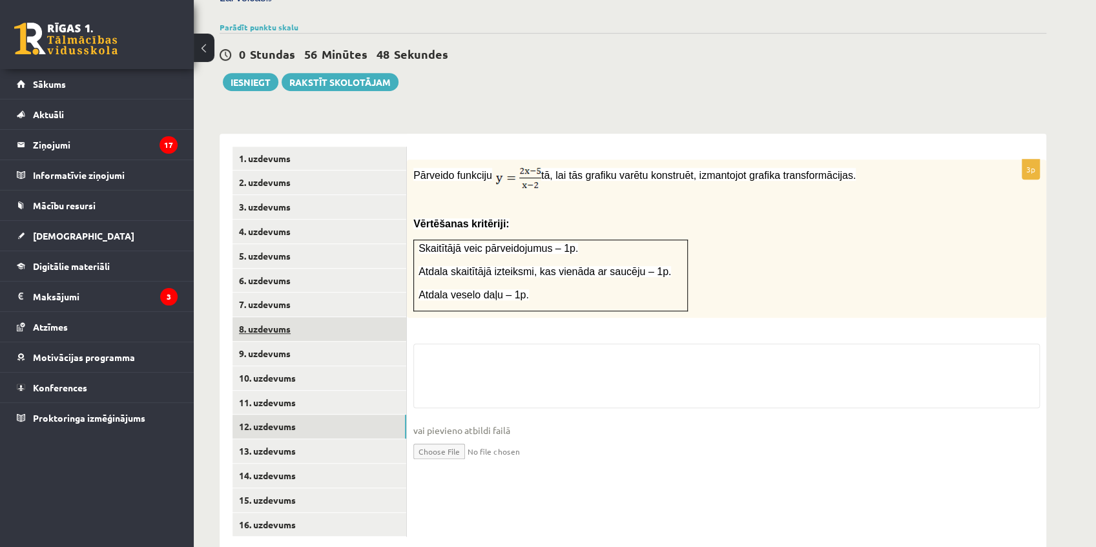
click at [350, 317] on link "8. uzdevums" at bounding box center [319, 329] width 174 height 24
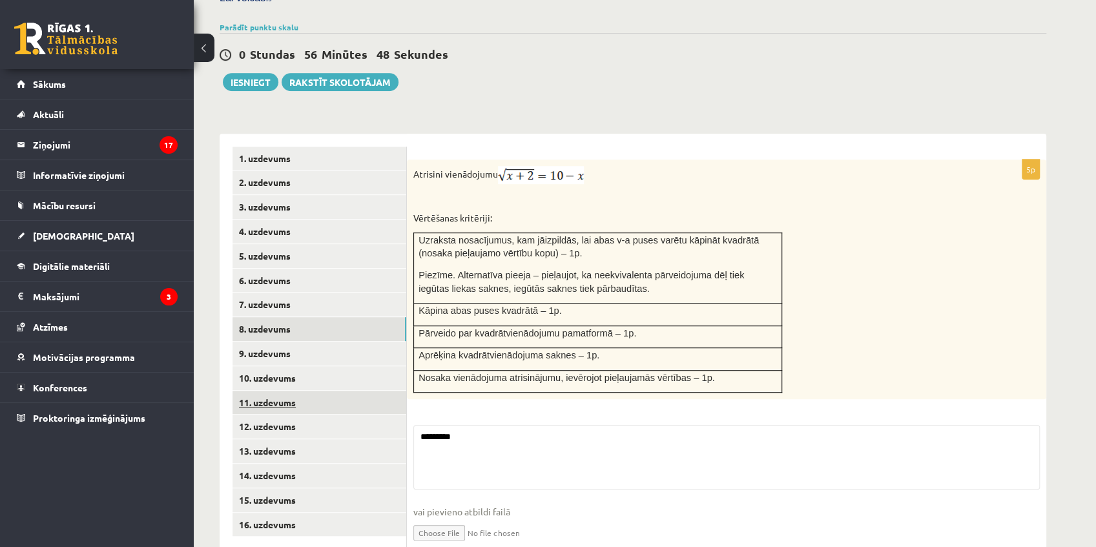
click at [347, 391] on link "11. uzdevums" at bounding box center [319, 403] width 174 height 24
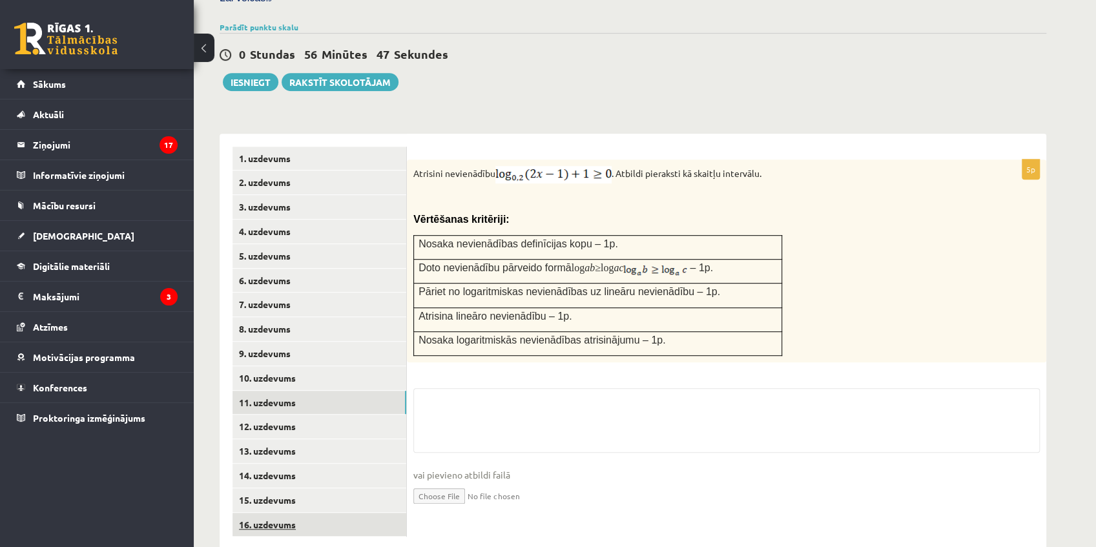
click at [305, 513] on link "16. uzdevums" at bounding box center [319, 525] width 174 height 24
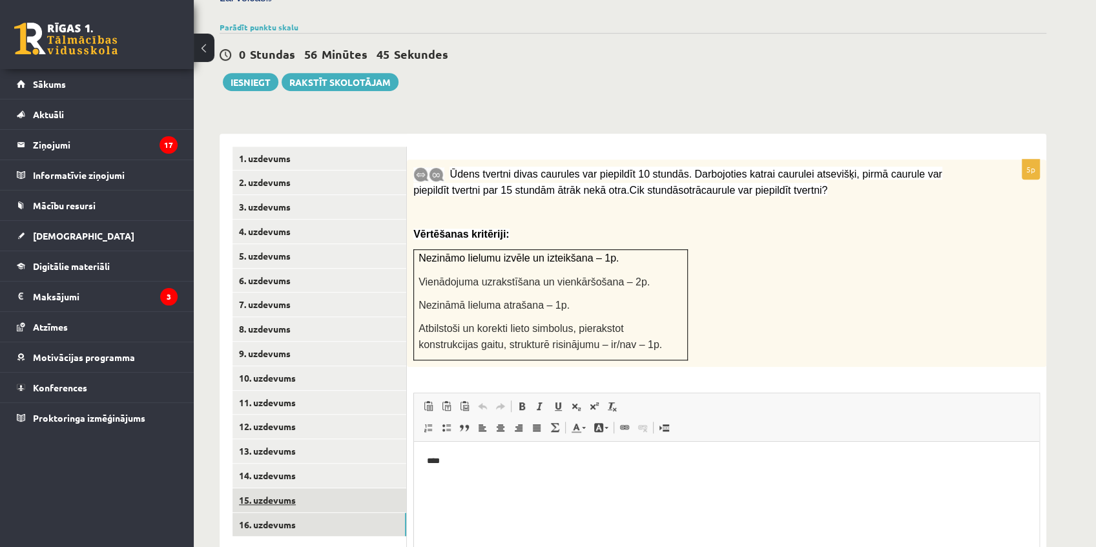
scroll to position [0, 0]
click at [319, 488] on link "15. uzdevums" at bounding box center [319, 500] width 174 height 24
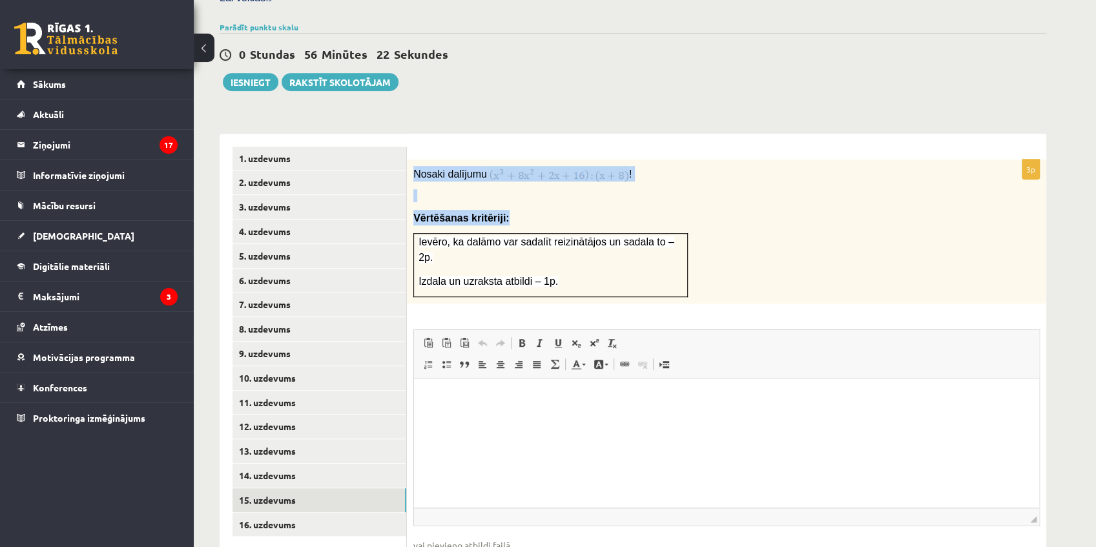
drag, startPoint x: 413, startPoint y: 144, endPoint x: 600, endPoint y: 250, distance: 215.4
click at [600, 250] on div "Nosaki dalījumu ! Vērtēšanas kritēriji: Ievēro, ka dalāmo var sadalīt reizinātā…" at bounding box center [726, 231] width 639 height 145
copy div "Nosaki dalījumu ! Vērtēšanas kritēriji:"
click at [510, 189] on p at bounding box center [694, 195] width 562 height 13
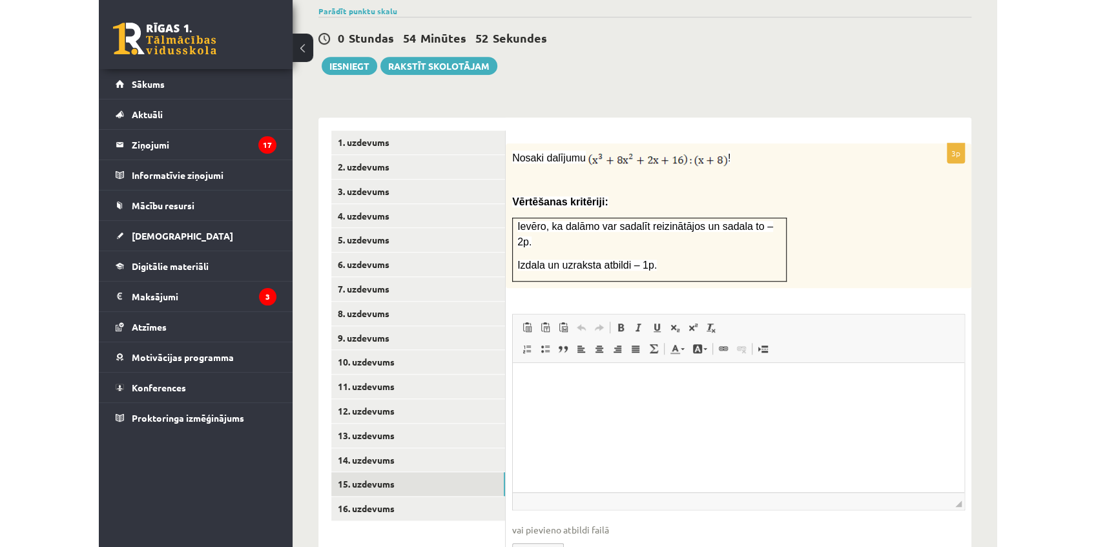
scroll to position [407, 0]
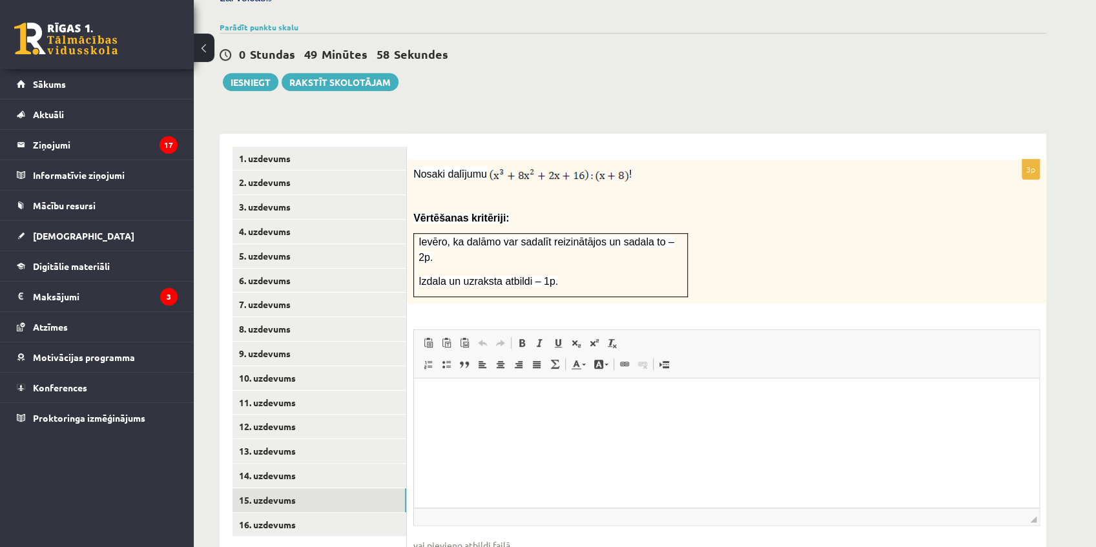
click at [449, 394] on p "Editor, wiswyg-editor-user-answer-47433932764420" at bounding box center [726, 398] width 599 height 14
click at [297, 464] on link "14. uzdevums" at bounding box center [319, 476] width 174 height 24
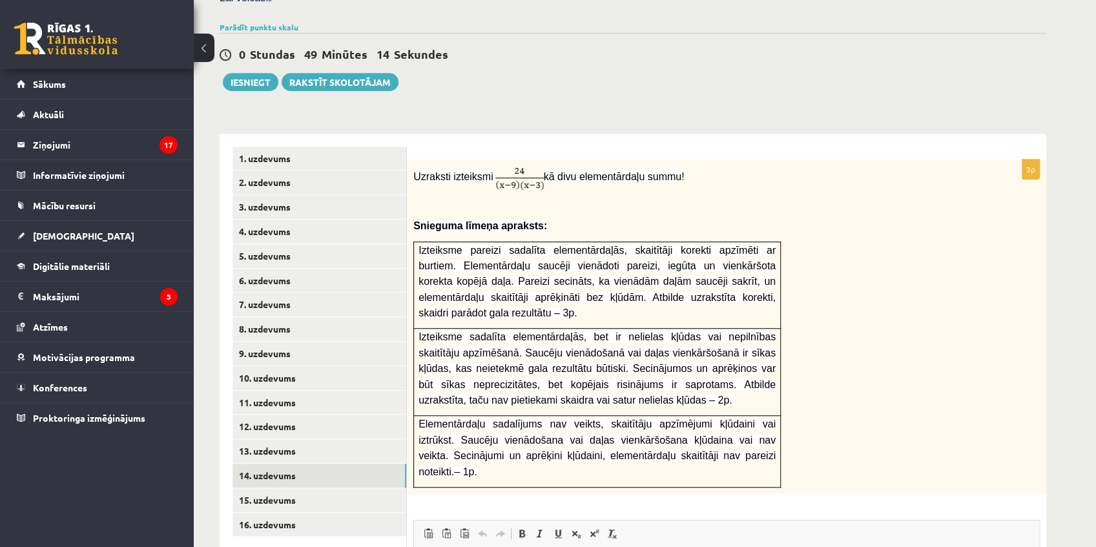
scroll to position [0, 0]
click at [323, 439] on link "13. uzdevums" at bounding box center [319, 451] width 174 height 24
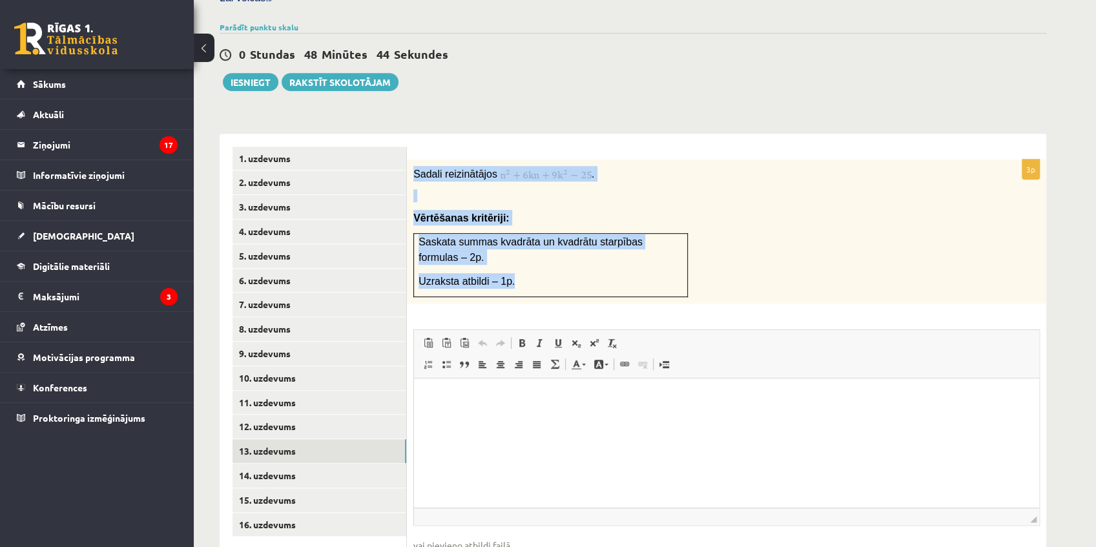
drag, startPoint x: 414, startPoint y: 141, endPoint x: 564, endPoint y: 232, distance: 176.2
click at [564, 232] on div "Sadali reizinātājos . Vērtēšanas kritēriji: Saskata summas kvadrāta un kvadrātu…" at bounding box center [726, 231] width 639 height 145
copy div "Sadali reizinātājos . Vērtēšanas kritēriji: Saskata summas kvadrāta un kvadrātu…"
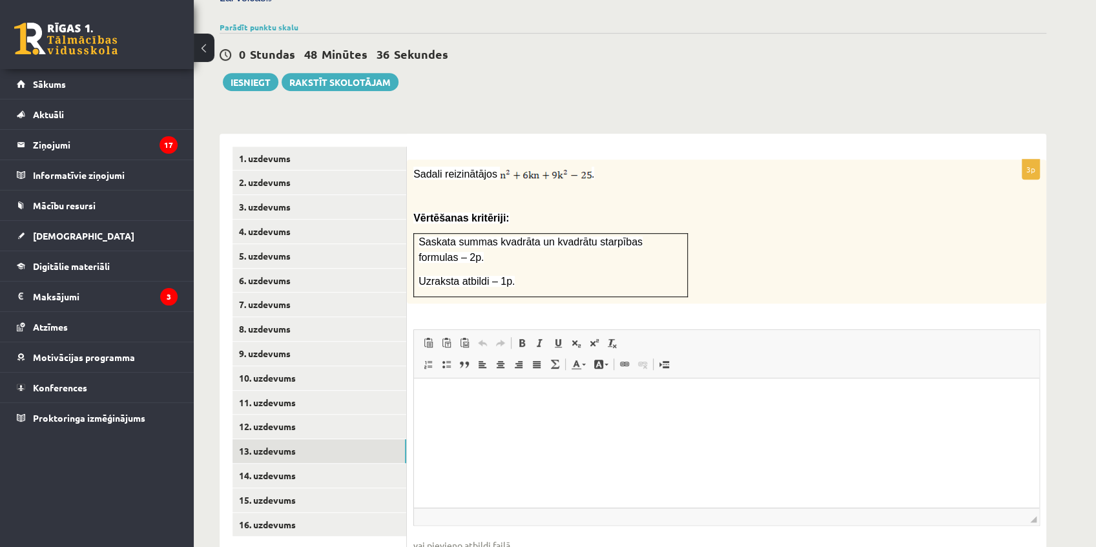
click at [649, 253] on div "Sadali reizinātājos . Vērtēšanas kritēriji: Saskata summas kvadrāta un kvadrātu…" at bounding box center [726, 231] width 639 height 145
drag, startPoint x: 591, startPoint y: 145, endPoint x: 578, endPoint y: 145, distance: 12.9
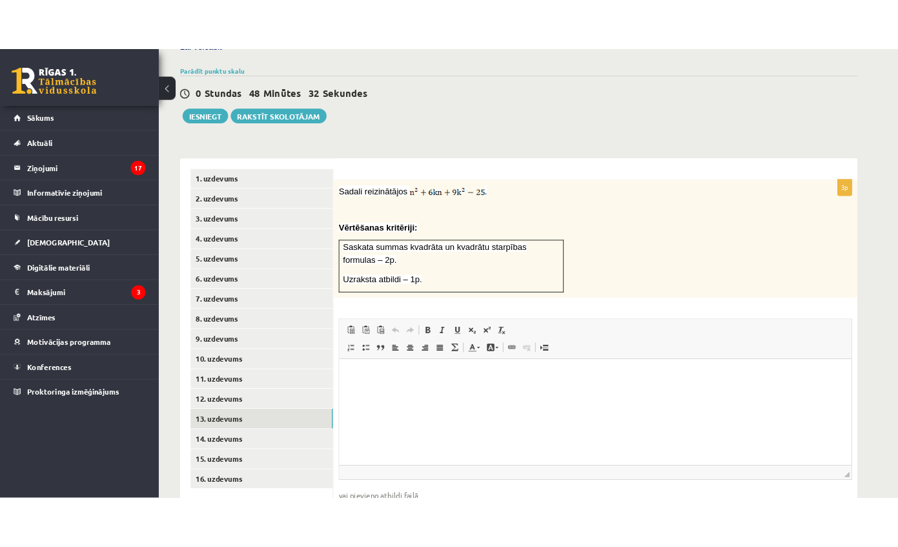
scroll to position [449, 0]
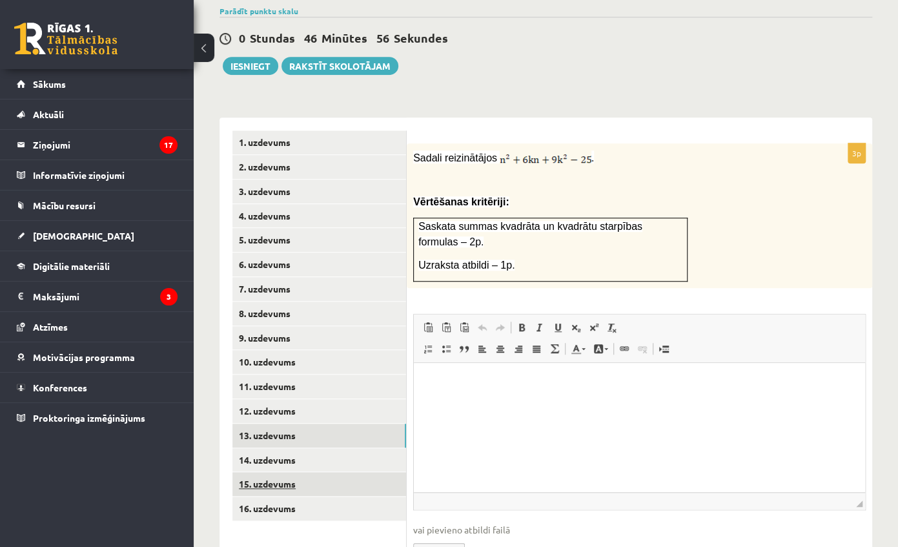
click at [282, 472] on link "15. uzdevums" at bounding box center [319, 484] width 174 height 24
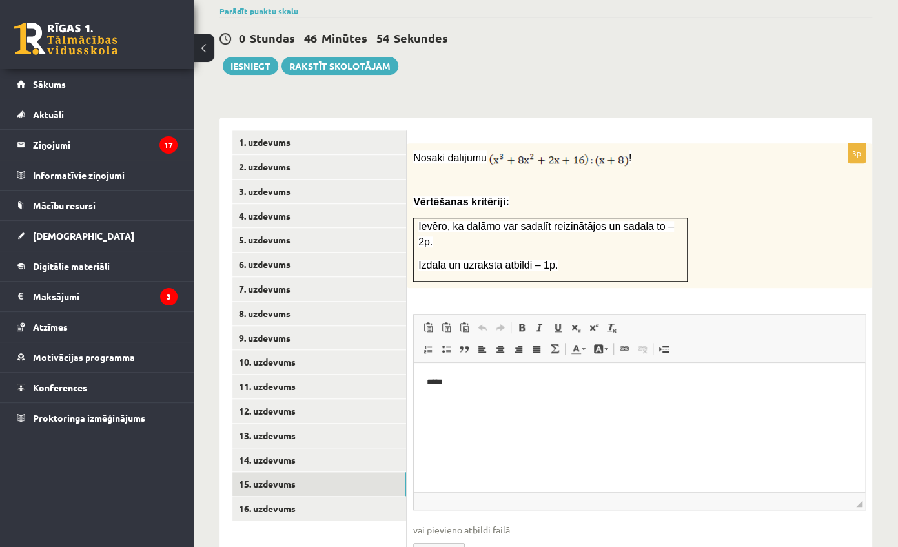
scroll to position [0, 0]
click at [328, 423] on link "13. uzdevums" at bounding box center [319, 435] width 174 height 24
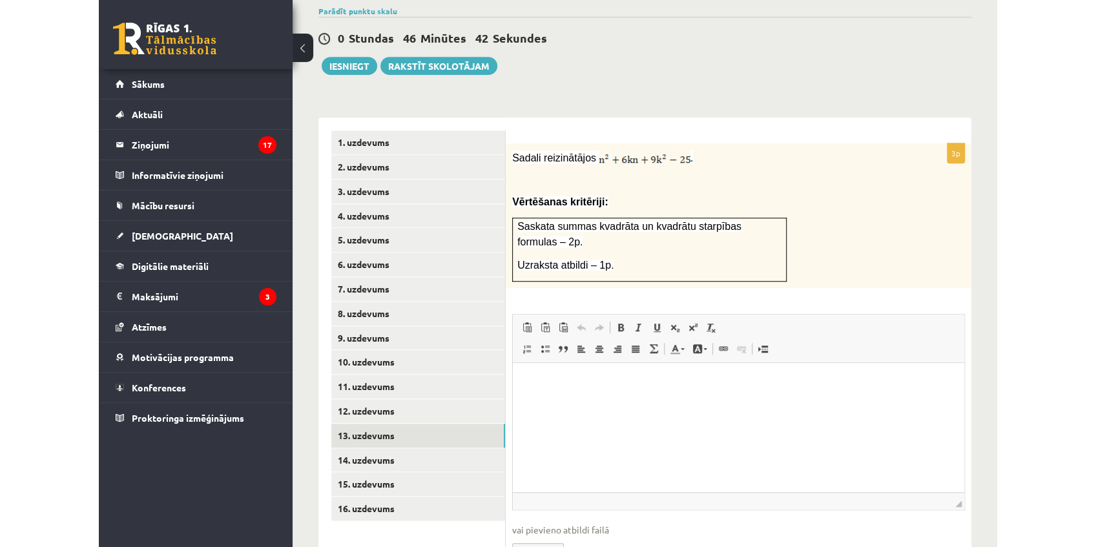
scroll to position [407, 0]
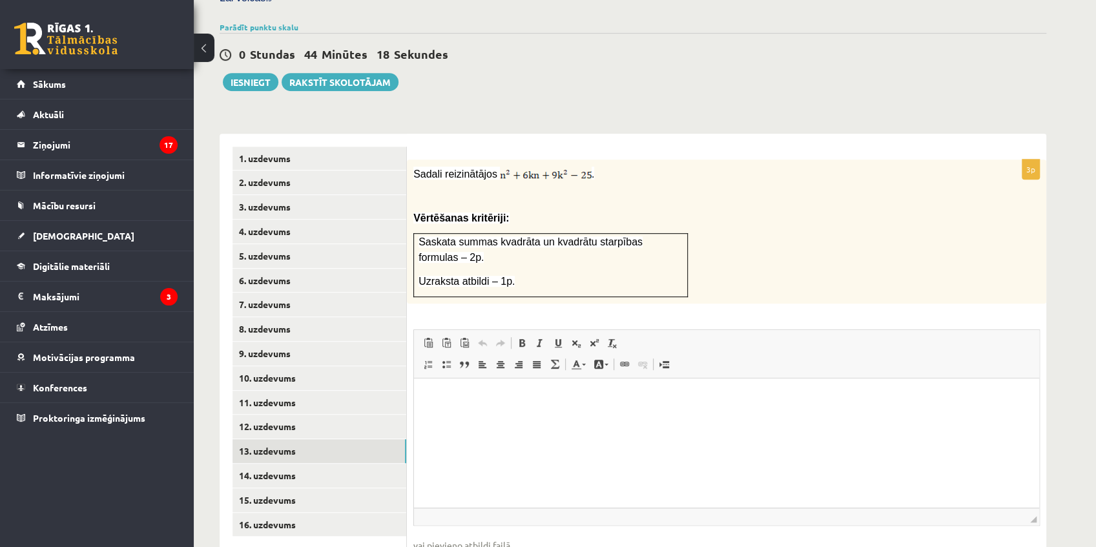
click at [486, 387] on html at bounding box center [726, 397] width 625 height 39
click at [315, 414] on link "12. uzdevums" at bounding box center [319, 426] width 174 height 24
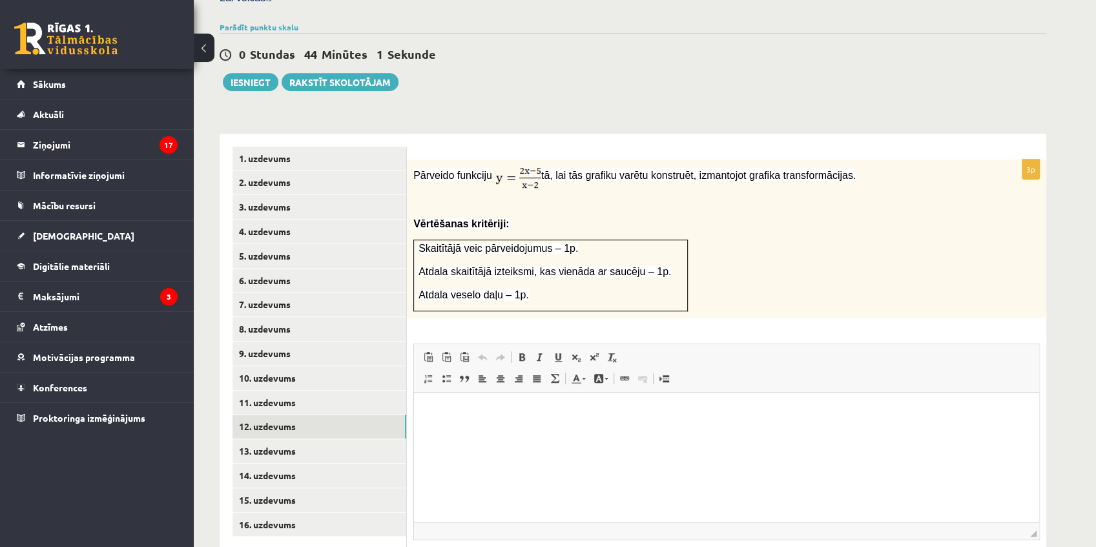
scroll to position [0, 0]
click at [316, 391] on link "11. uzdevums" at bounding box center [319, 403] width 174 height 24
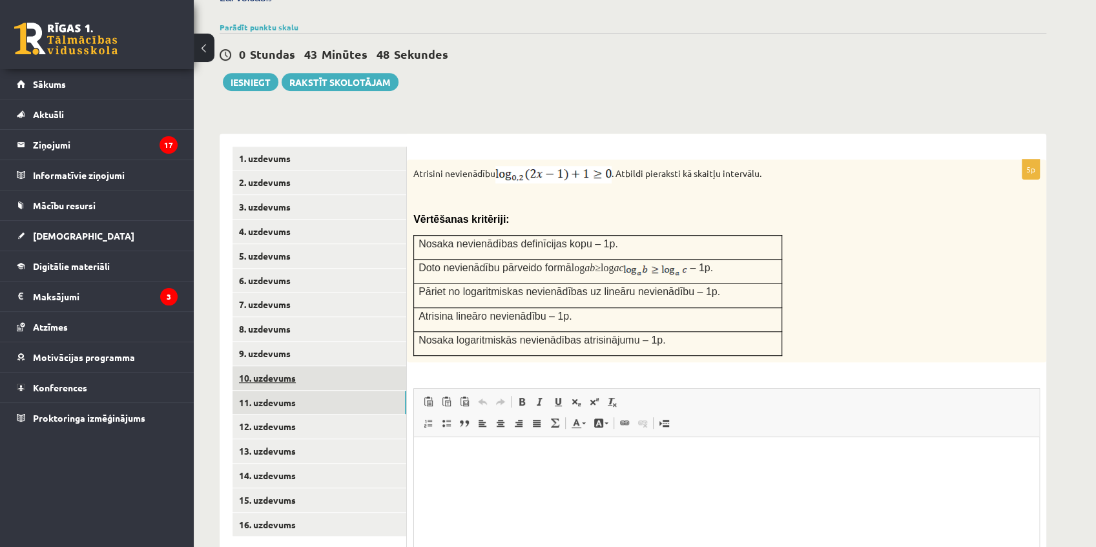
click at [289, 366] on link "10. uzdevums" at bounding box center [319, 378] width 174 height 24
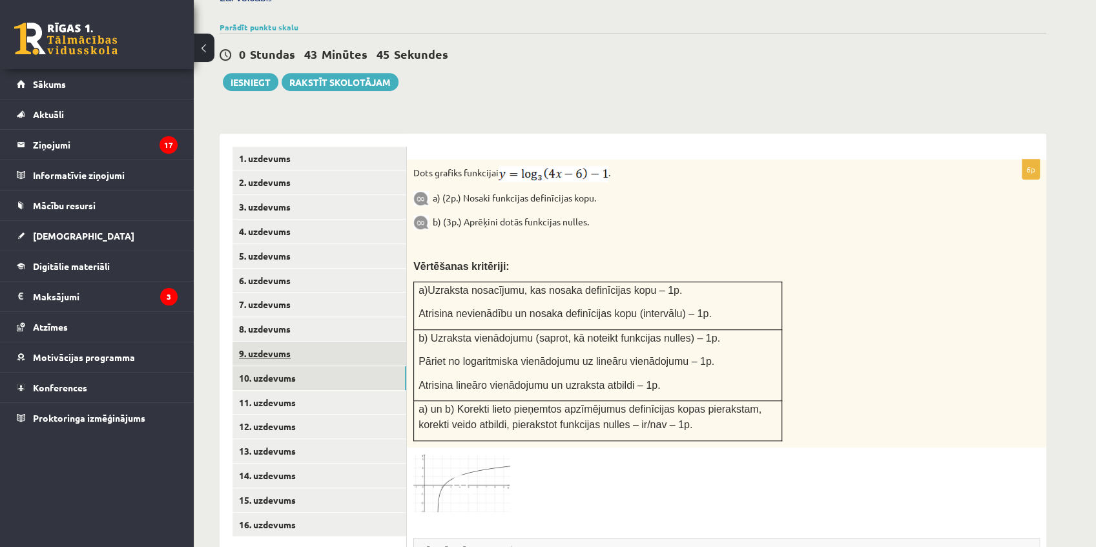
click at [309, 342] on link "9. uzdevums" at bounding box center [319, 354] width 174 height 24
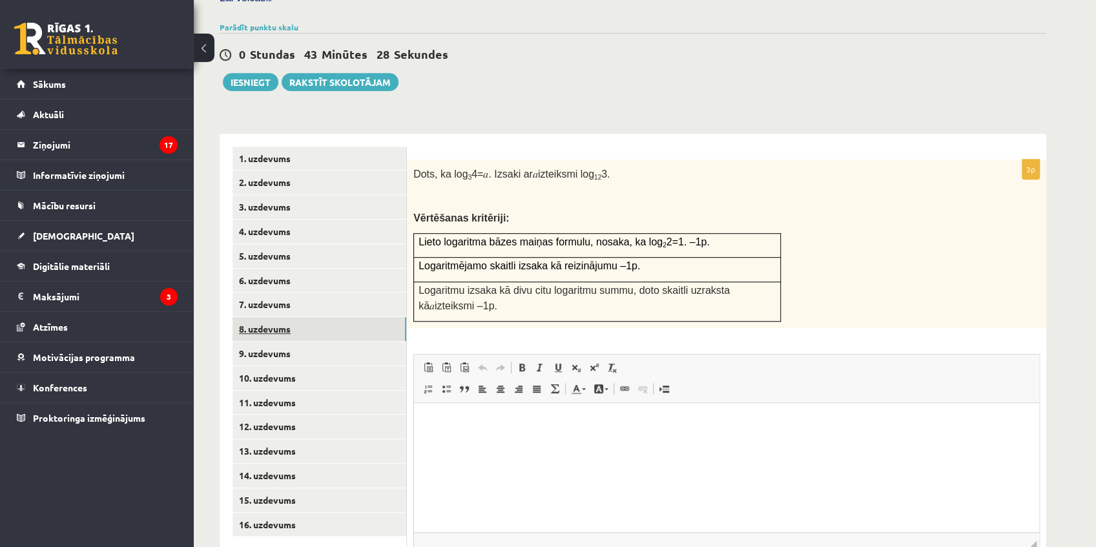
click at [271, 317] on link "8. uzdevums" at bounding box center [319, 329] width 174 height 24
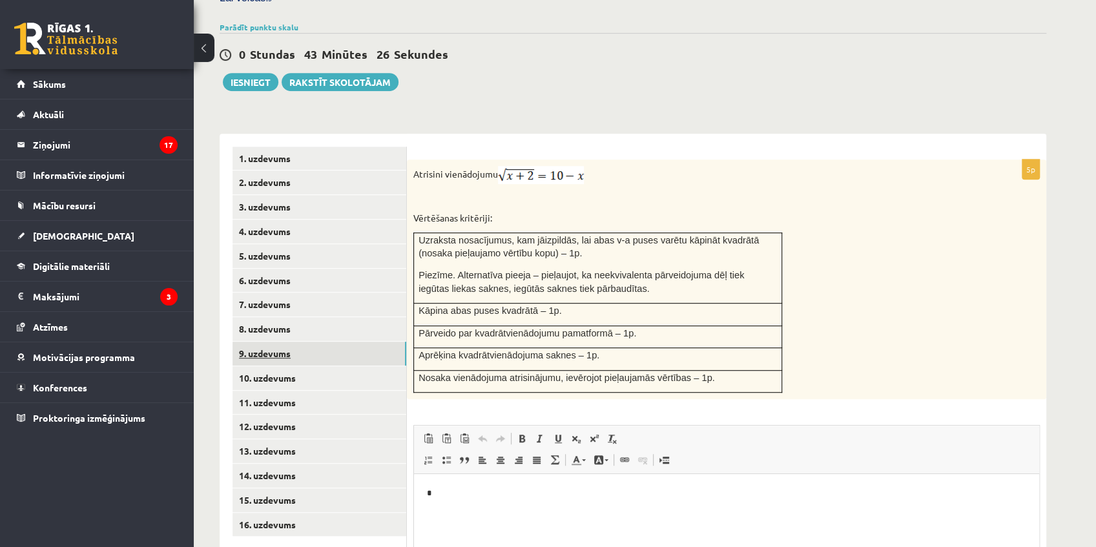
click at [274, 342] on link "9. uzdevums" at bounding box center [319, 354] width 174 height 24
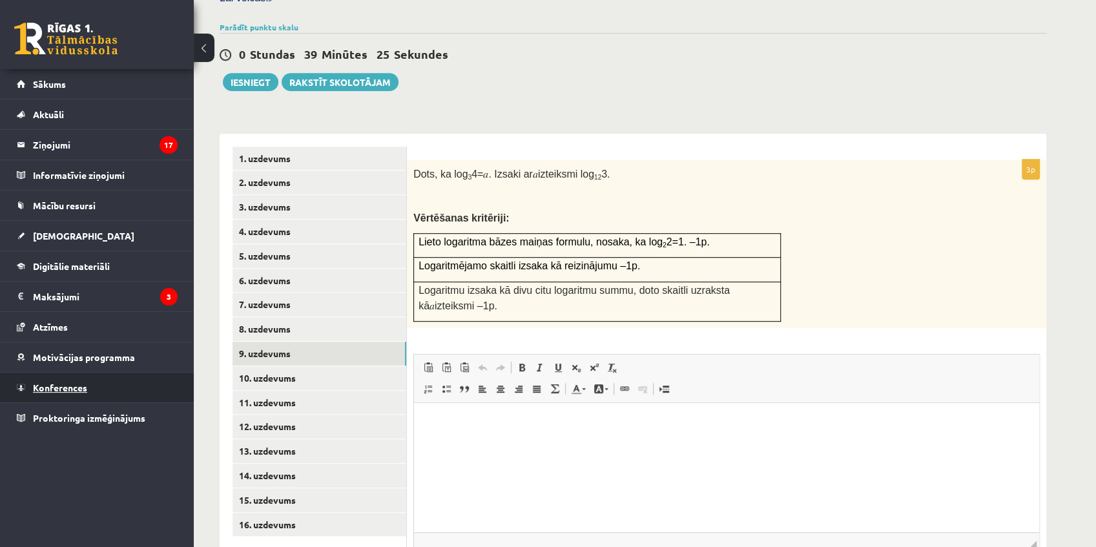
scroll to position [487, 0]
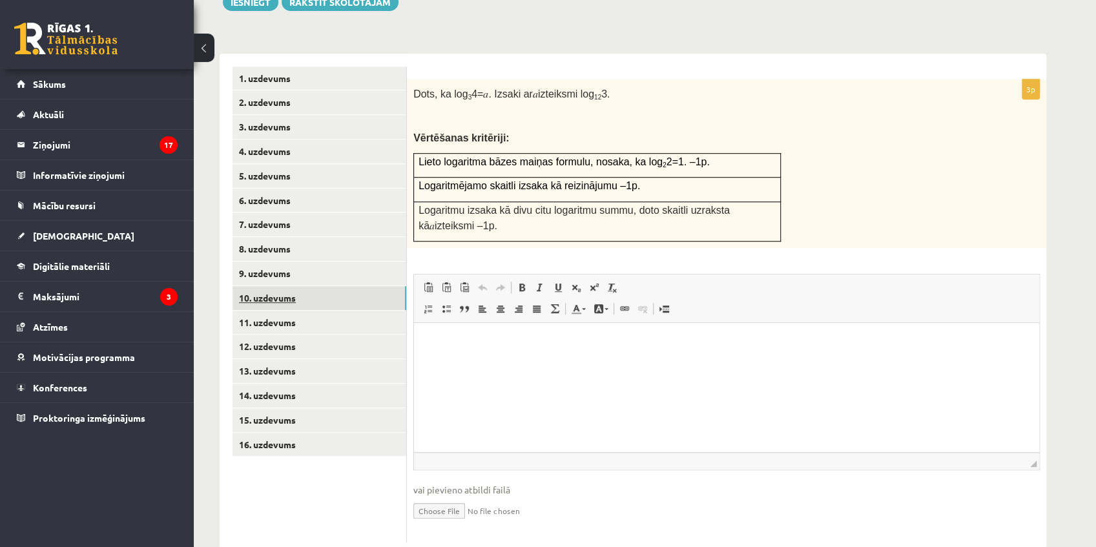
click at [287, 286] on link "10. uzdevums" at bounding box center [319, 298] width 174 height 24
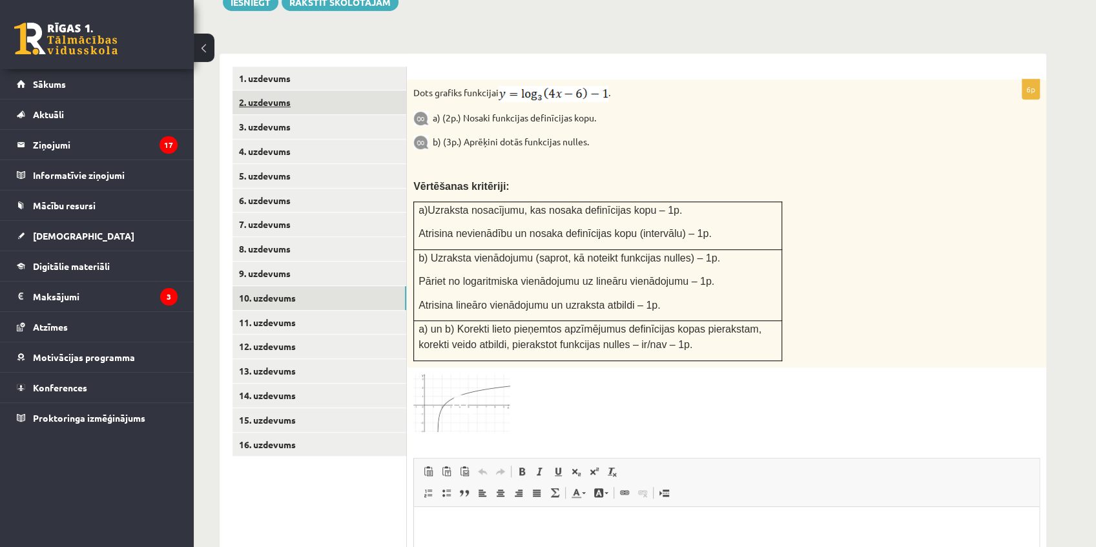
scroll to position [0, 0]
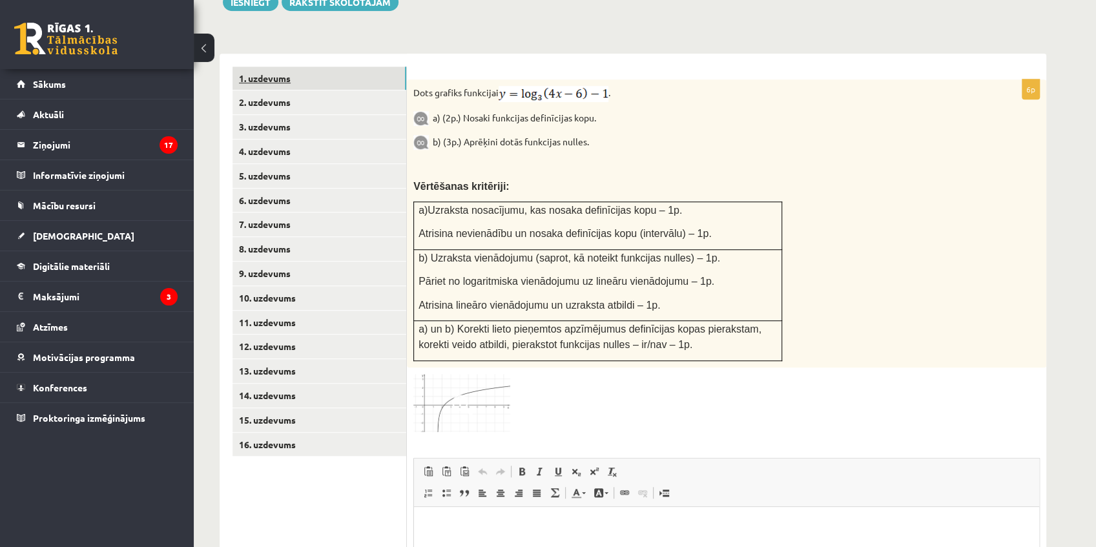
click at [309, 66] on link "1. uzdevums" at bounding box center [319, 78] width 174 height 24
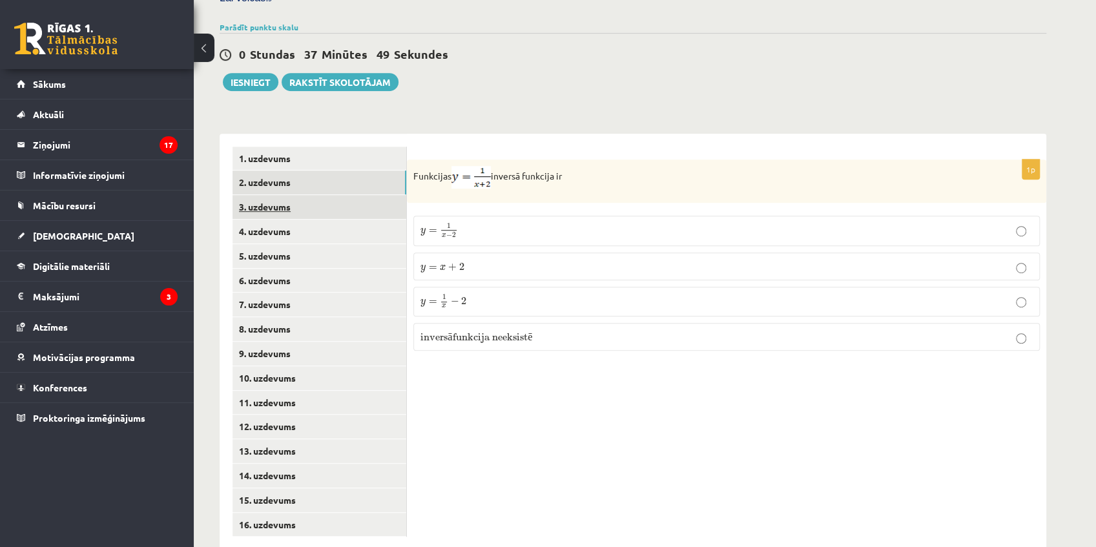
click at [290, 195] on link "3. uzdevums" at bounding box center [319, 207] width 174 height 24
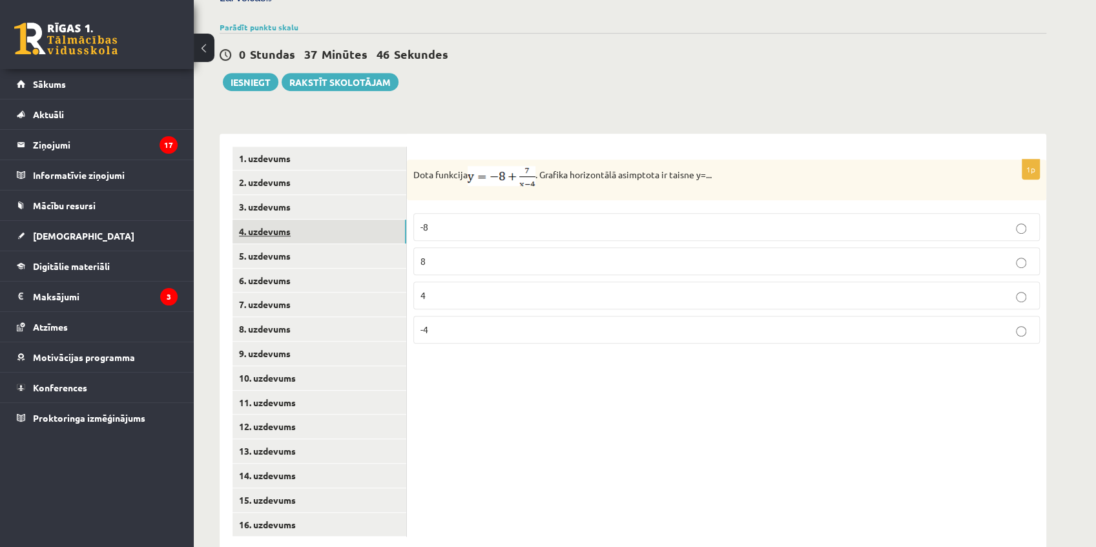
click at [296, 219] on link "4. uzdevums" at bounding box center [319, 231] width 174 height 24
click at [292, 244] on link "5. uzdevums" at bounding box center [319, 256] width 174 height 24
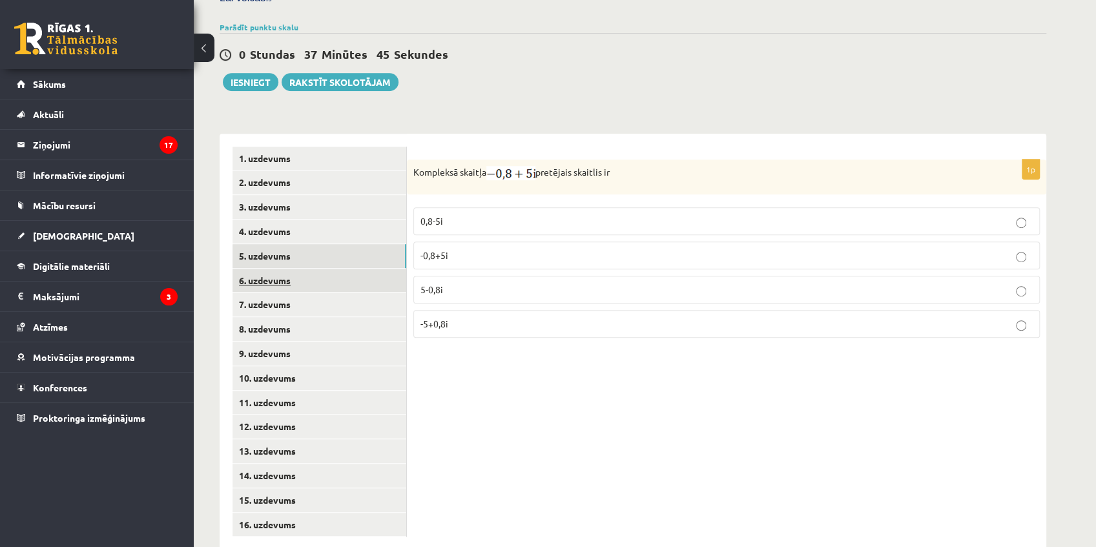
click at [289, 269] on link "6. uzdevums" at bounding box center [319, 281] width 174 height 24
click at [289, 292] on link "7. uzdevums" at bounding box center [319, 304] width 174 height 24
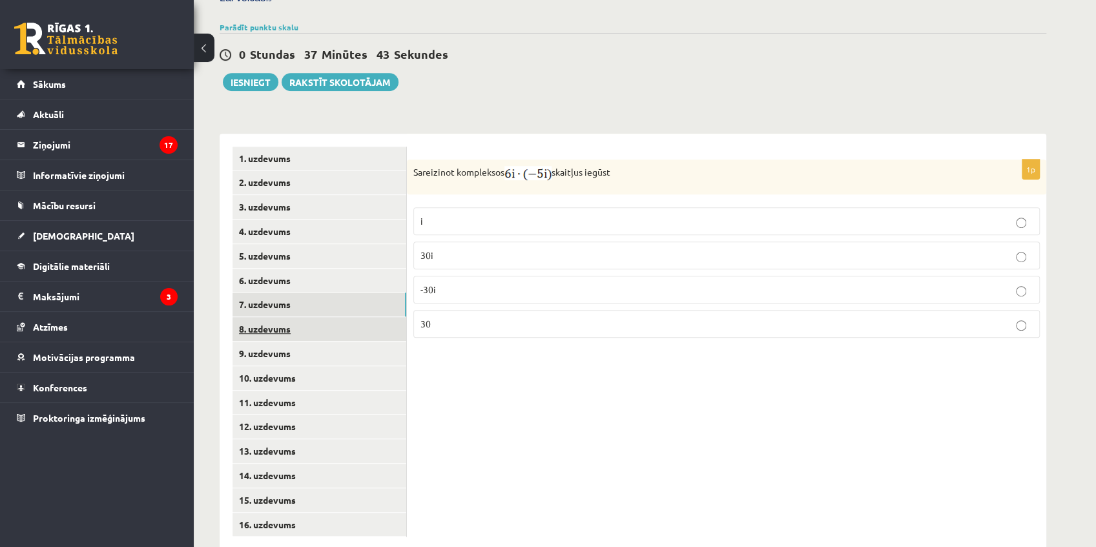
click at [292, 317] on link "8. uzdevums" at bounding box center [319, 329] width 174 height 24
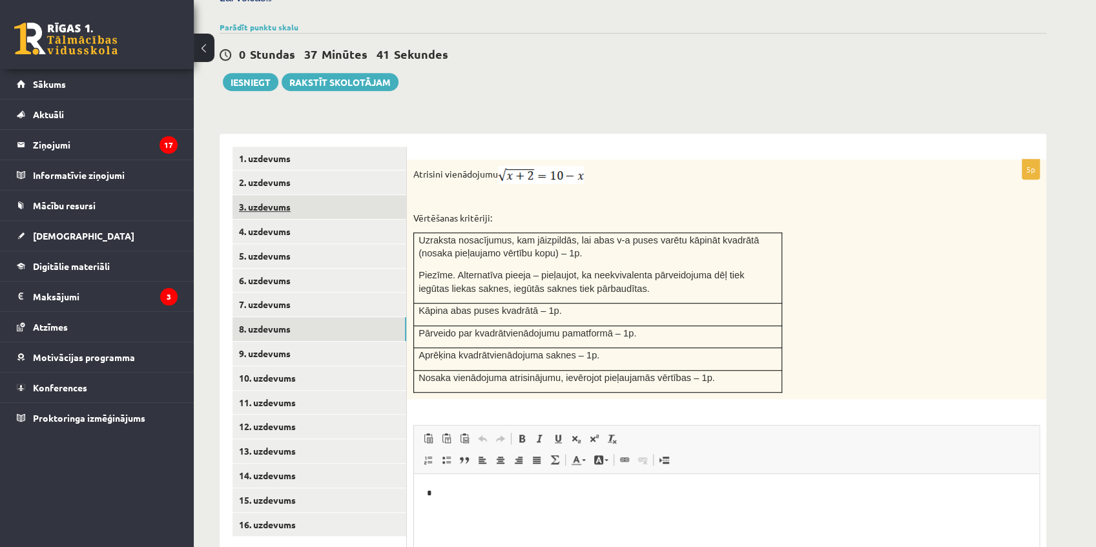
scroll to position [0, 0]
click at [299, 170] on link "2. uzdevums" at bounding box center [319, 182] width 174 height 24
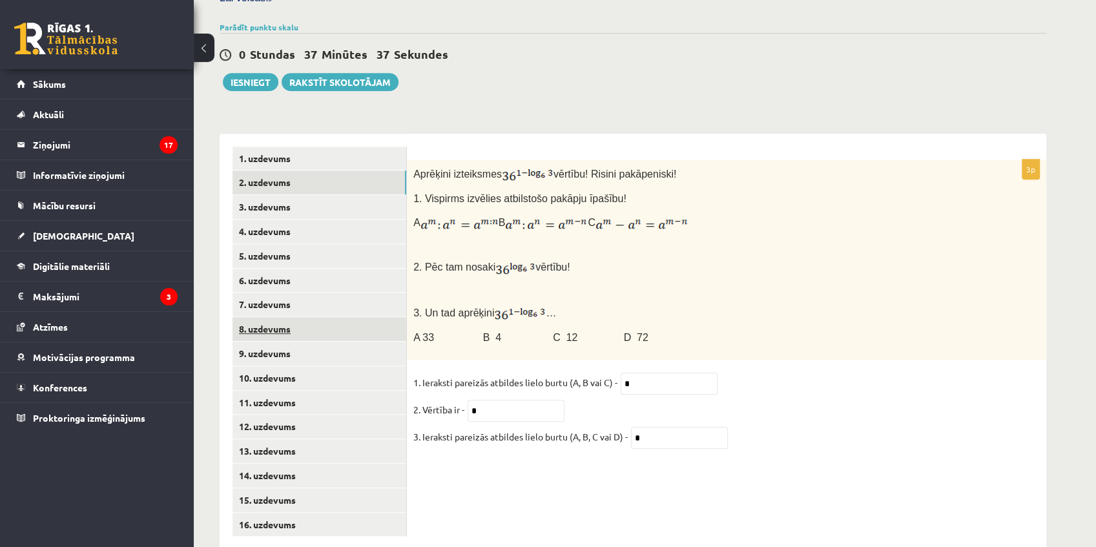
click at [298, 317] on link "8. uzdevums" at bounding box center [319, 329] width 174 height 24
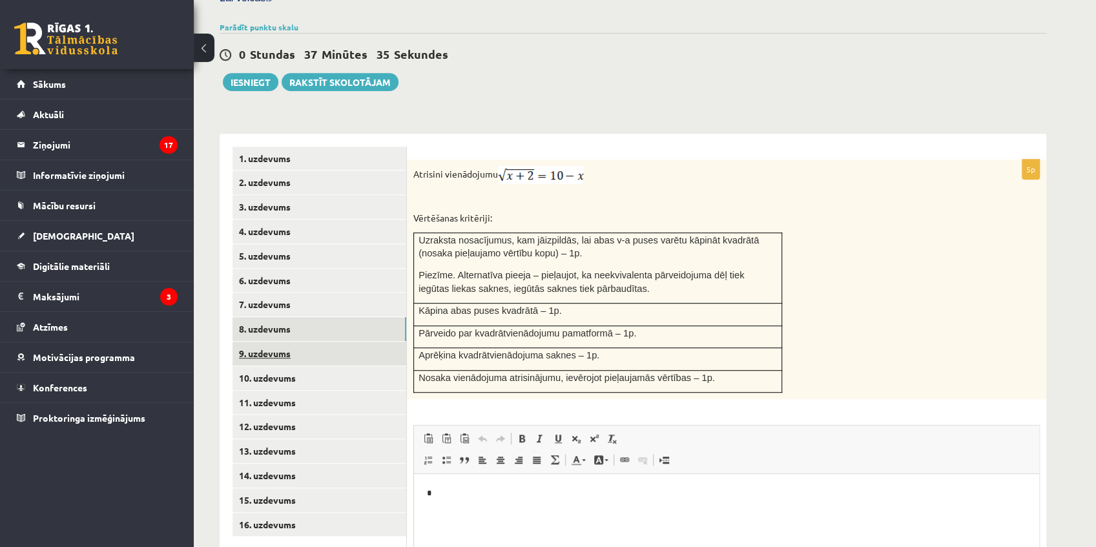
click at [298, 342] on link "9. uzdevums" at bounding box center [319, 354] width 174 height 24
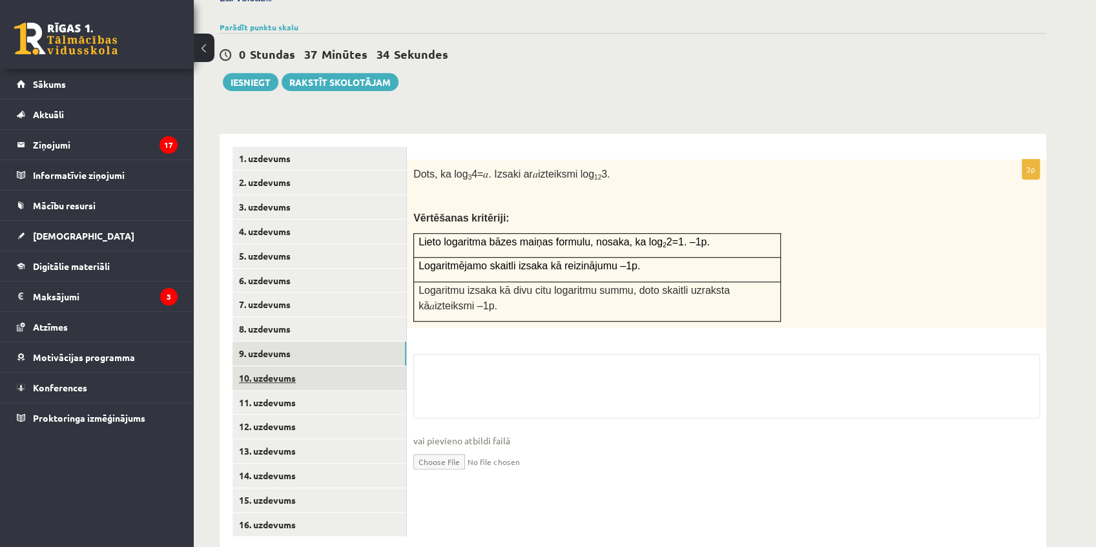
click at [302, 366] on link "10. uzdevums" at bounding box center [319, 378] width 174 height 24
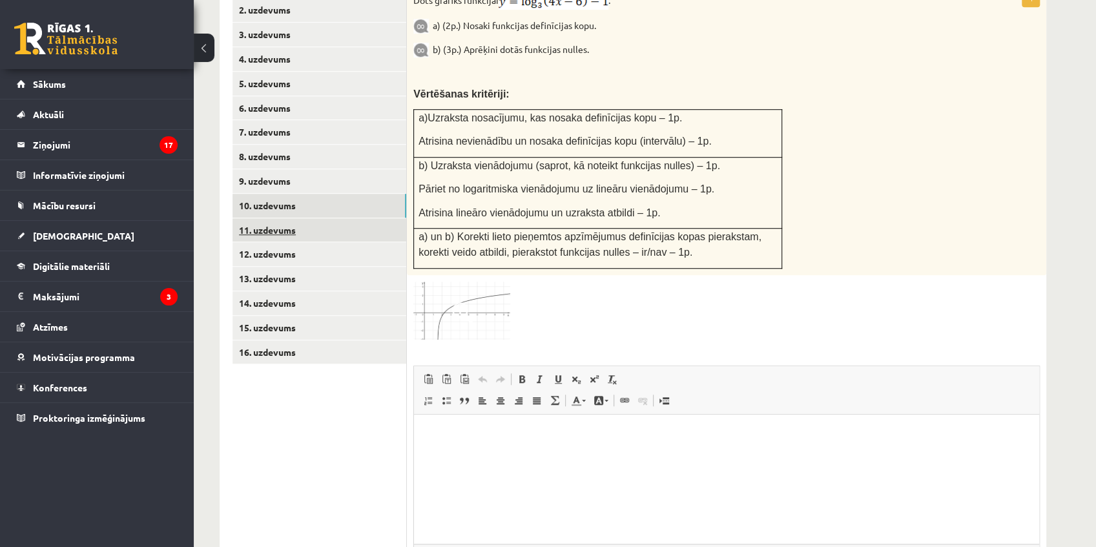
click at [319, 218] on link "11. uzdevums" at bounding box center [319, 230] width 174 height 24
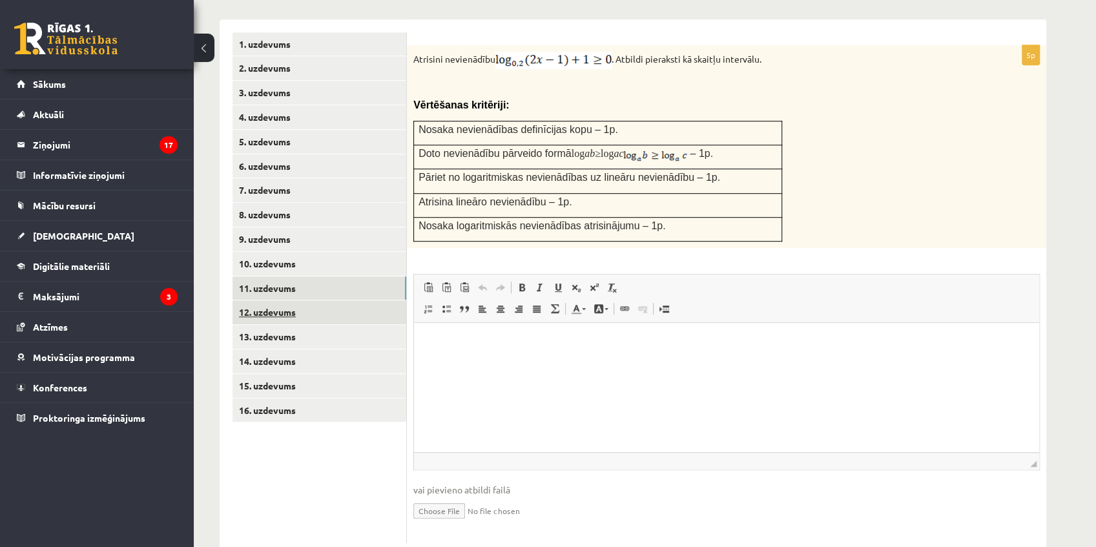
click at [317, 300] on link "12. uzdevums" at bounding box center [319, 312] width 174 height 24
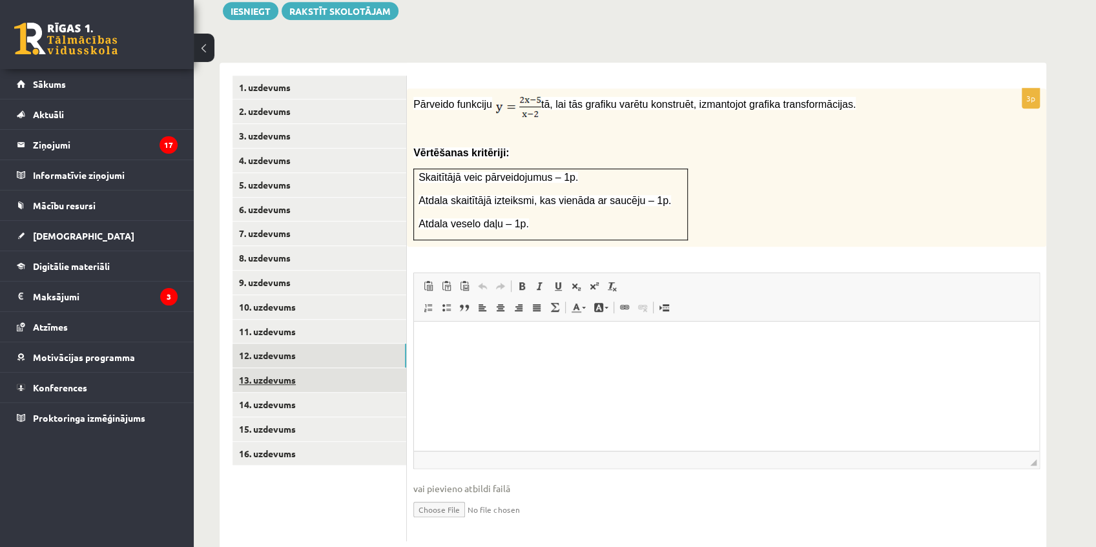
click at [310, 368] on link "13. uzdevums" at bounding box center [319, 380] width 174 height 24
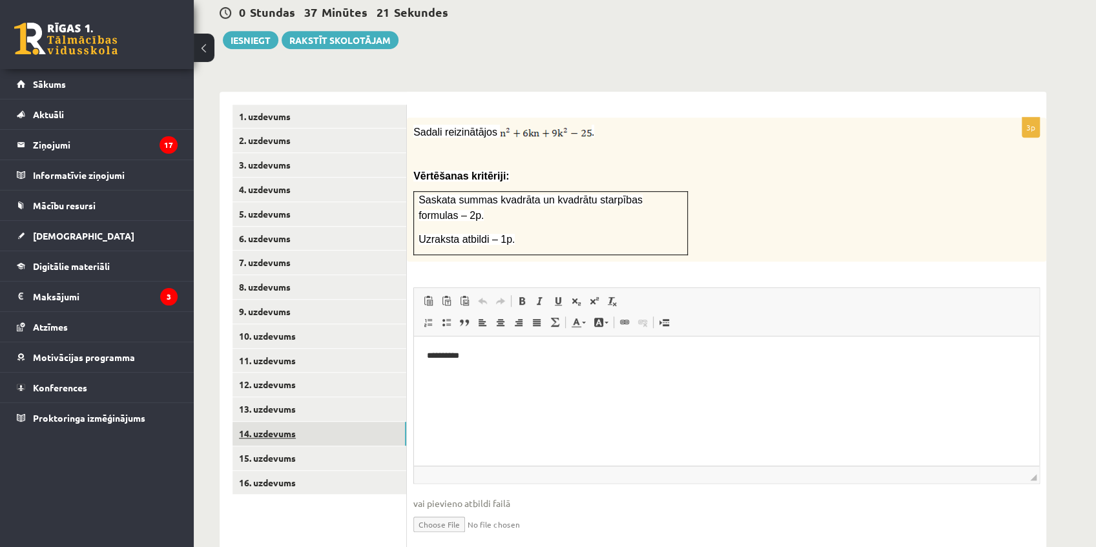
click at [311, 422] on link "14. uzdevums" at bounding box center [319, 434] width 174 height 24
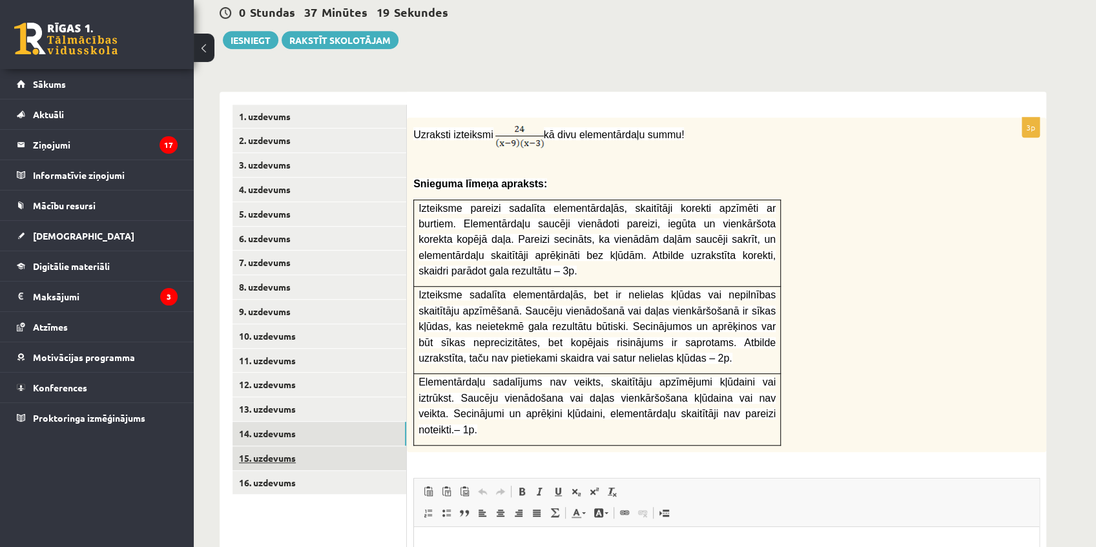
click at [292, 446] on link "15. uzdevums" at bounding box center [319, 458] width 174 height 24
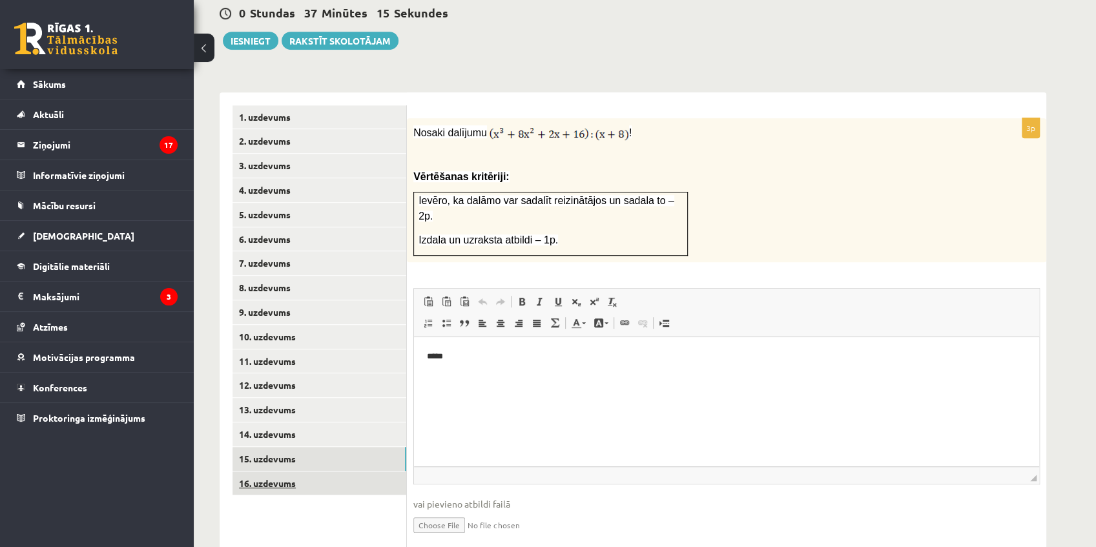
click at [291, 471] on link "16. uzdevums" at bounding box center [319, 483] width 174 height 24
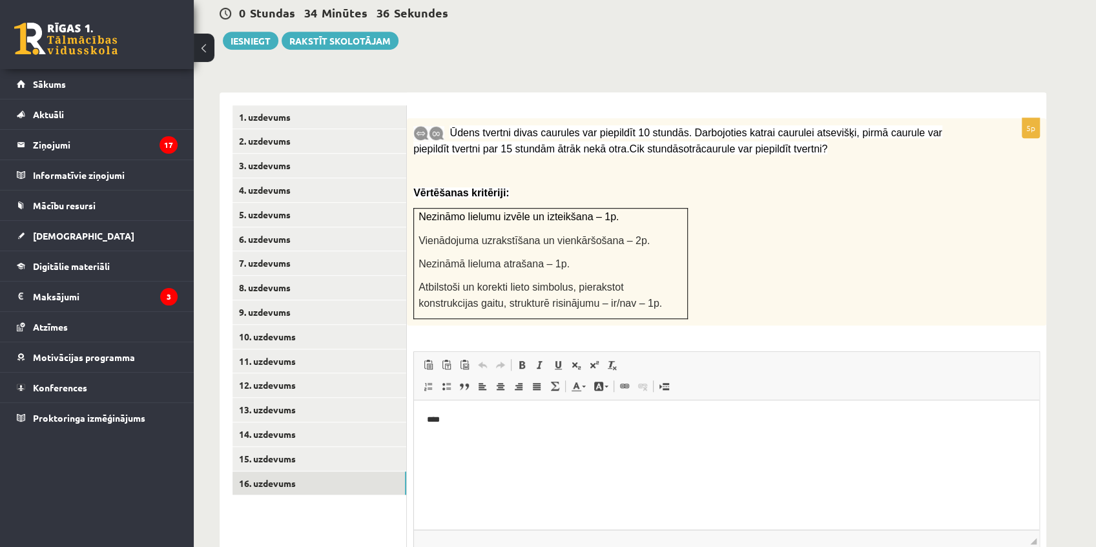
scroll to position [524, 0]
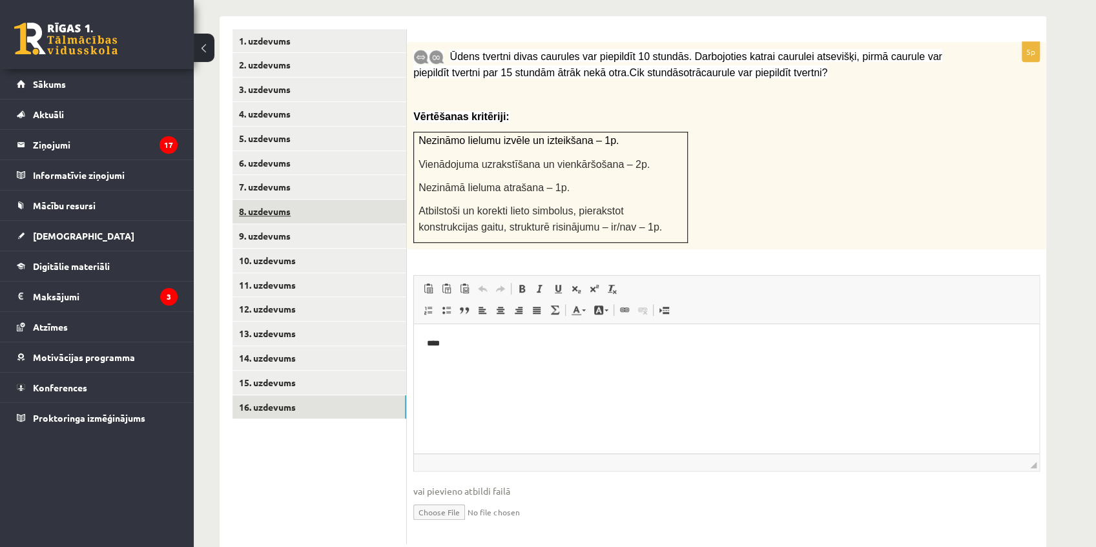
click at [281, 199] on link "8. uzdevums" at bounding box center [319, 211] width 174 height 24
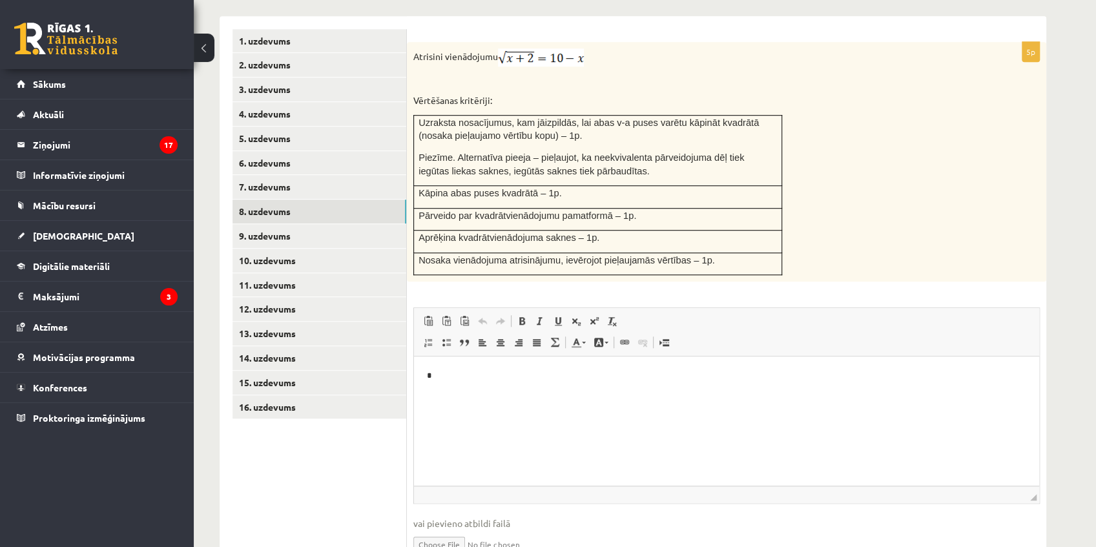
scroll to position [562, 0]
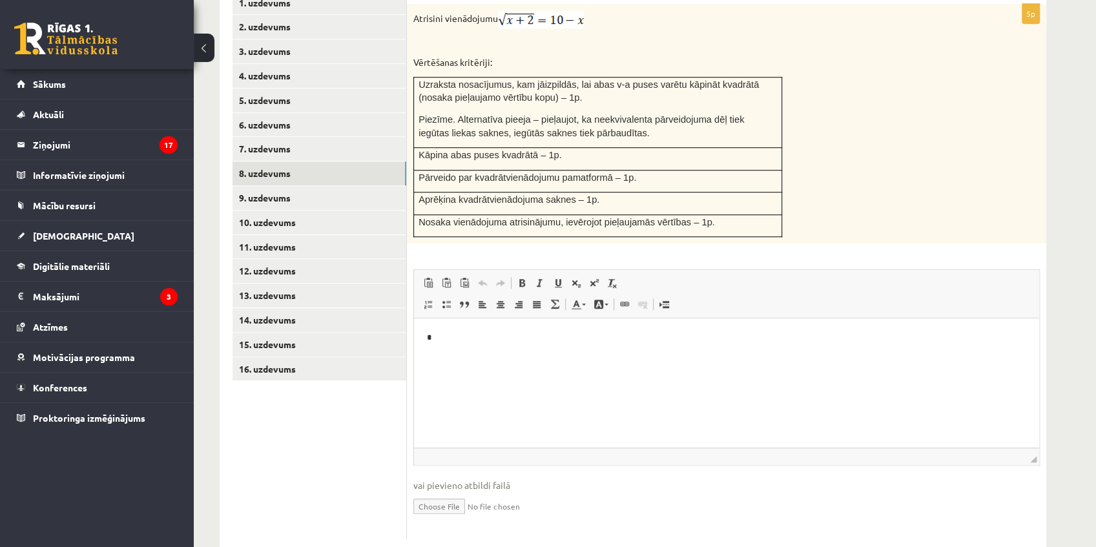
click at [448, 492] on input "file" at bounding box center [726, 505] width 626 height 26
type input "**********"
click at [289, 283] on link "13. uzdevums" at bounding box center [319, 295] width 174 height 24
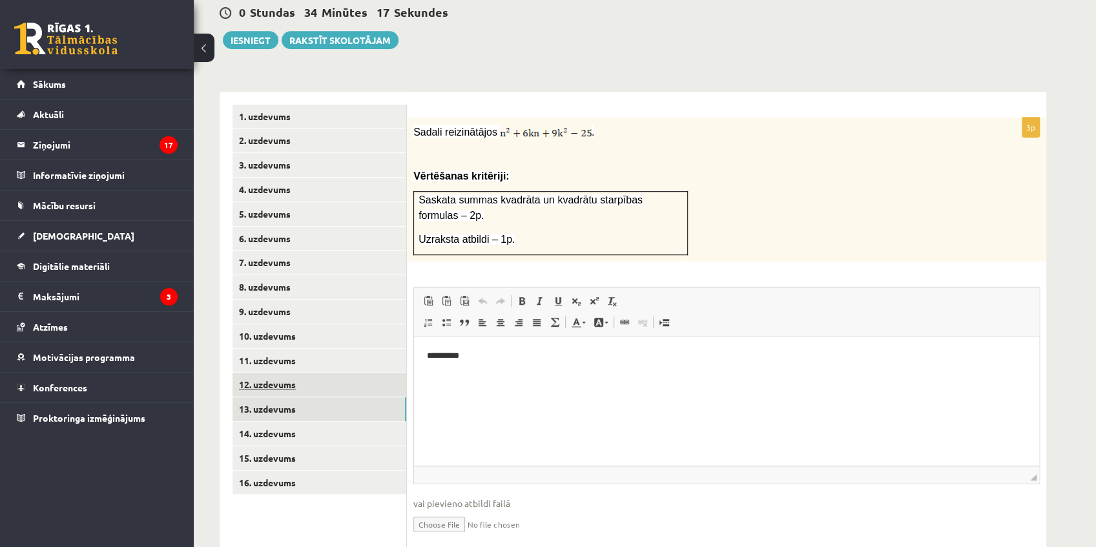
scroll to position [0, 0]
click at [290, 422] on link "14. uzdevums" at bounding box center [319, 434] width 174 height 24
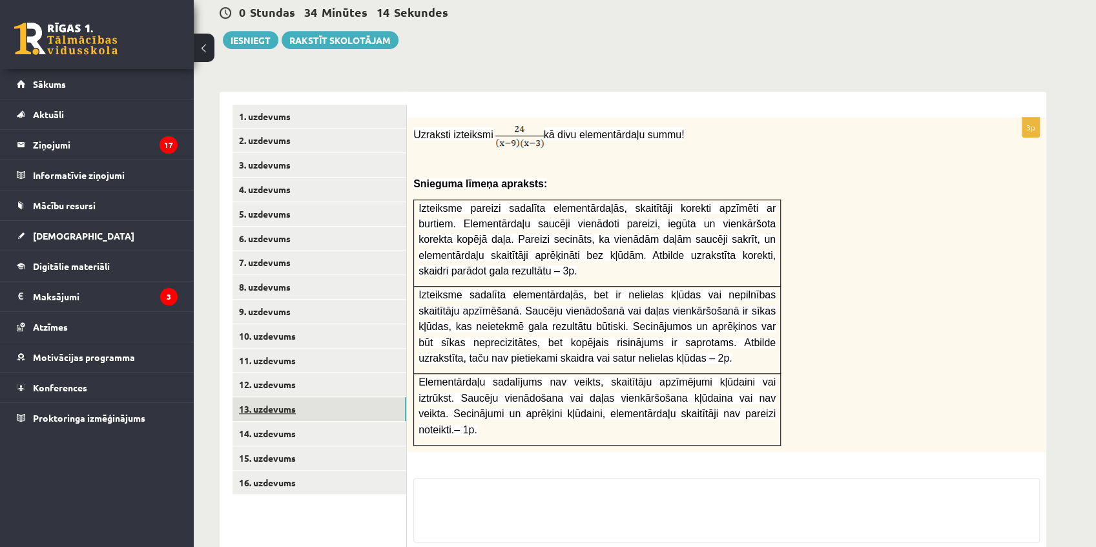
click at [292, 397] on link "13. uzdevums" at bounding box center [319, 409] width 174 height 24
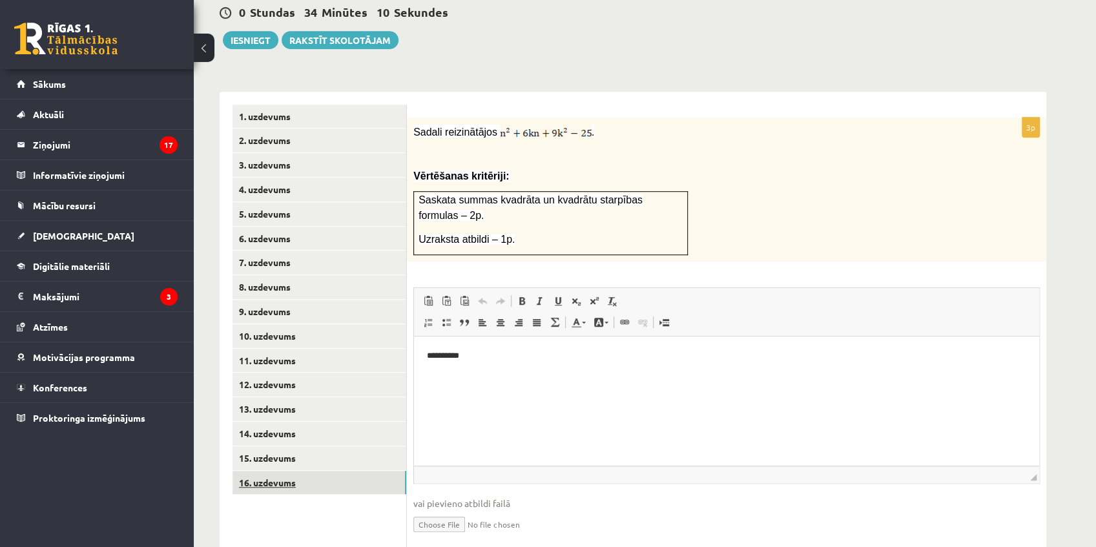
click at [312, 471] on link "16. uzdevums" at bounding box center [319, 483] width 174 height 24
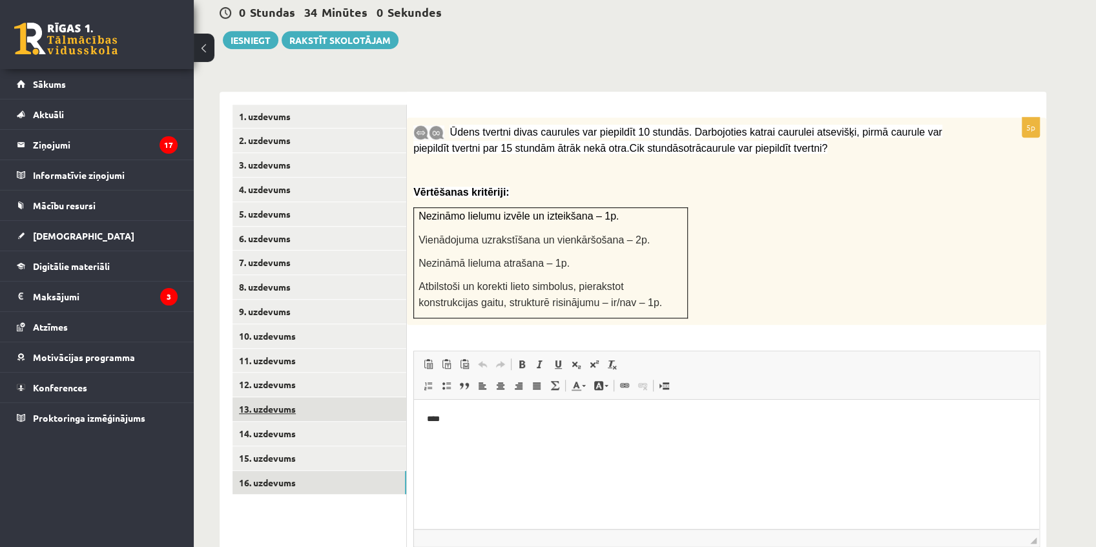
click at [290, 397] on link "13. uzdevums" at bounding box center [319, 409] width 174 height 24
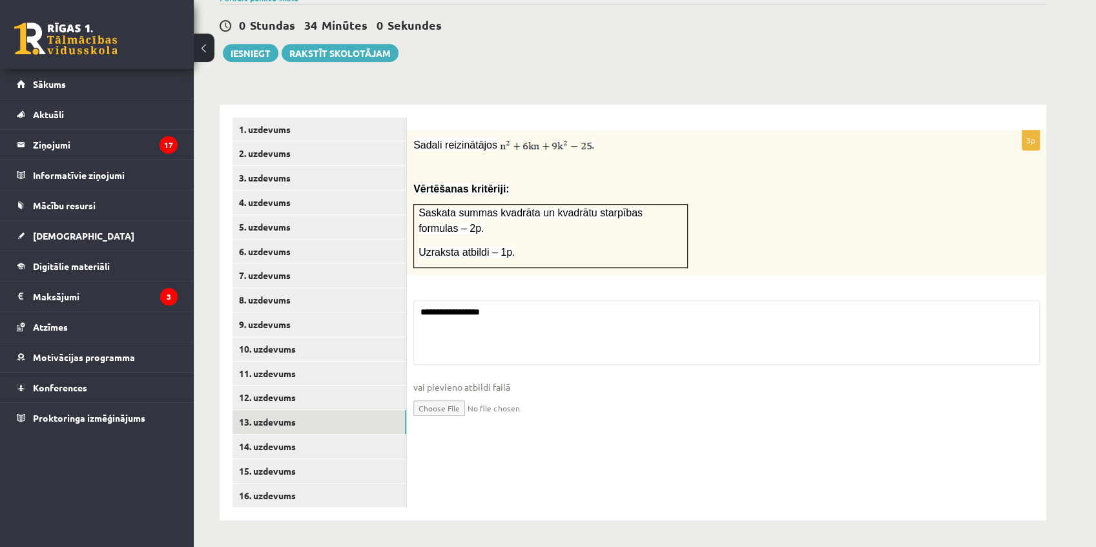
scroll to position [407, 0]
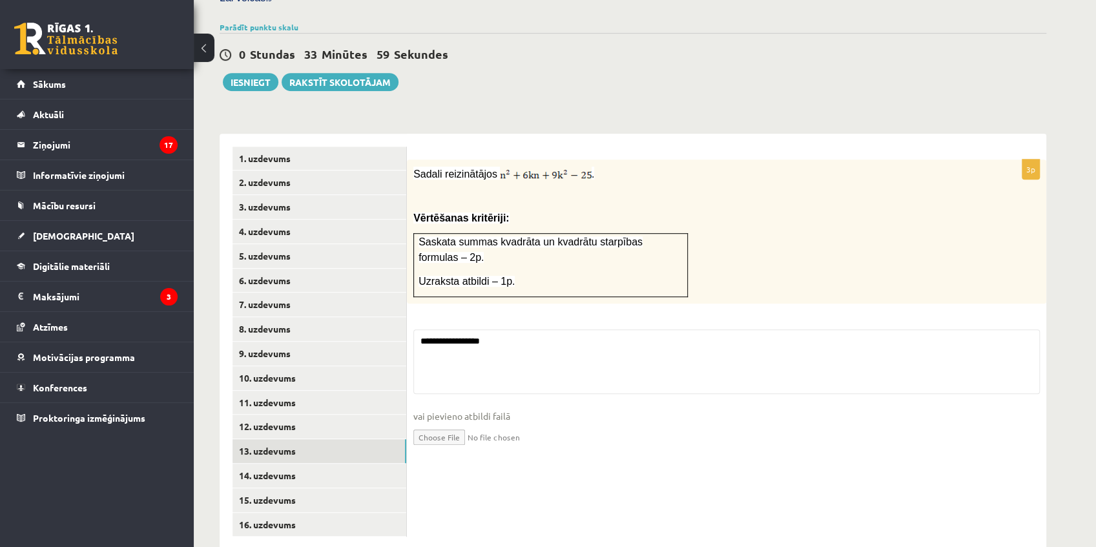
click at [427, 423] on input "file" at bounding box center [726, 436] width 626 height 26
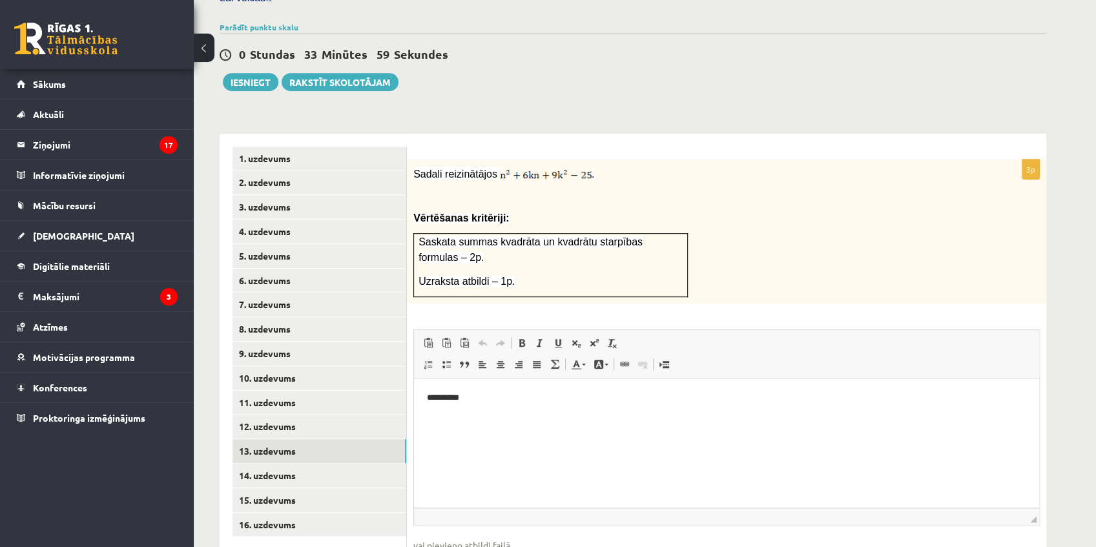
scroll to position [0, 0]
type input "**********"
click at [279, 513] on link "16. uzdevums" at bounding box center [319, 525] width 174 height 24
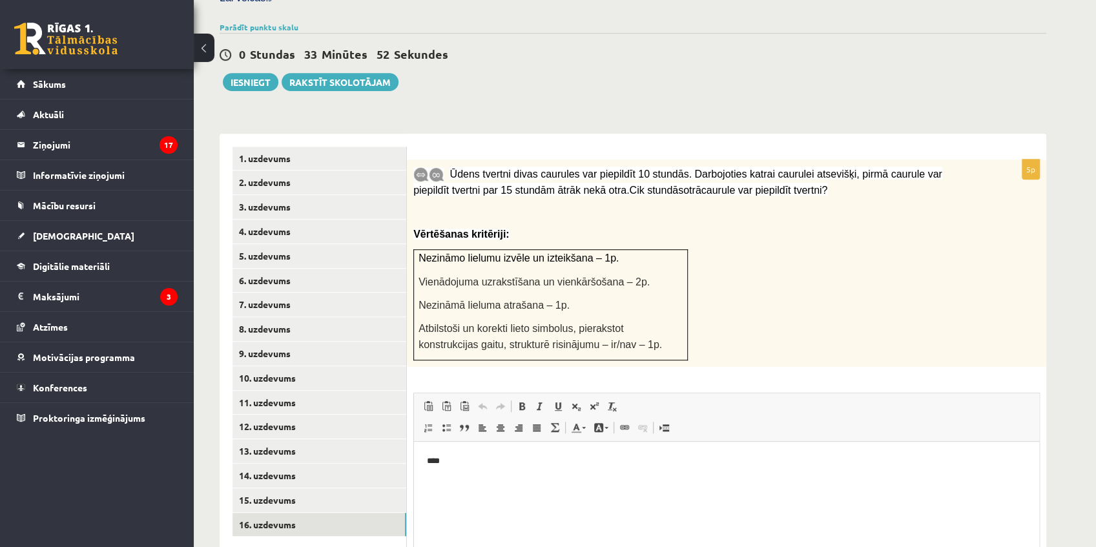
scroll to position [464, 0]
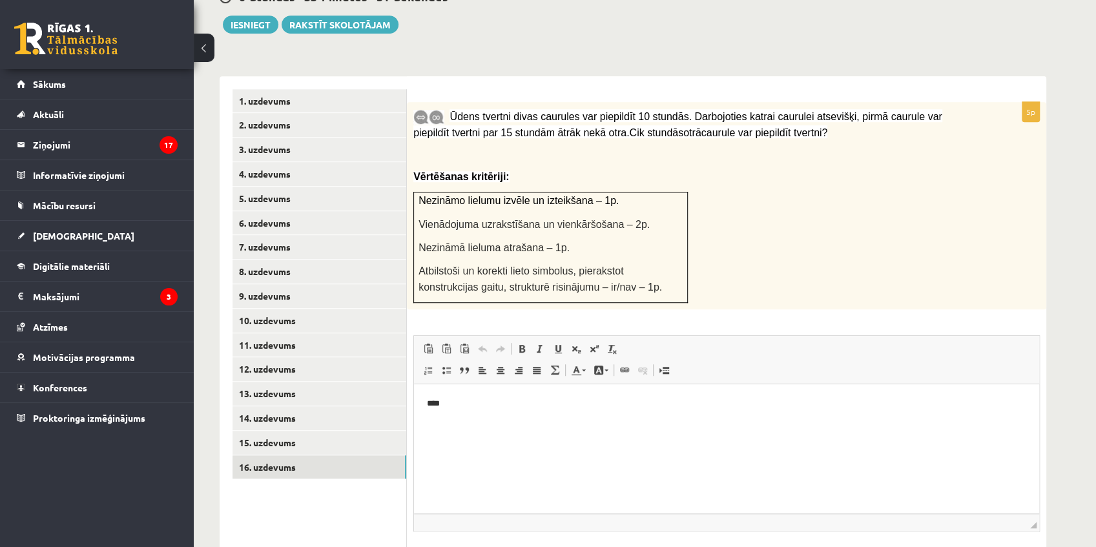
type input "**********"
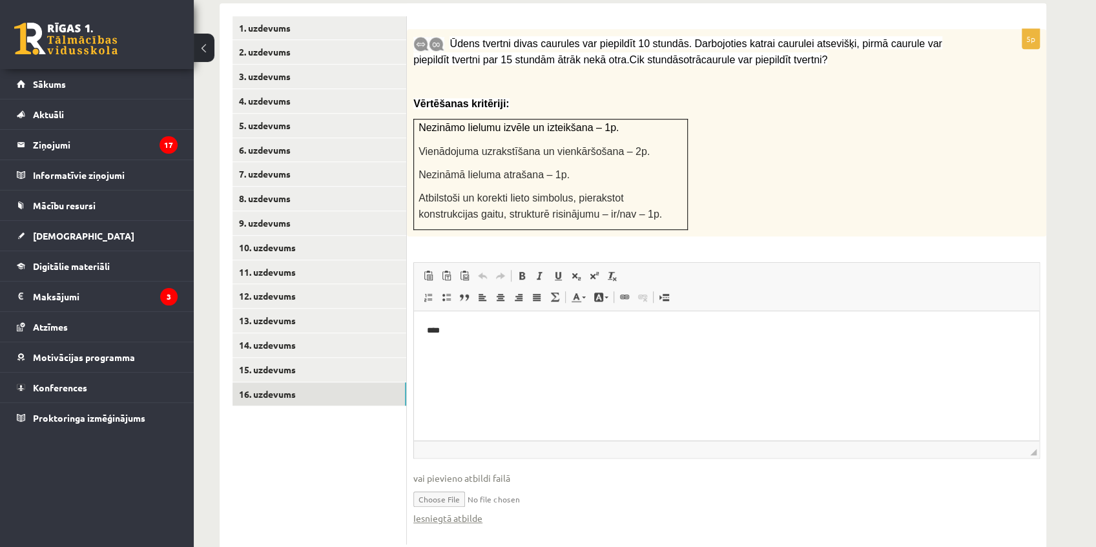
scroll to position [193, 0]
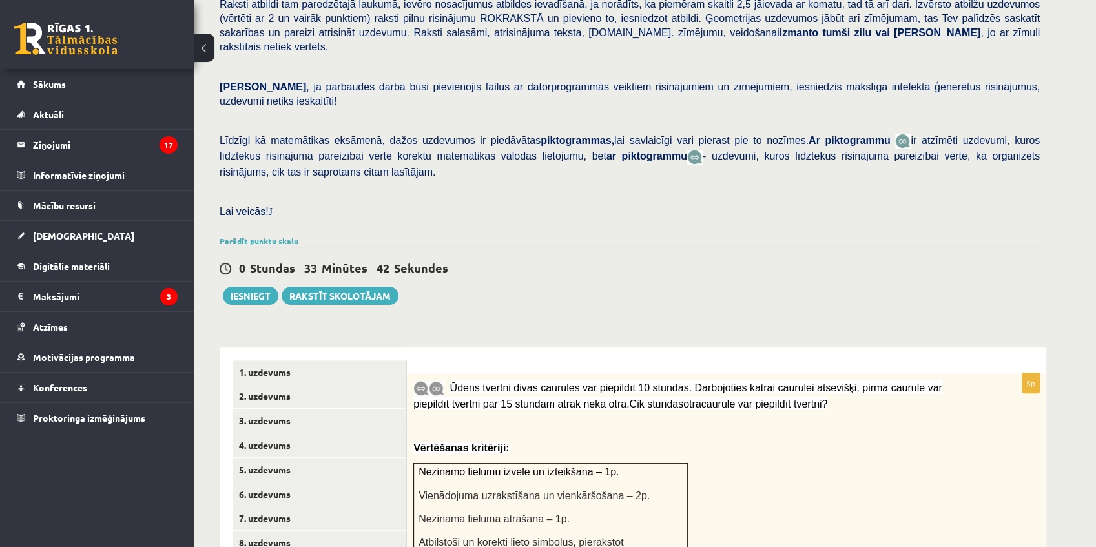
click at [260, 276] on div "Matemātika II JK 12.c2 klase 2. ieskaite , Daniels Strazds (12.c2 JK klase) Pār…" at bounding box center [633, 392] width 878 height 1070
click at [260, 287] on button "Iesniegt" at bounding box center [251, 296] width 56 height 18
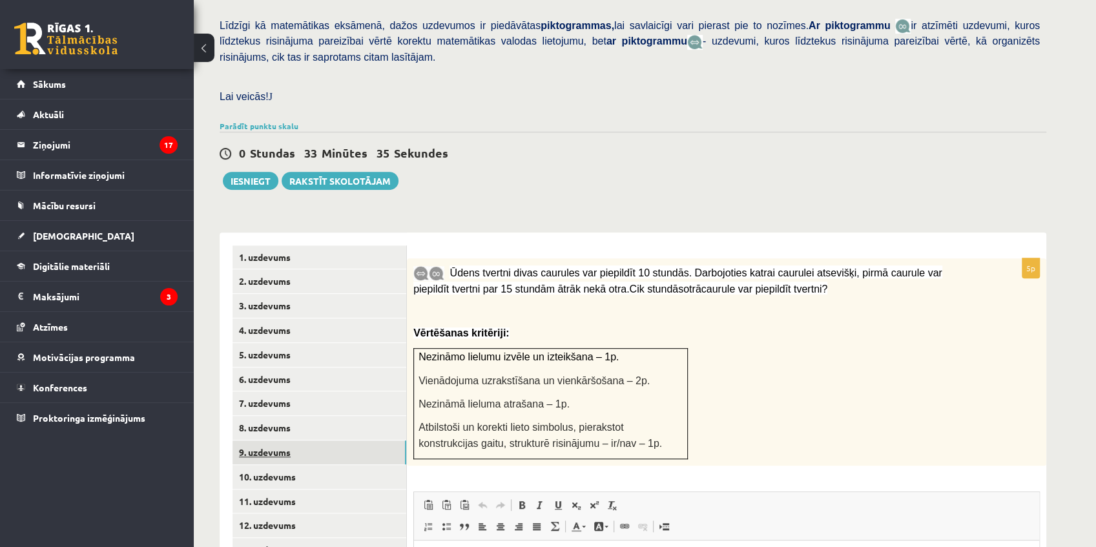
click at [296, 440] on link "9. uzdevums" at bounding box center [319, 452] width 174 height 24
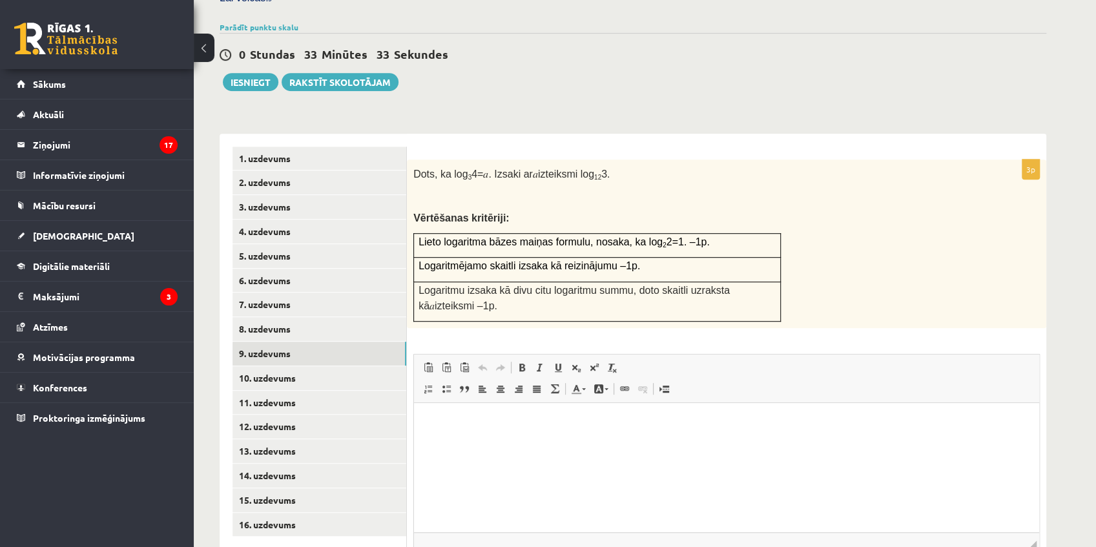
scroll to position [464, 0]
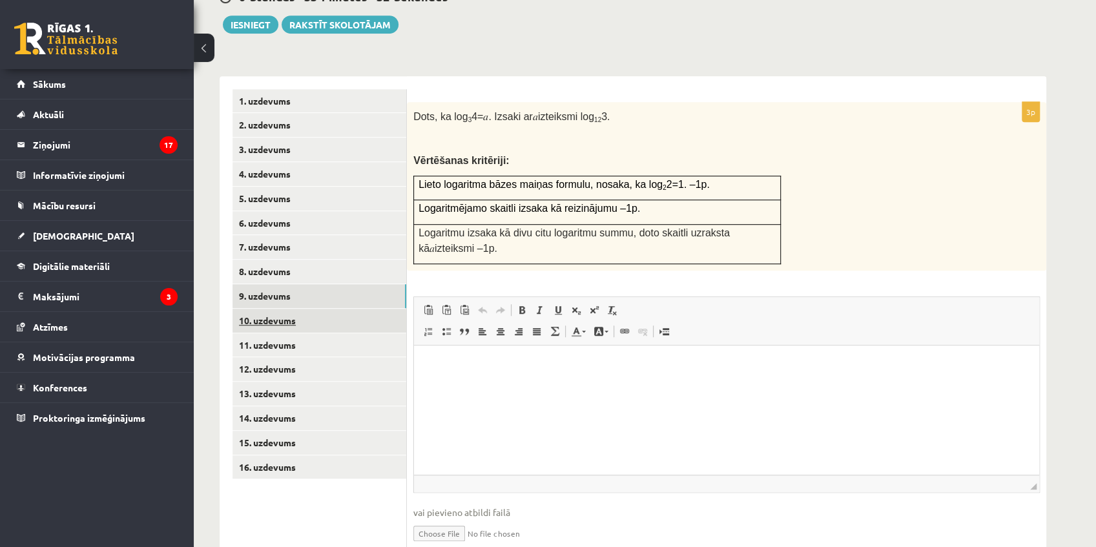
click at [315, 309] on link "10. uzdevums" at bounding box center [319, 321] width 174 height 24
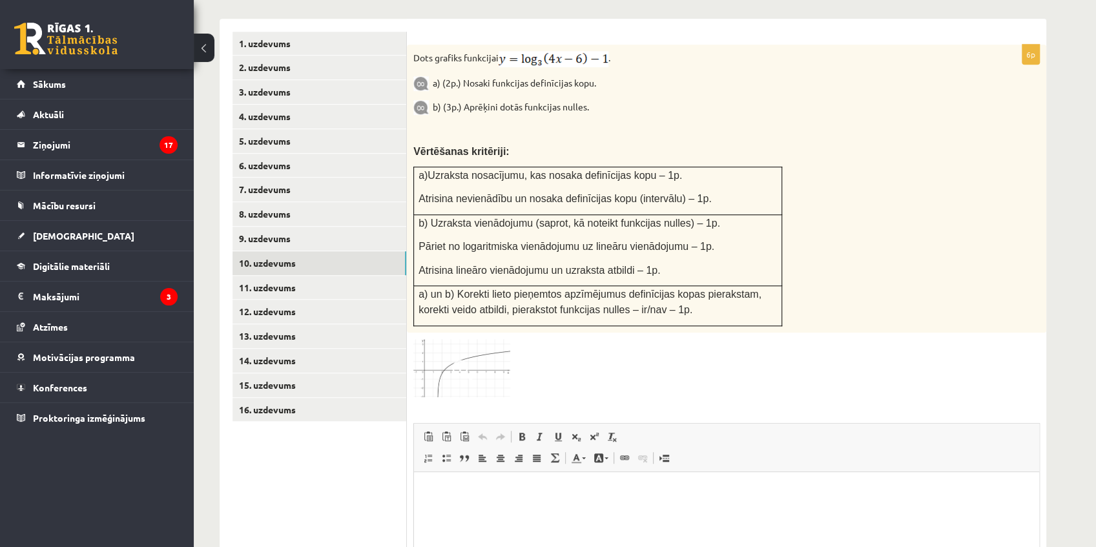
scroll to position [579, 0]
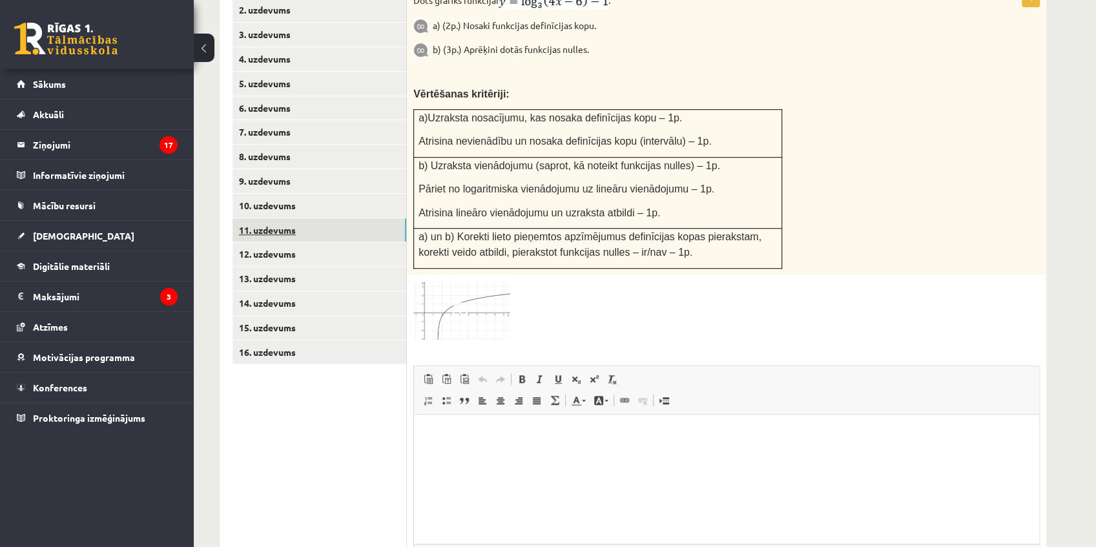
click at [314, 218] on link "11. uzdevums" at bounding box center [319, 230] width 174 height 24
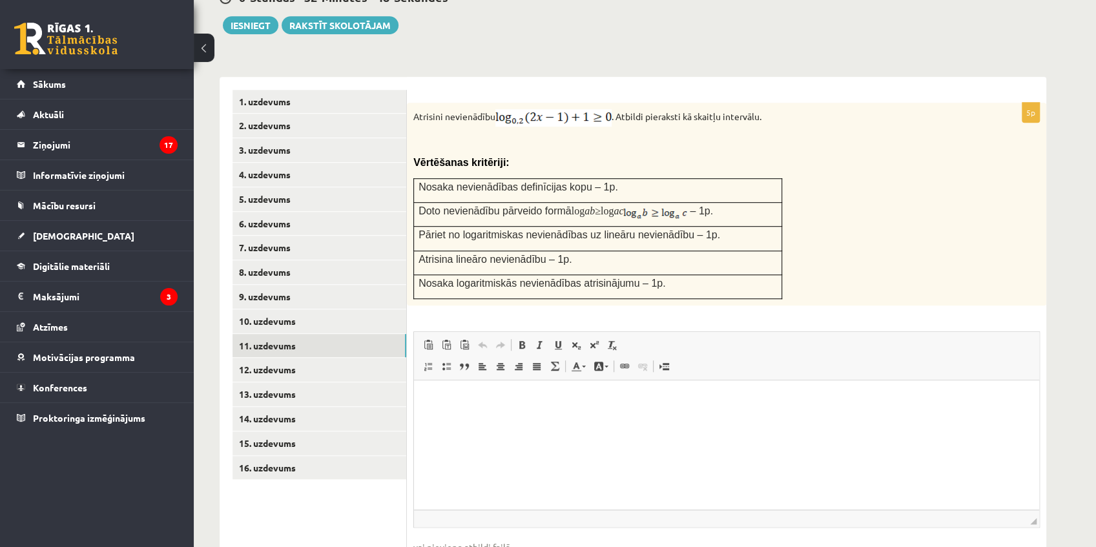
scroll to position [406, 0]
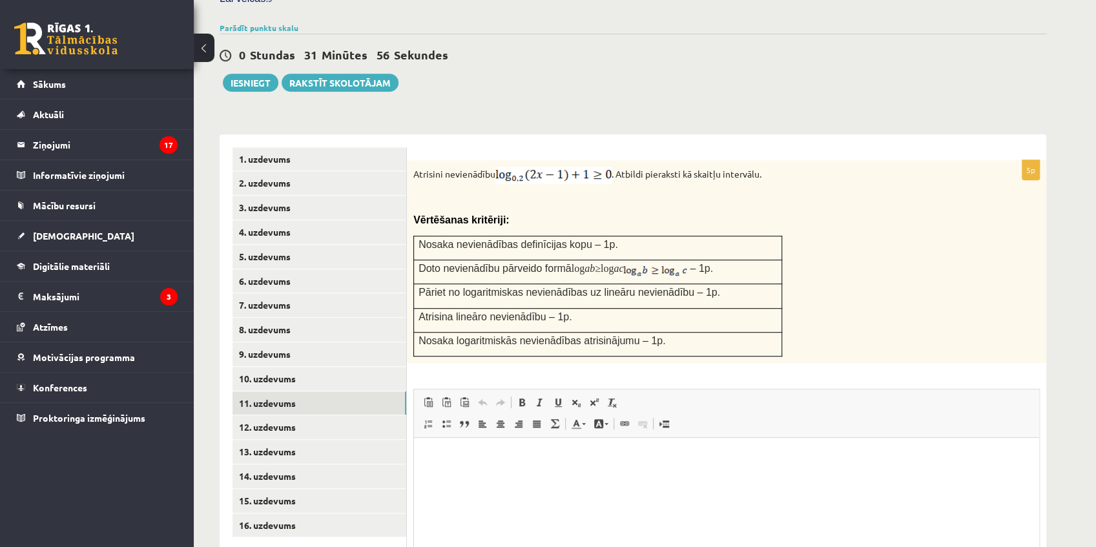
click at [440, 444] on html at bounding box center [726, 457] width 625 height 39
click at [332, 415] on link "12. uzdevums" at bounding box center [319, 427] width 174 height 24
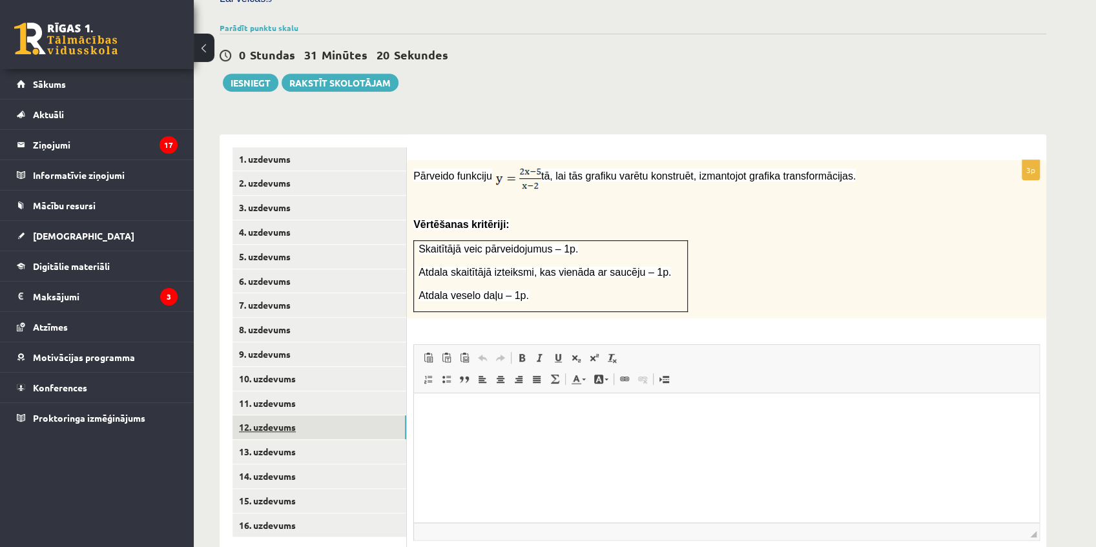
scroll to position [0, 0]
click at [267, 74] on button "Iesniegt" at bounding box center [251, 83] width 56 height 18
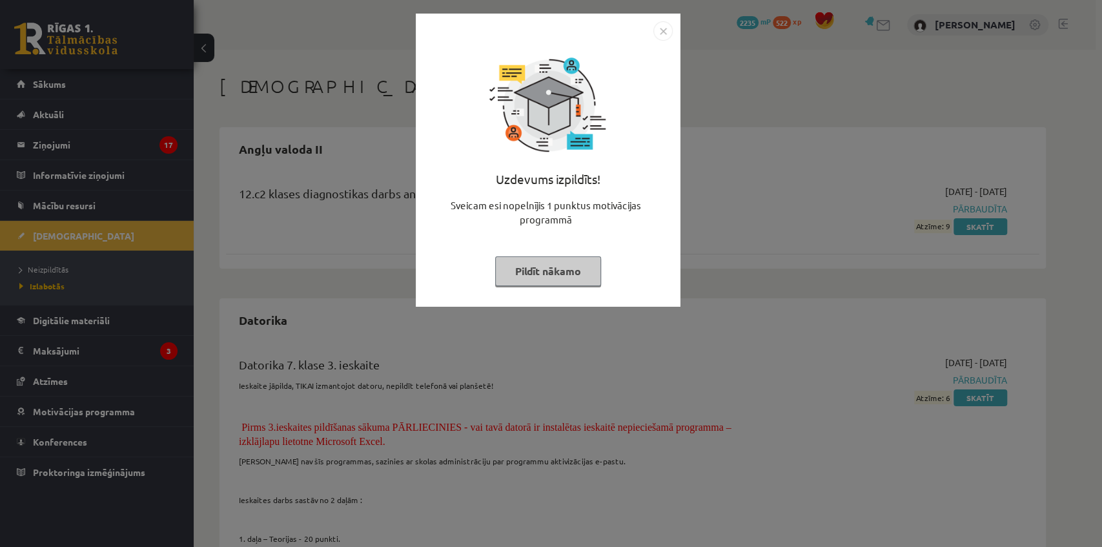
click at [662, 31] on img "Close" at bounding box center [662, 30] width 19 height 19
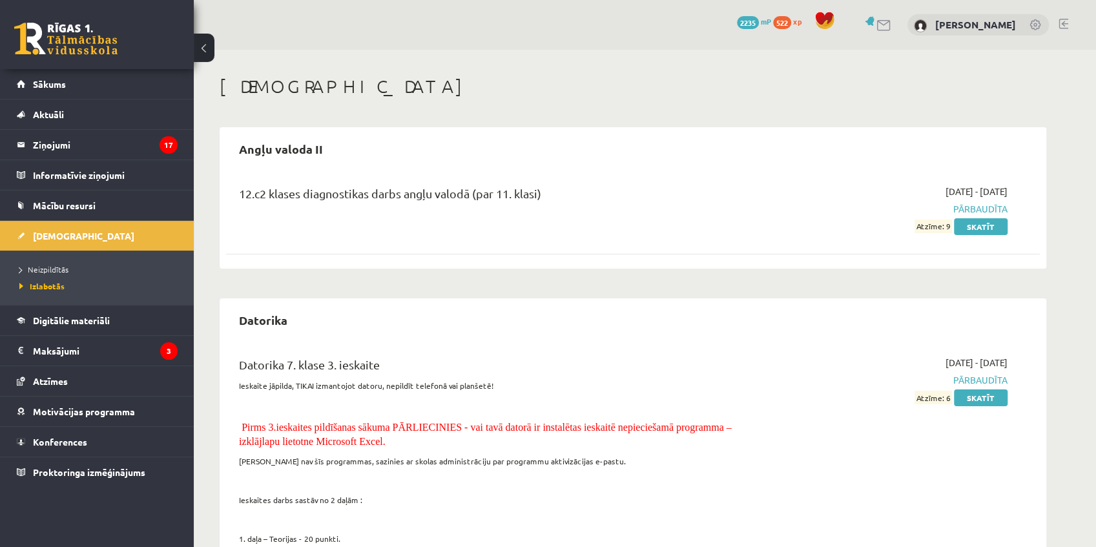
scroll to position [57, 0]
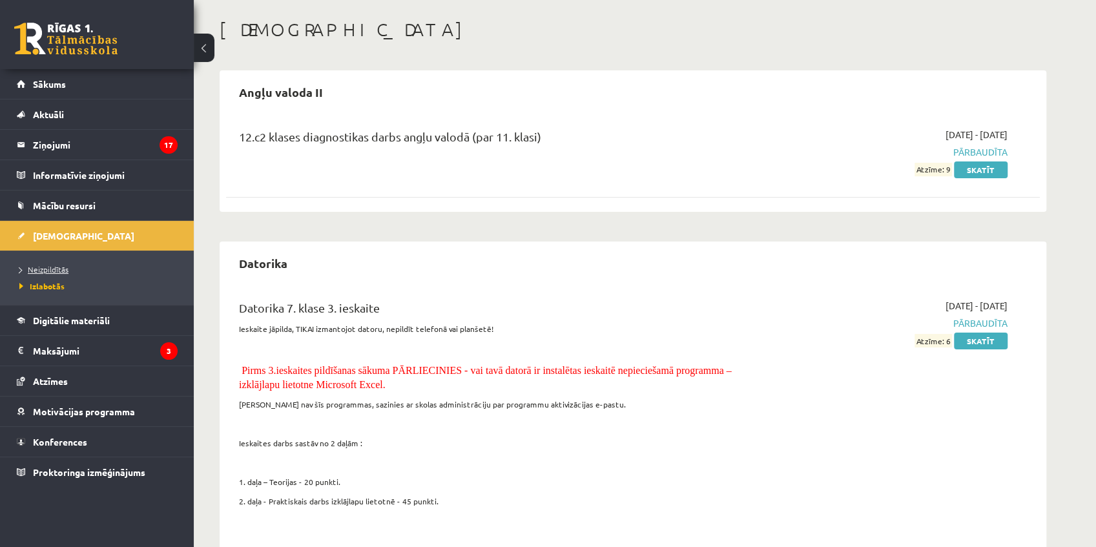
click at [61, 263] on link "Neizpildītās" at bounding box center [99, 269] width 161 height 12
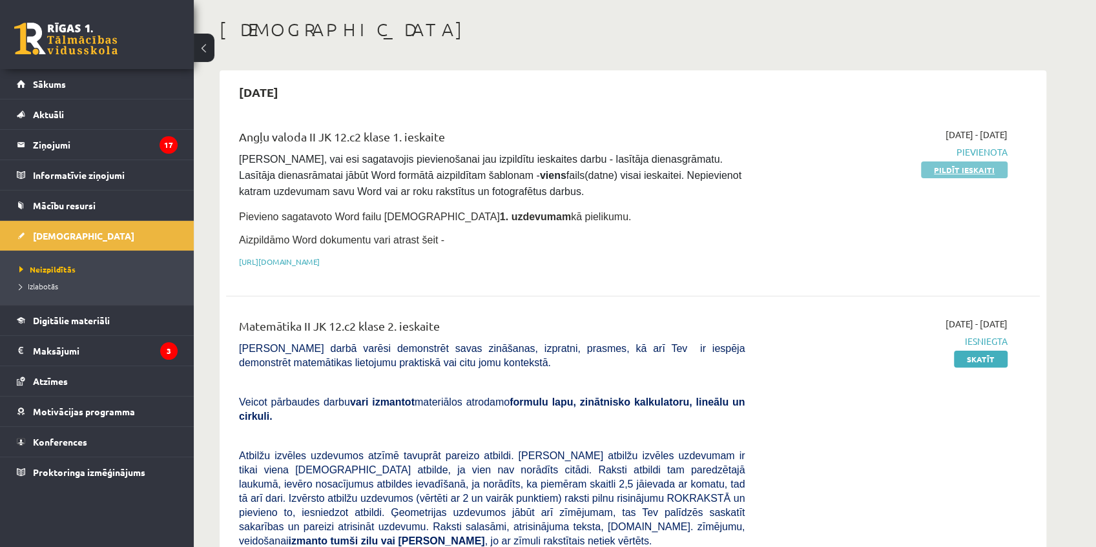
click at [970, 171] on link "Pildīt ieskaiti" at bounding box center [964, 169] width 87 height 17
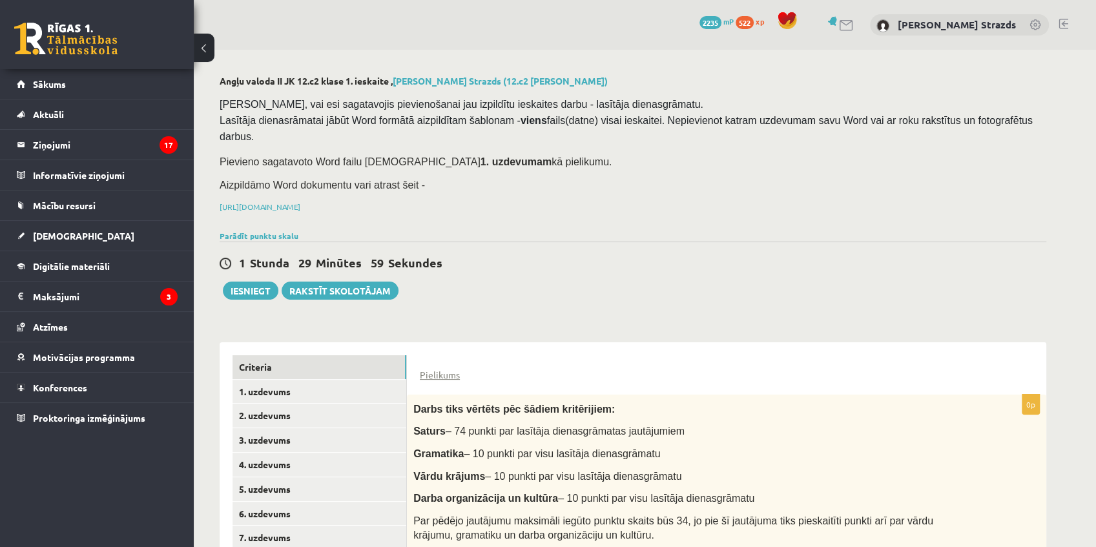
scroll to position [105, 0]
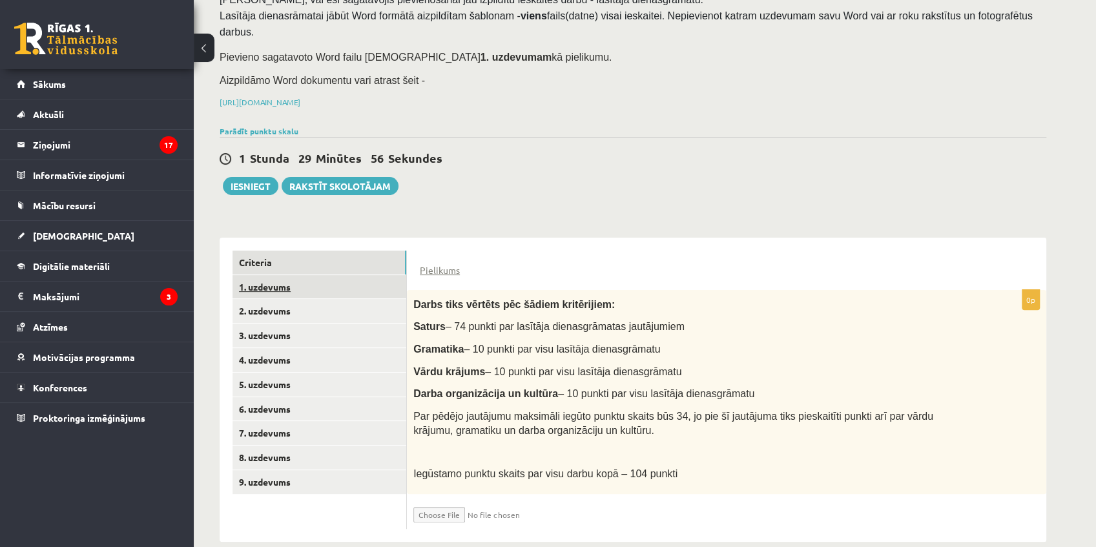
click at [316, 275] on link "1. uzdevums" at bounding box center [319, 287] width 174 height 24
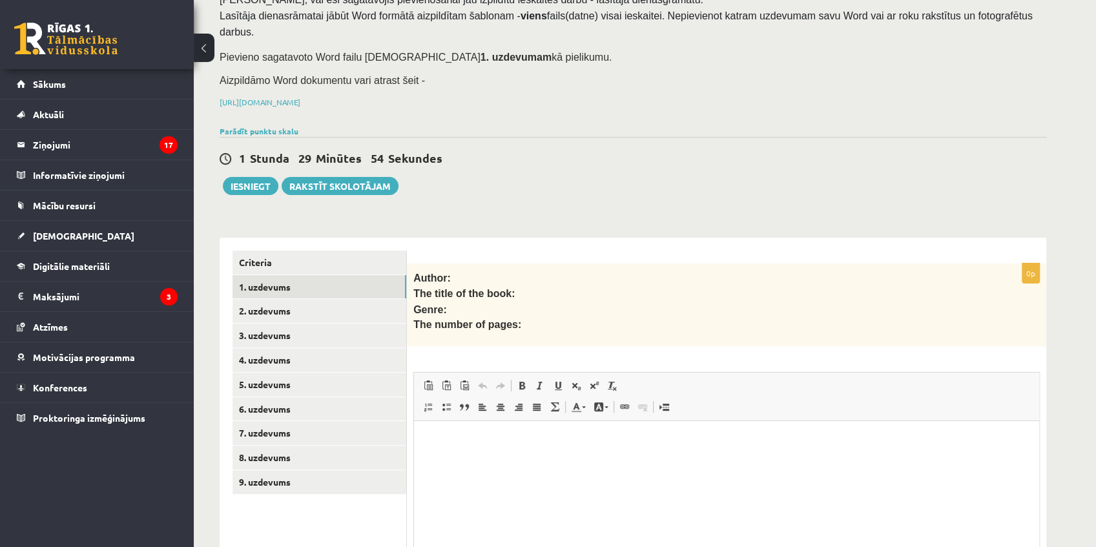
scroll to position [0, 0]
click at [460, 438] on p "Editor, wiswyg-editor-user-answer-47433920188000" at bounding box center [726, 441] width 599 height 14
click at [502, 482] on p "**********" at bounding box center [727, 467] width 600 height 67
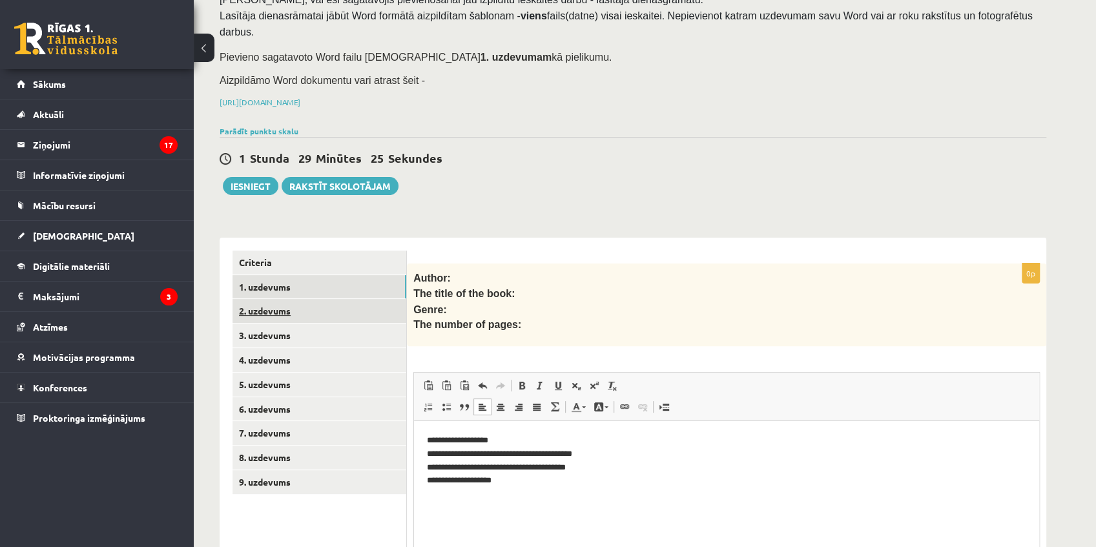
click at [290, 299] on link "2. uzdevums" at bounding box center [319, 311] width 174 height 24
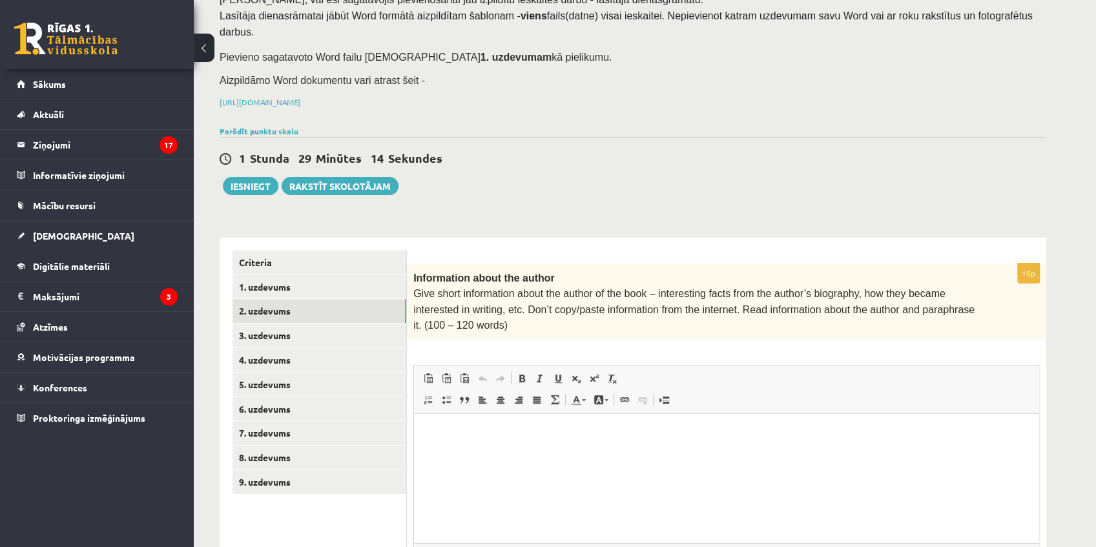
click at [438, 427] on p "Editor, wiswyg-editor-user-answer-47433952355220" at bounding box center [726, 434] width 599 height 14
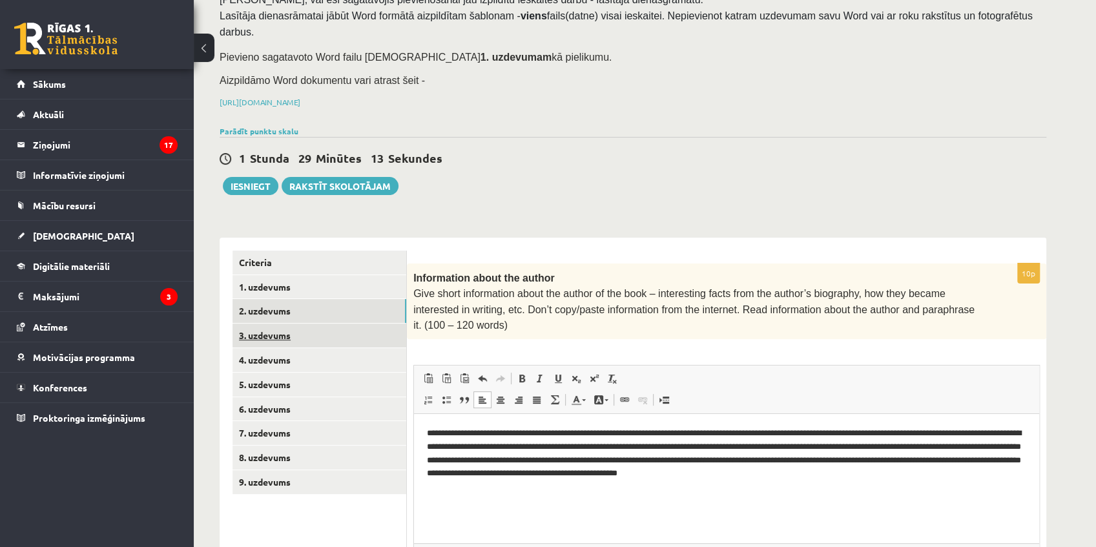
click at [304, 323] on link "3. uzdevums" at bounding box center [319, 335] width 174 height 24
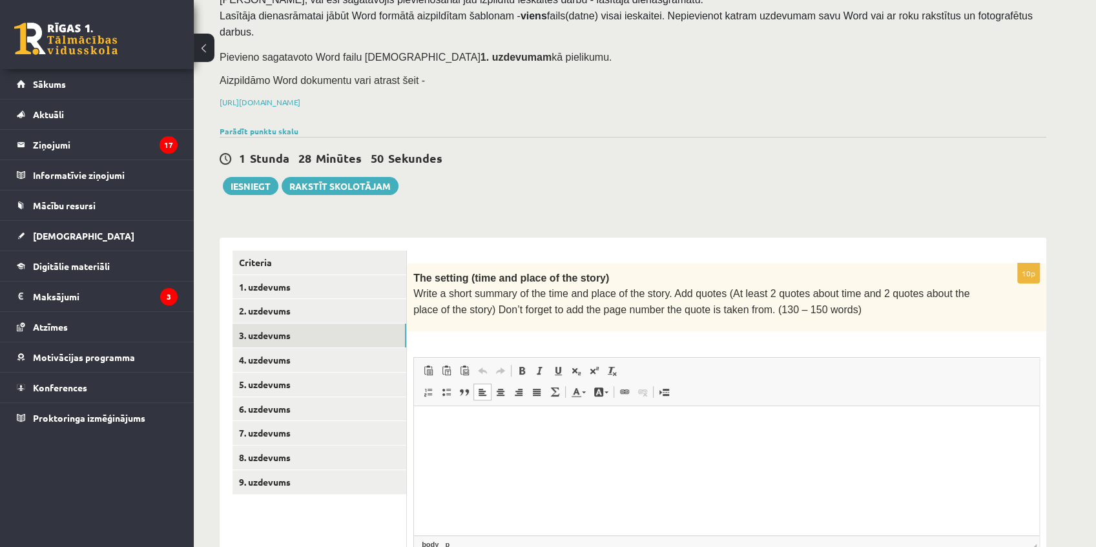
click at [480, 419] on p "Editor, wiswyg-editor-user-answer-47433875874560" at bounding box center [726, 426] width 599 height 14
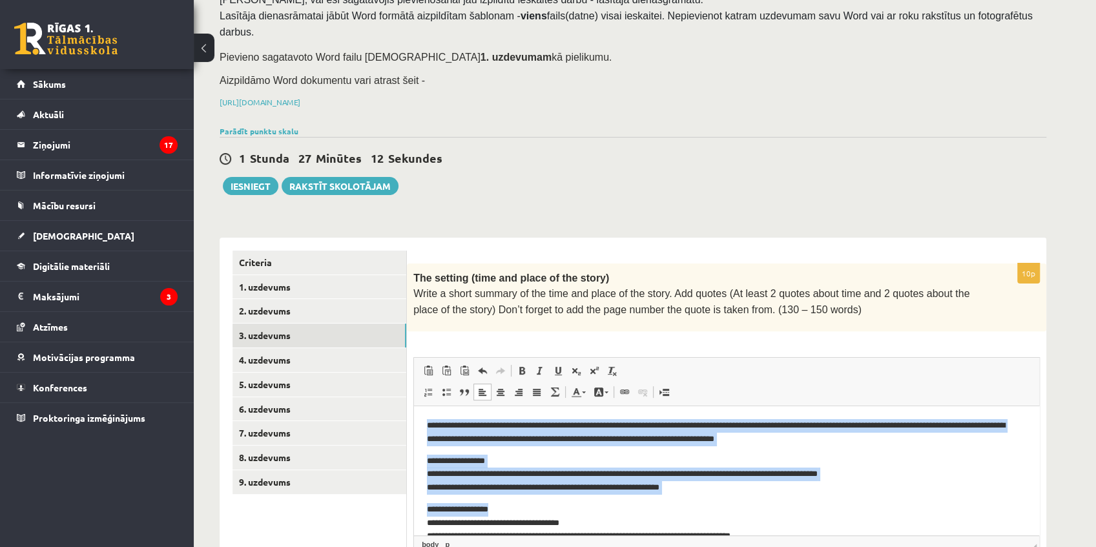
scroll to position [34, 0]
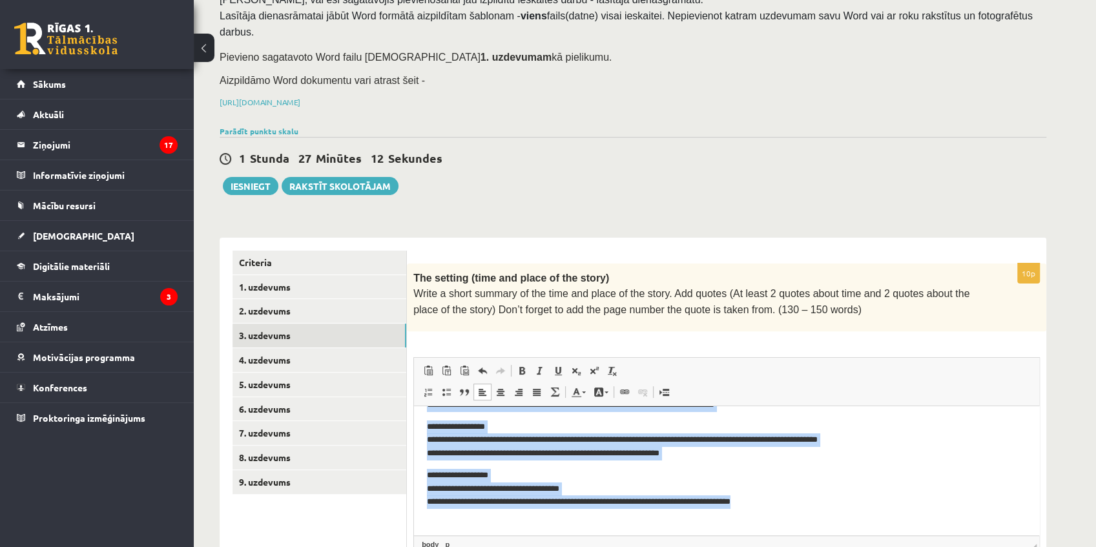
drag, startPoint x: 431, startPoint y: 420, endPoint x: 784, endPoint y: 508, distance: 363.3
click at [784, 508] on body "**********" at bounding box center [726, 454] width 599 height 138
copy body "**********"
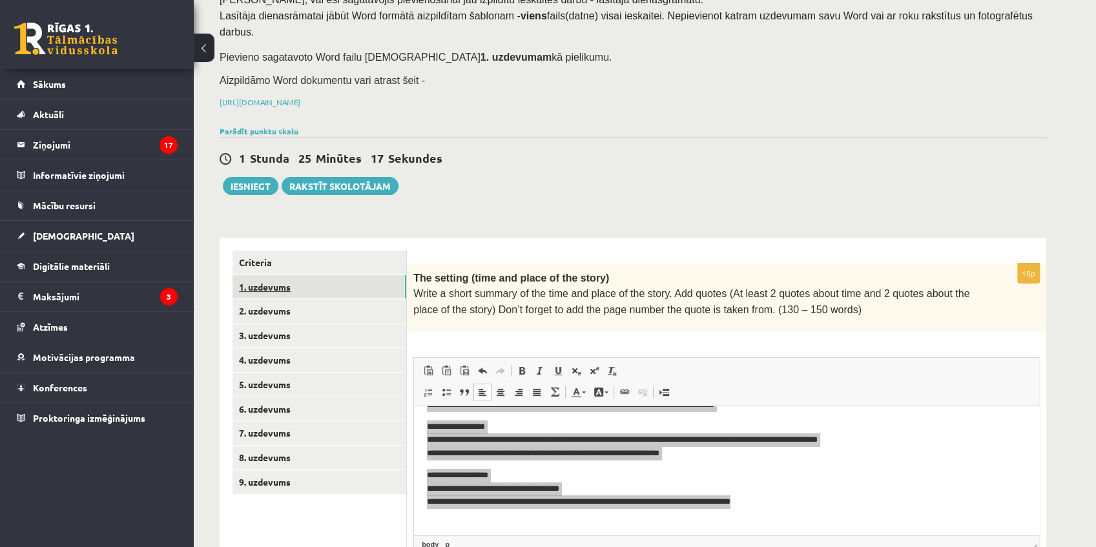
click at [302, 275] on link "1. uzdevums" at bounding box center [319, 287] width 174 height 24
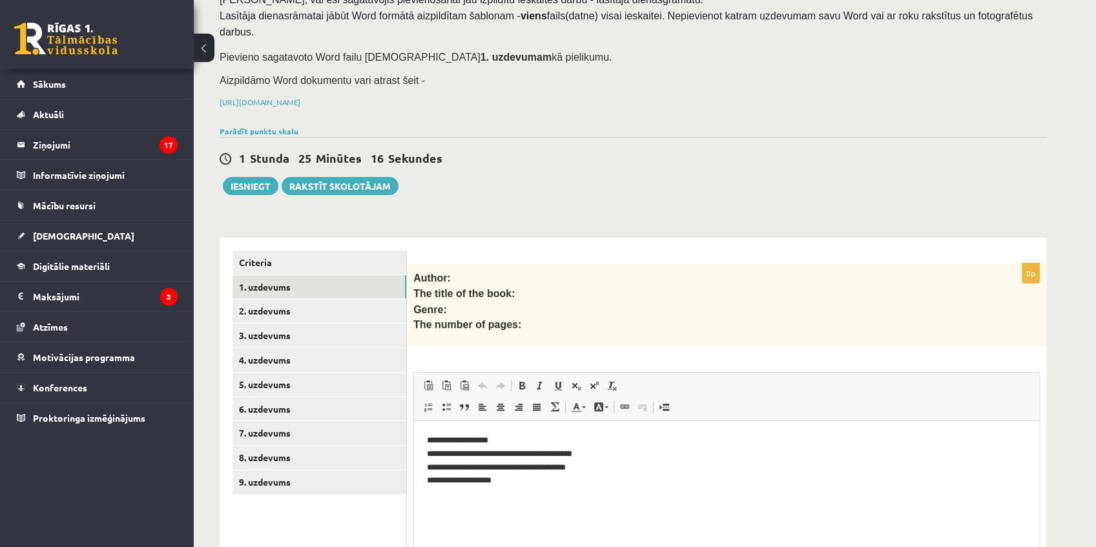
scroll to position [0, 0]
click at [513, 487] on p "**********" at bounding box center [727, 467] width 600 height 67
click at [511, 484] on p "**********" at bounding box center [727, 467] width 600 height 67
click at [305, 299] on link "2. uzdevums" at bounding box center [319, 311] width 174 height 24
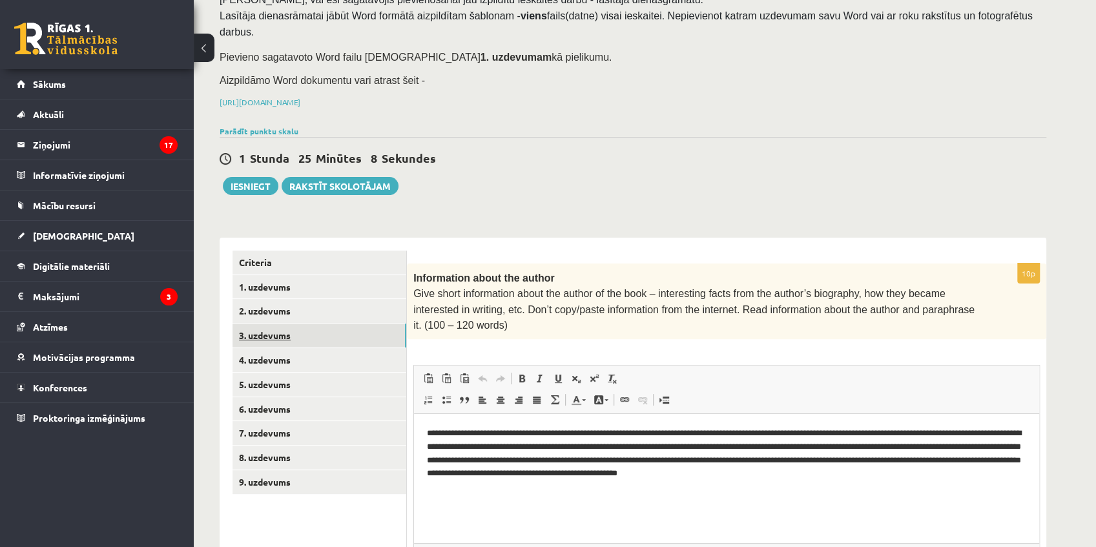
click at [297, 323] on link "3. uzdevums" at bounding box center [319, 335] width 174 height 24
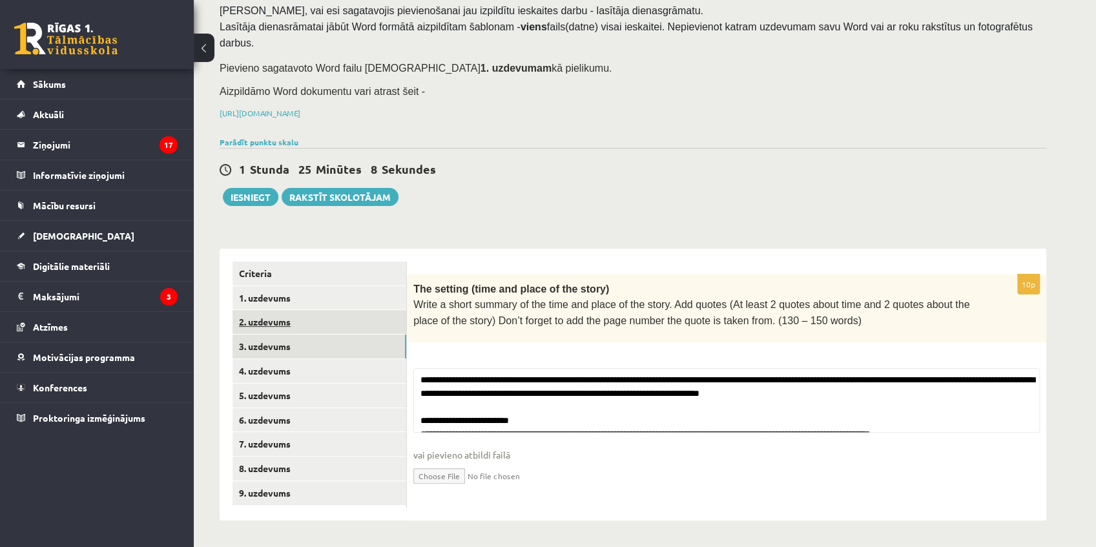
scroll to position [72, 0]
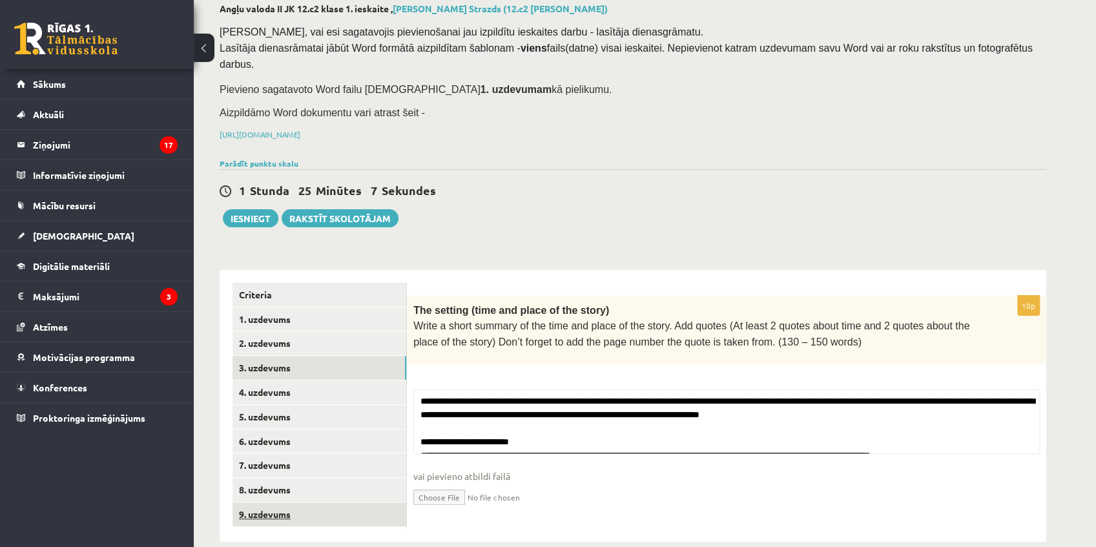
click at [307, 502] on link "9. uzdevums" at bounding box center [319, 514] width 174 height 24
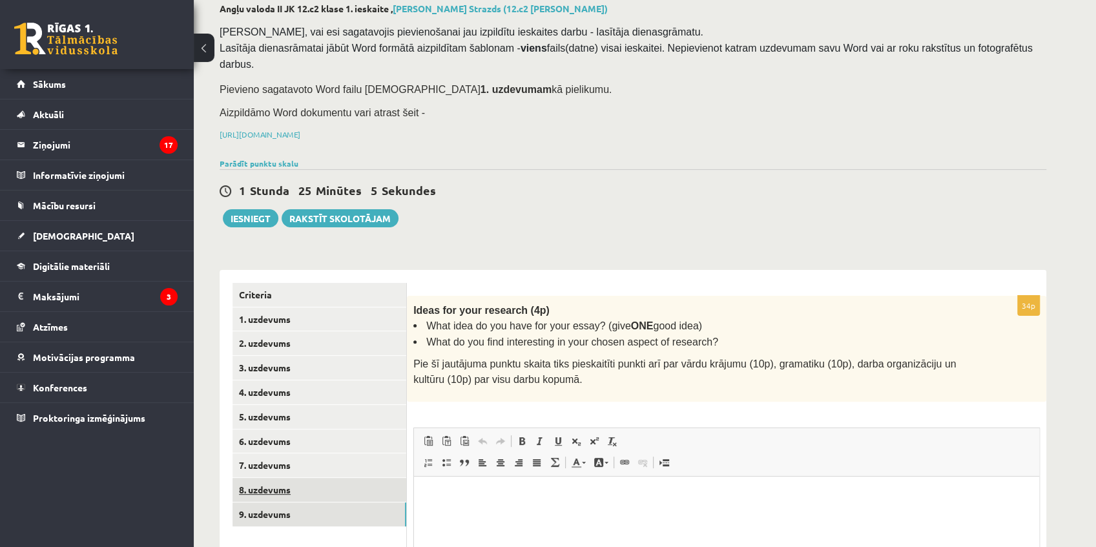
scroll to position [0, 0]
click at [292, 356] on link "3. uzdevums" at bounding box center [319, 368] width 174 height 24
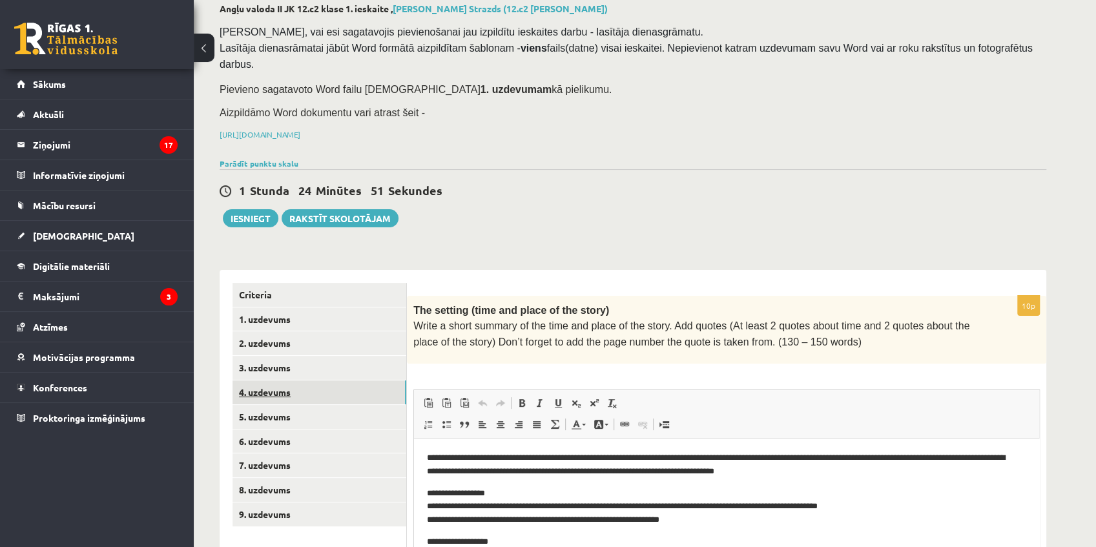
click at [314, 380] on link "4. uzdevums" at bounding box center [319, 392] width 174 height 24
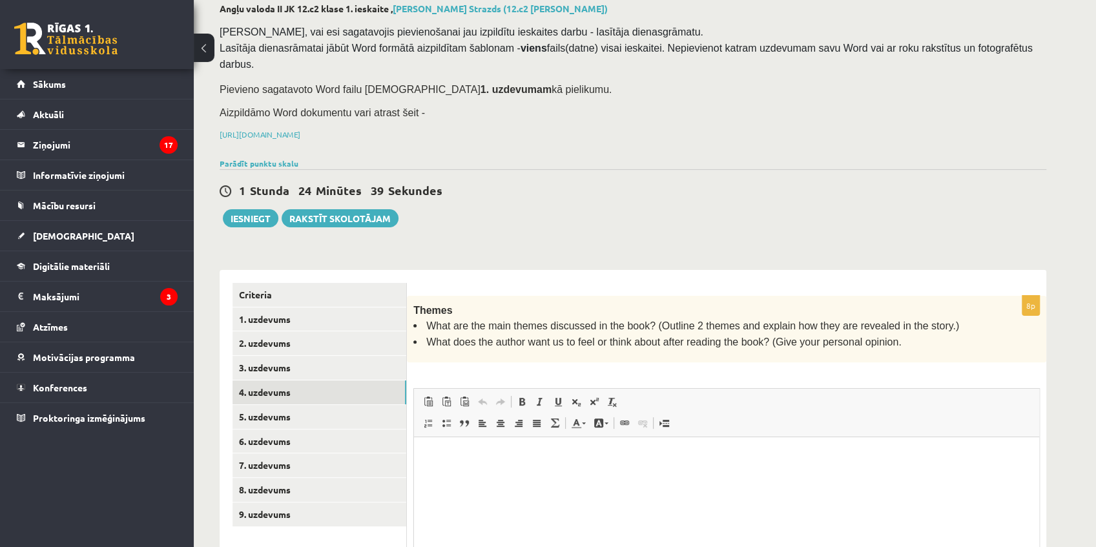
click at [514, 302] on p "Themes" at bounding box center [694, 309] width 562 height 15
click at [463, 449] on html at bounding box center [726, 456] width 625 height 39
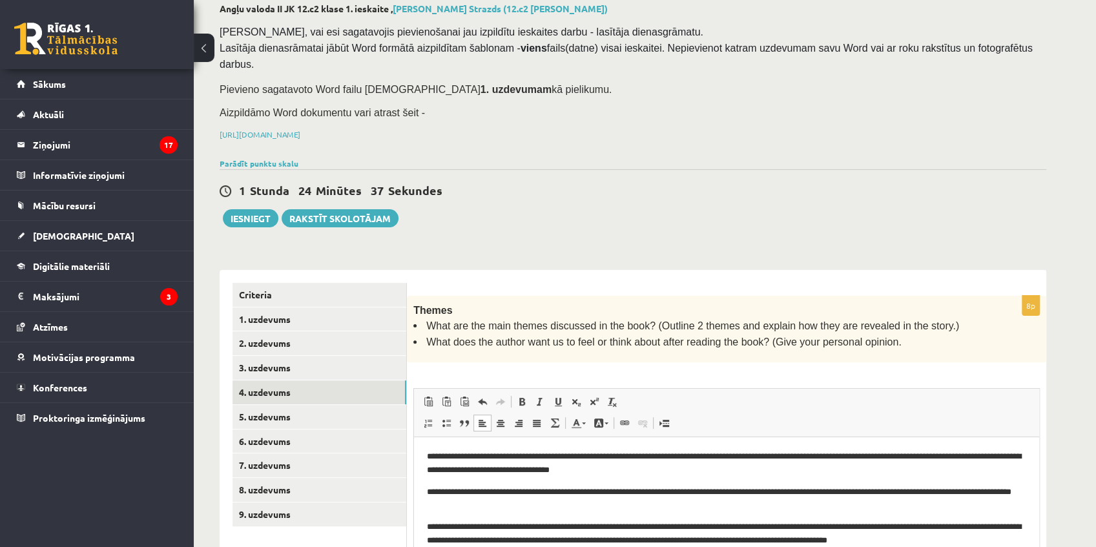
scroll to position [187, 0]
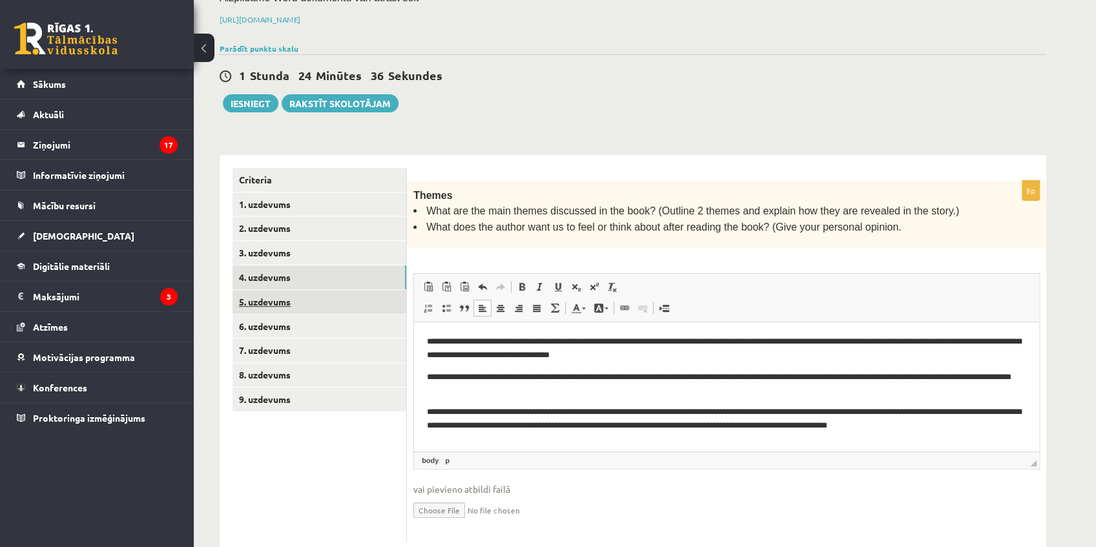
click at [314, 290] on link "5. uzdevums" at bounding box center [319, 302] width 174 height 24
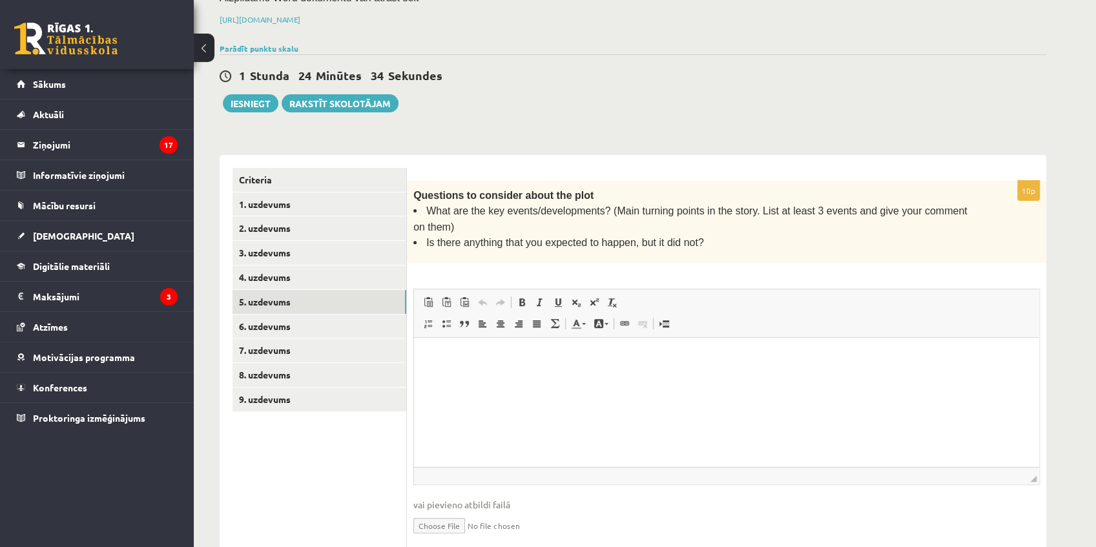
scroll to position [0, 0]
click at [471, 343] on html at bounding box center [726, 357] width 625 height 39
paste body "Editor, wiswyg-editor-user-answer-47434031039440"
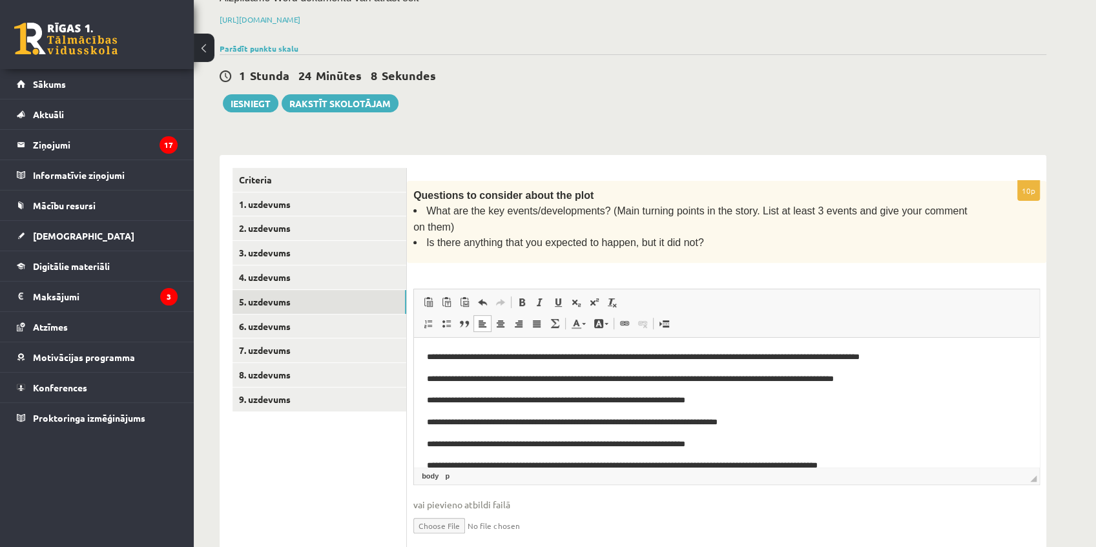
scroll to position [54, 0]
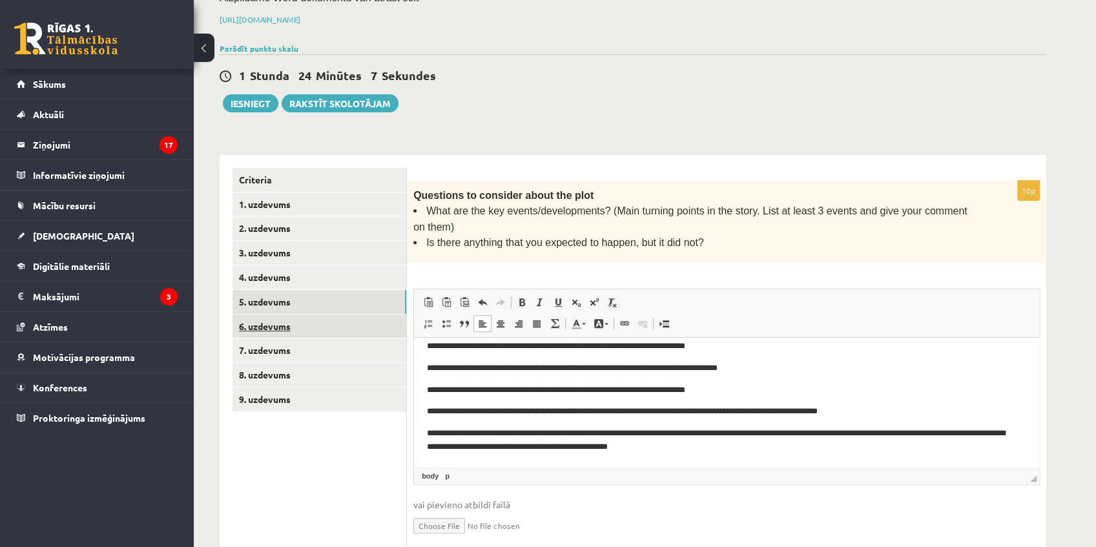
click at [299, 314] on link "6. uzdevums" at bounding box center [319, 326] width 174 height 24
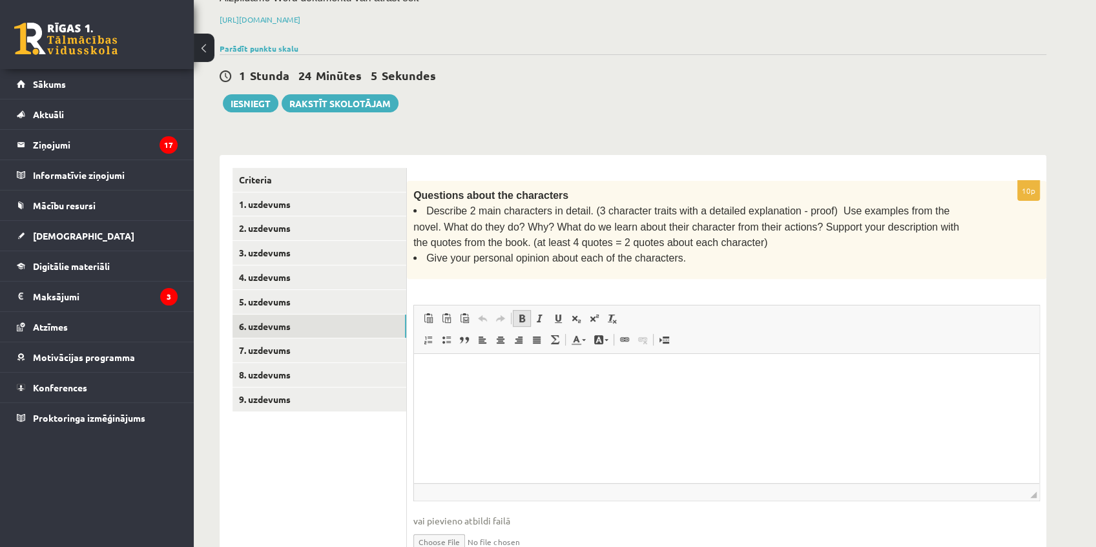
scroll to position [0, 0]
click at [466, 353] on html at bounding box center [726, 372] width 625 height 39
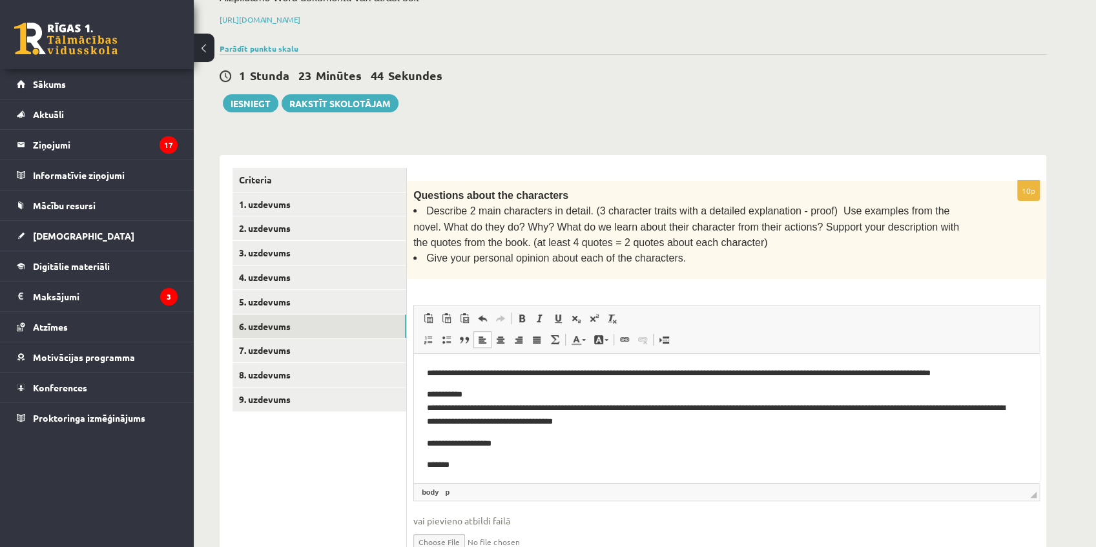
scroll to position [43, 0]
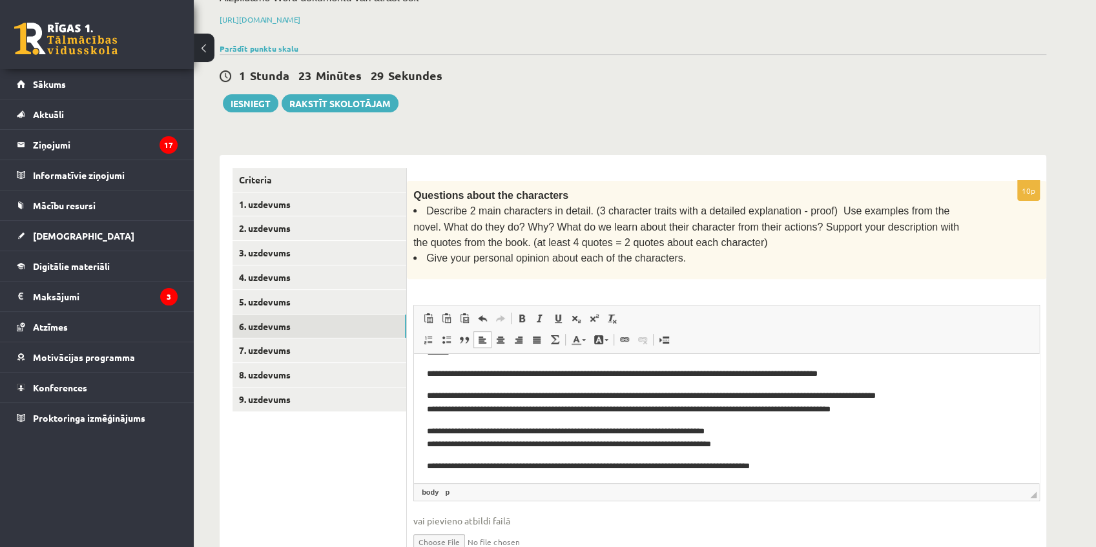
click at [524, 411] on p "**********" at bounding box center [723, 402] width 593 height 27
drag, startPoint x: 910, startPoint y: 411, endPoint x: 858, endPoint y: 414, distance: 51.7
click at [858, 414] on p "**********" at bounding box center [723, 402] width 593 height 27
drag, startPoint x: 939, startPoint y: 393, endPoint x: 880, endPoint y: 397, distance: 58.9
click at [880, 397] on p "**********" at bounding box center [723, 402] width 593 height 27
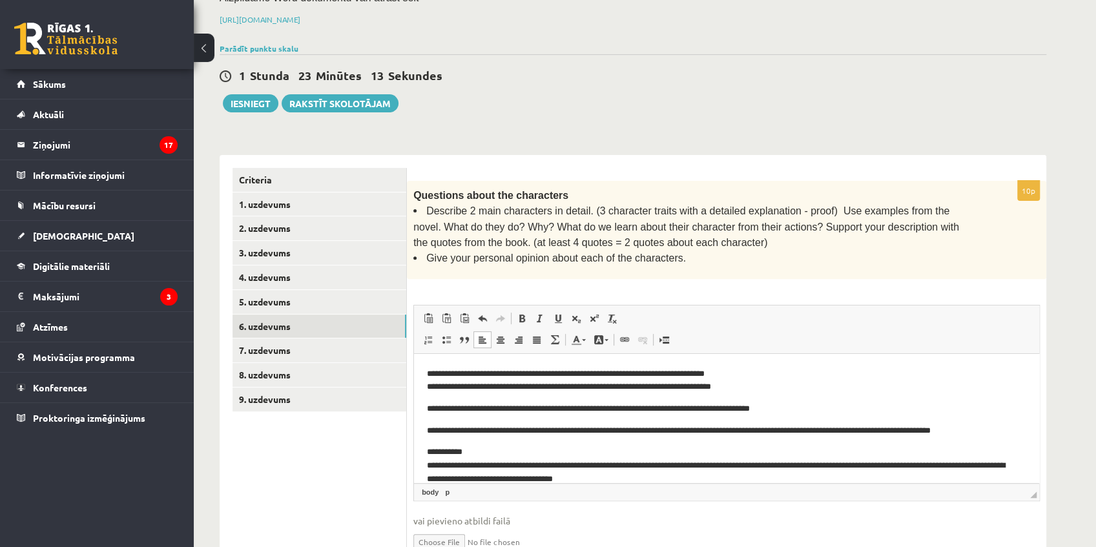
scroll to position [158, 0]
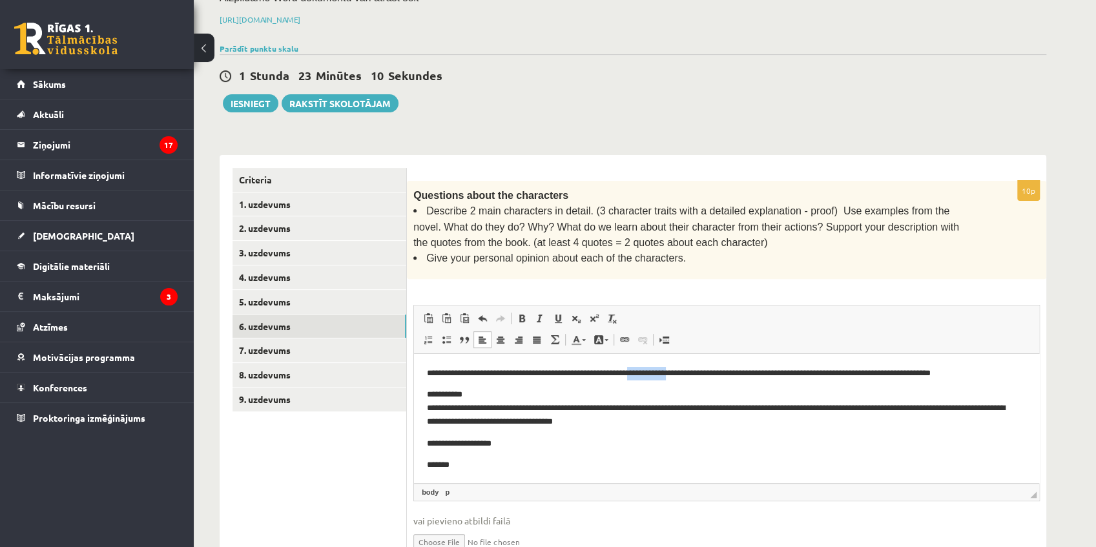
drag, startPoint x: 689, startPoint y: 371, endPoint x: 641, endPoint y: 376, distance: 48.1
click at [641, 376] on p "**********" at bounding box center [723, 373] width 593 height 14
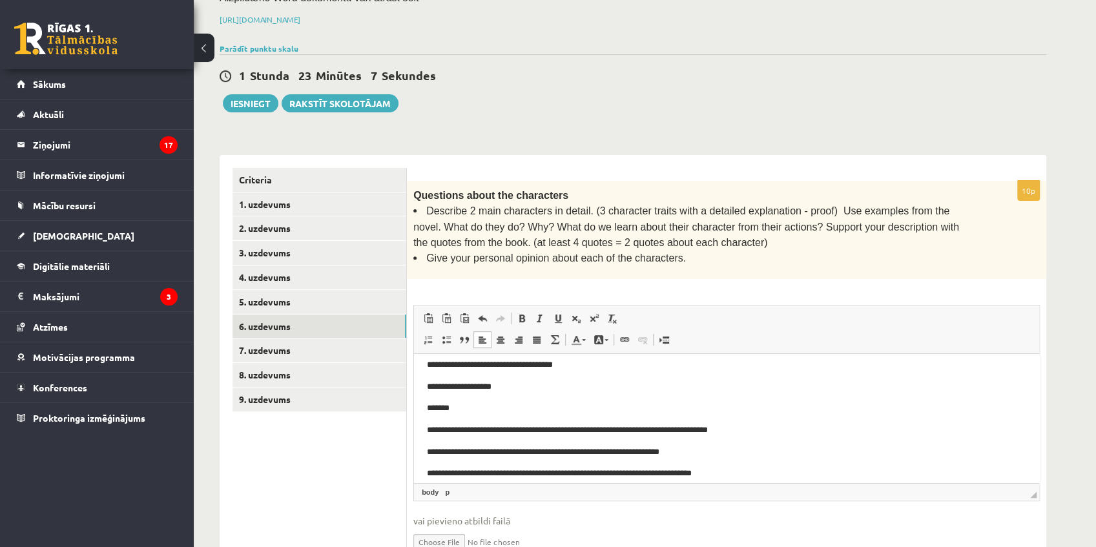
scroll to position [272, 0]
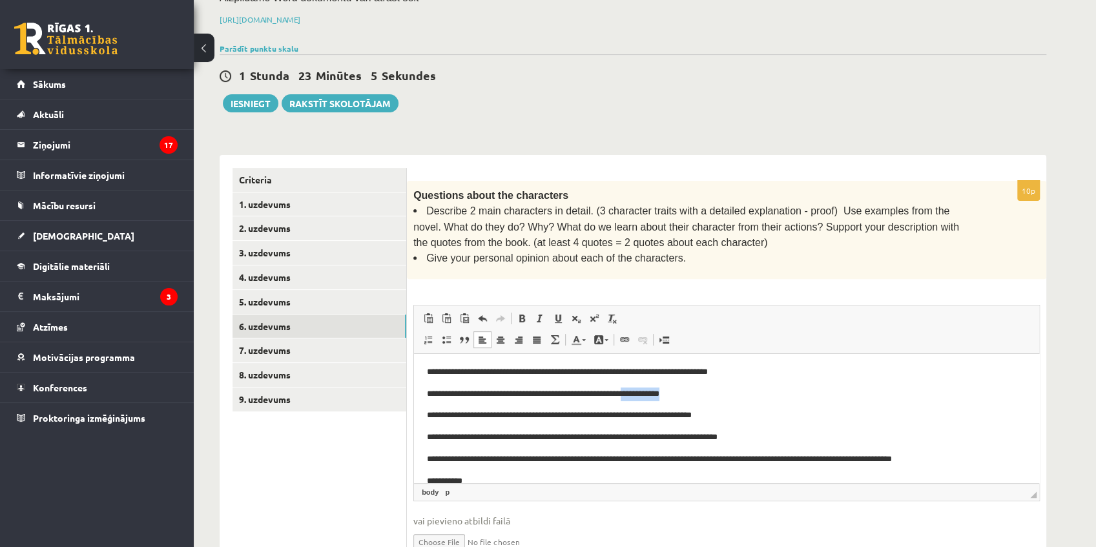
drag, startPoint x: 667, startPoint y: 394, endPoint x: 631, endPoint y: 395, distance: 36.2
click at [631, 395] on p "**********" at bounding box center [723, 394] width 593 height 14
drag, startPoint x: 751, startPoint y: 438, endPoint x: 720, endPoint y: 438, distance: 31.6
click at [720, 438] on p "**********" at bounding box center [723, 437] width 593 height 14
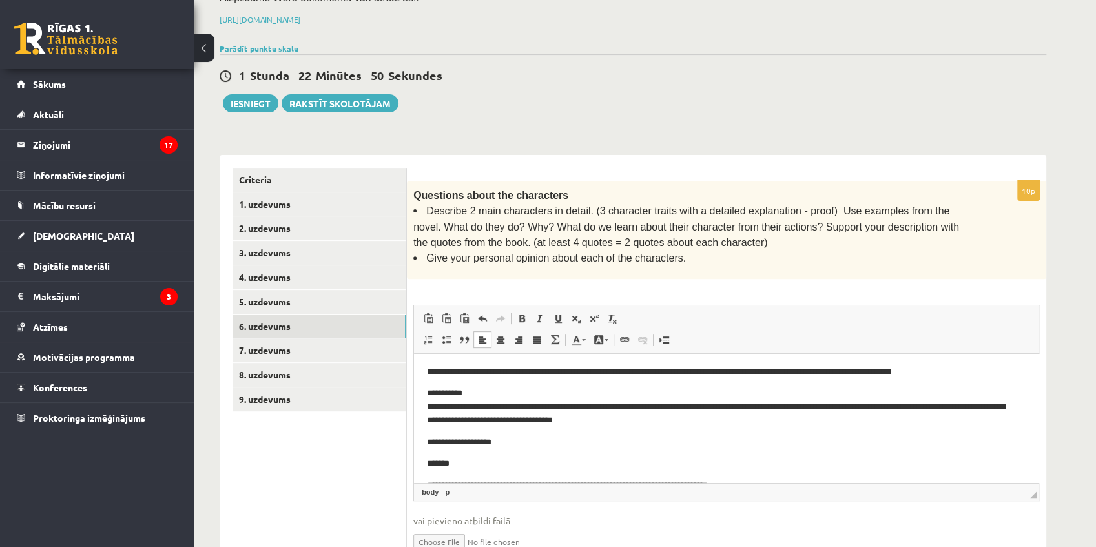
scroll to position [44, 0]
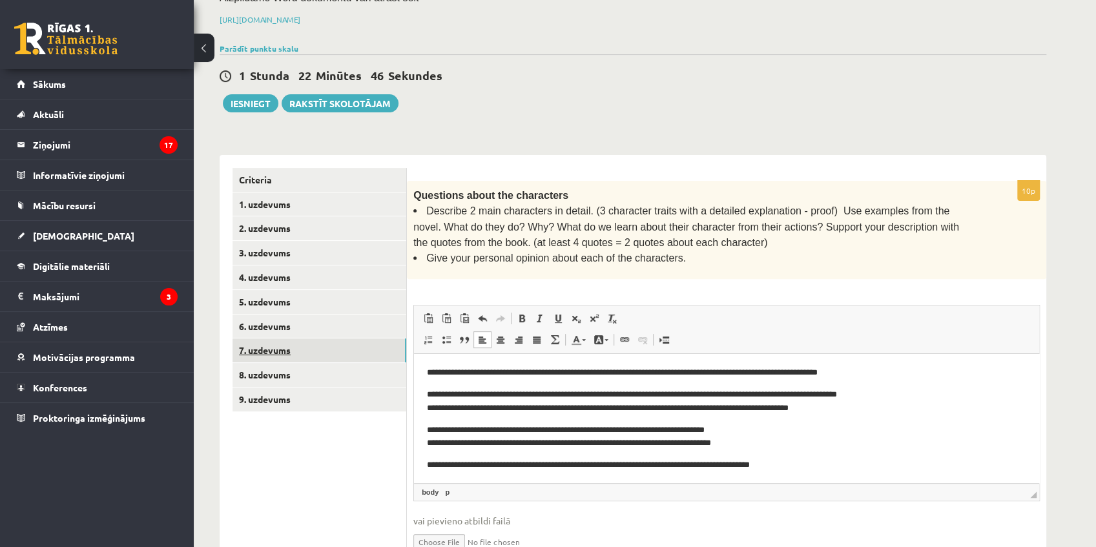
click at [320, 338] on link "7. uzdevums" at bounding box center [319, 350] width 174 height 24
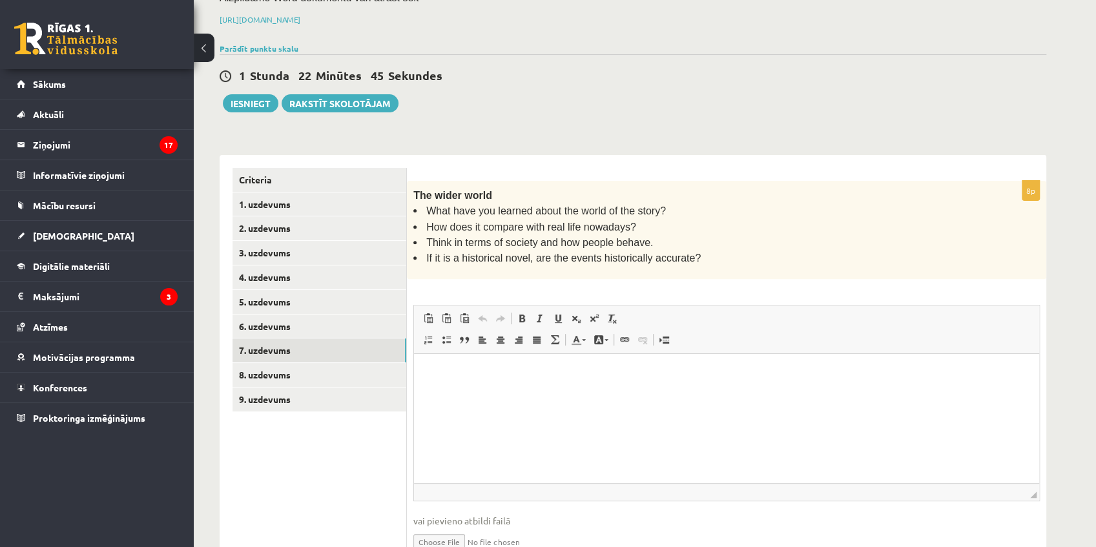
scroll to position [0, 0]
click at [337, 365] on link "8. uzdevums" at bounding box center [319, 375] width 174 height 24
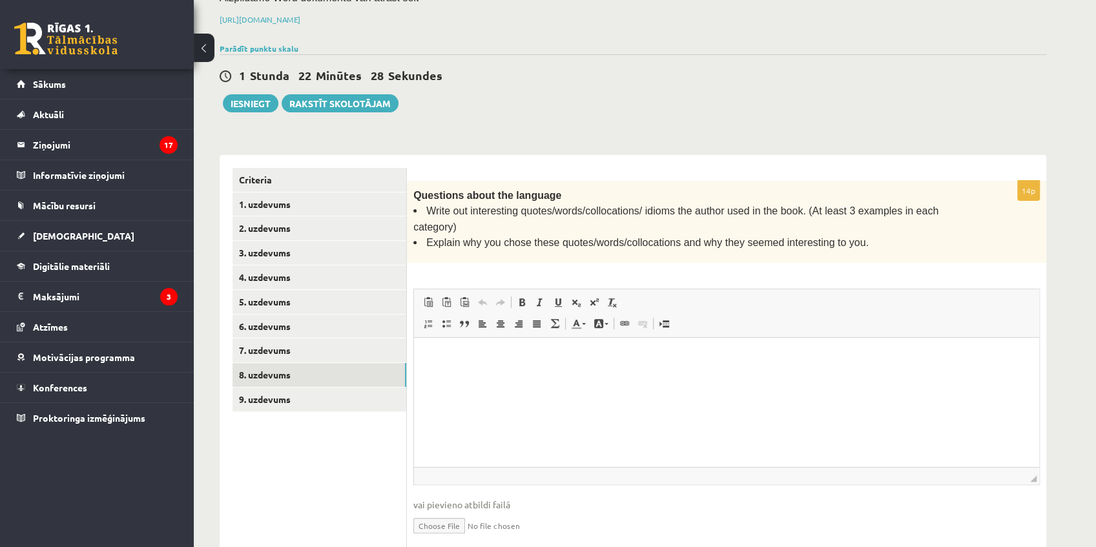
click at [478, 354] on p "Editor, wiswyg-editor-user-answer-47433887047380" at bounding box center [726, 358] width 599 height 14
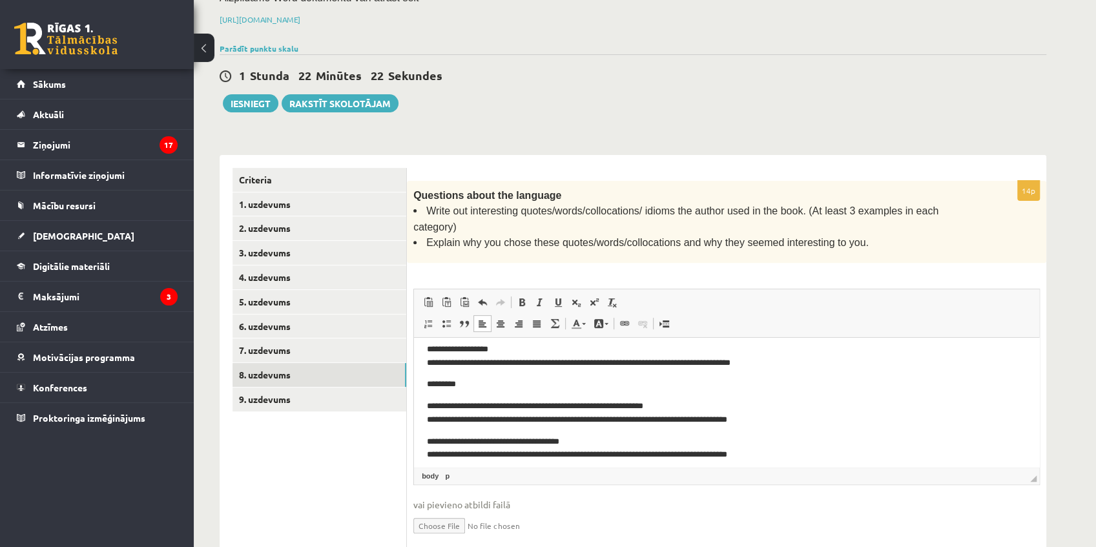
scroll to position [425, 0]
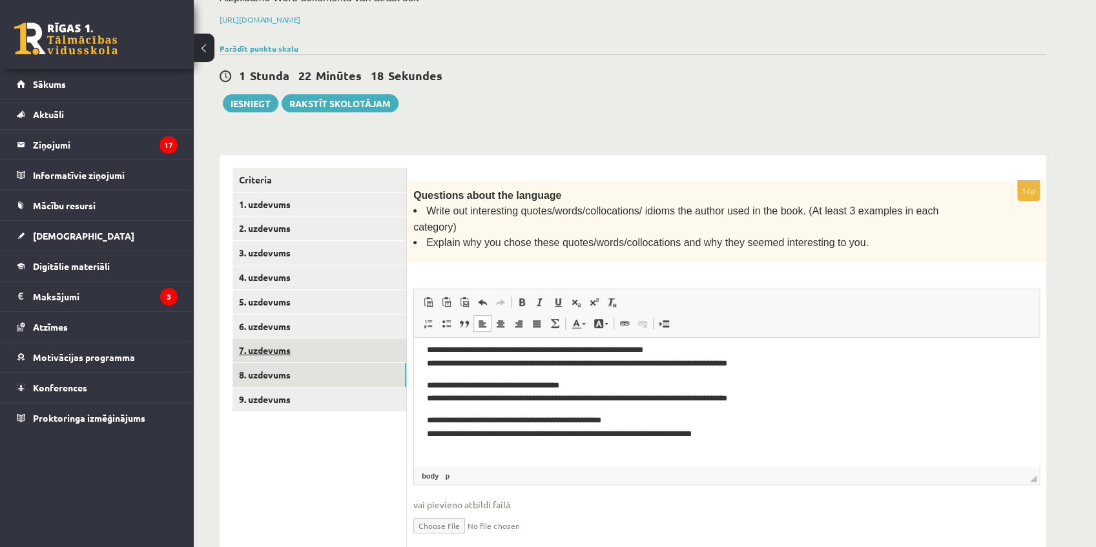
click at [315, 338] on link "7. uzdevums" at bounding box center [319, 350] width 174 height 24
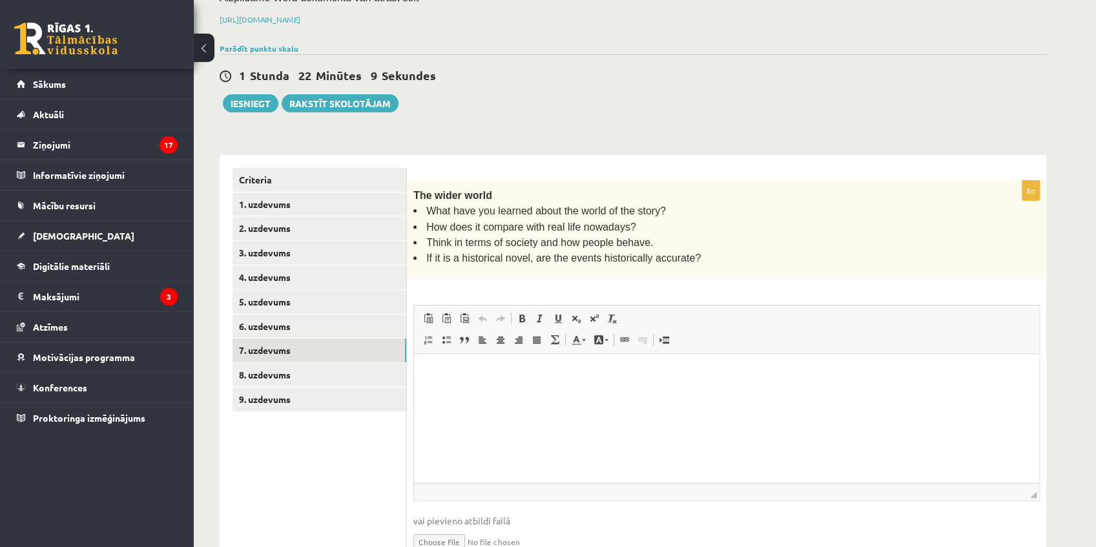
scroll to position [0, 0]
click at [472, 366] on p "Editor, wiswyg-editor-user-answer-47433893650140" at bounding box center [726, 373] width 599 height 14
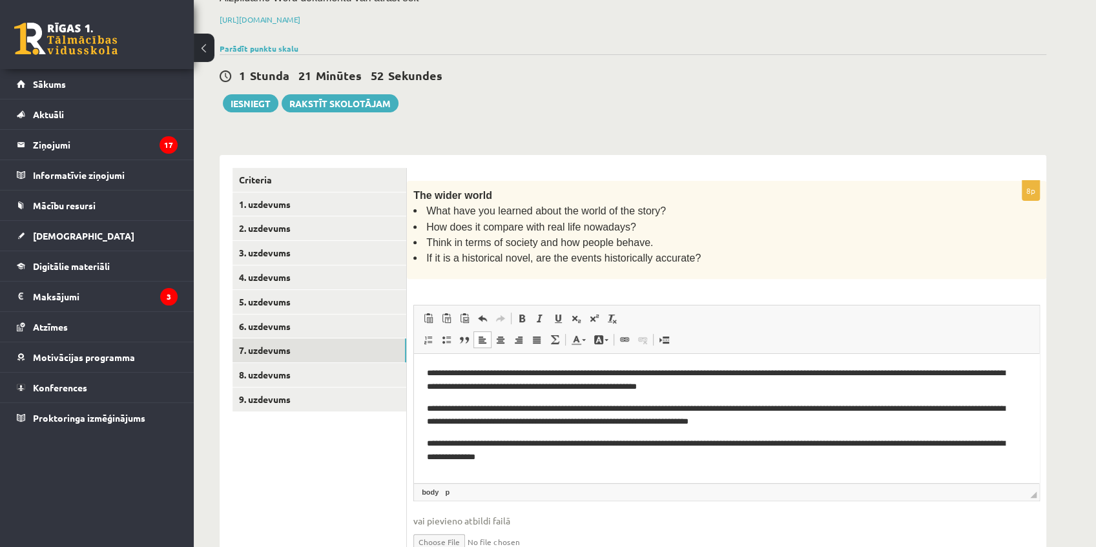
scroll to position [7, 0]
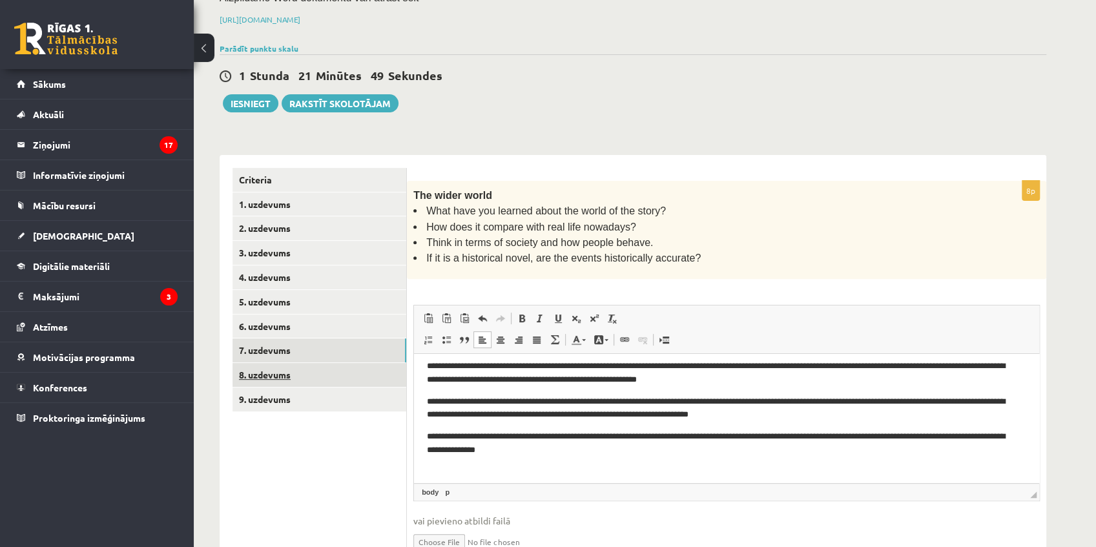
click at [313, 363] on link "8. uzdevums" at bounding box center [319, 375] width 174 height 24
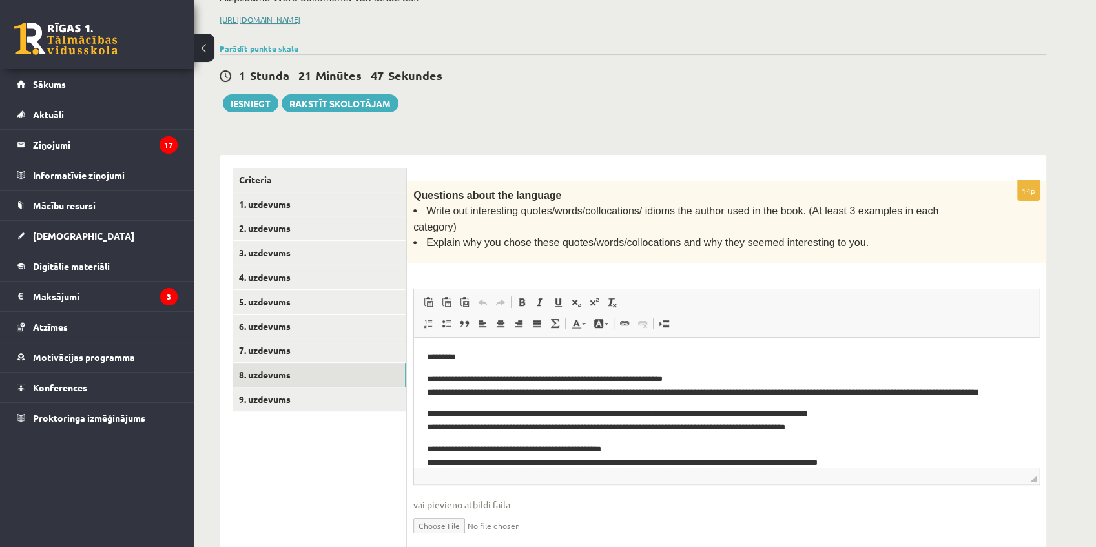
scroll to position [0, 0]
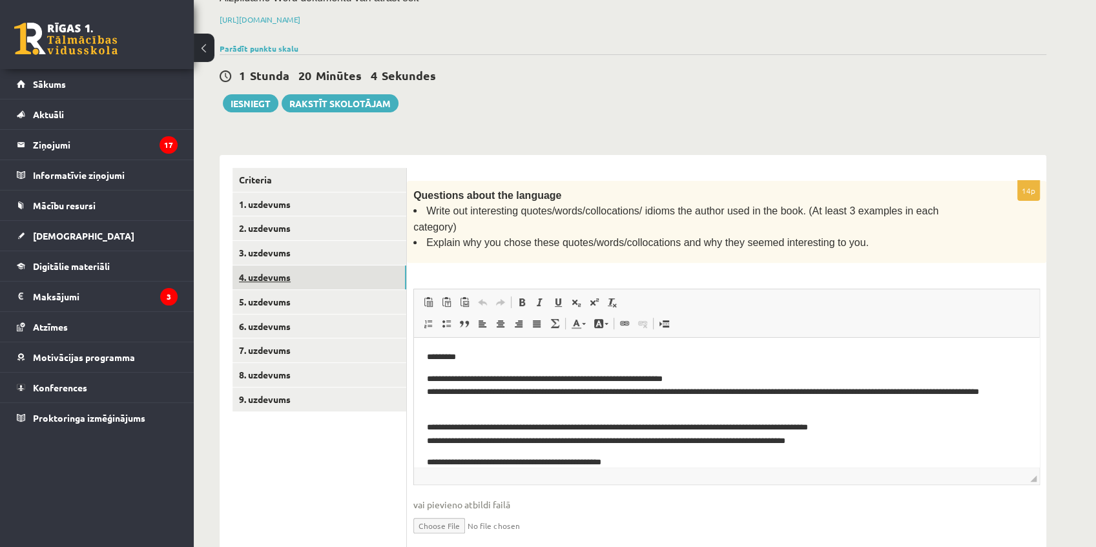
click at [278, 265] on link "4. uzdevums" at bounding box center [319, 277] width 174 height 24
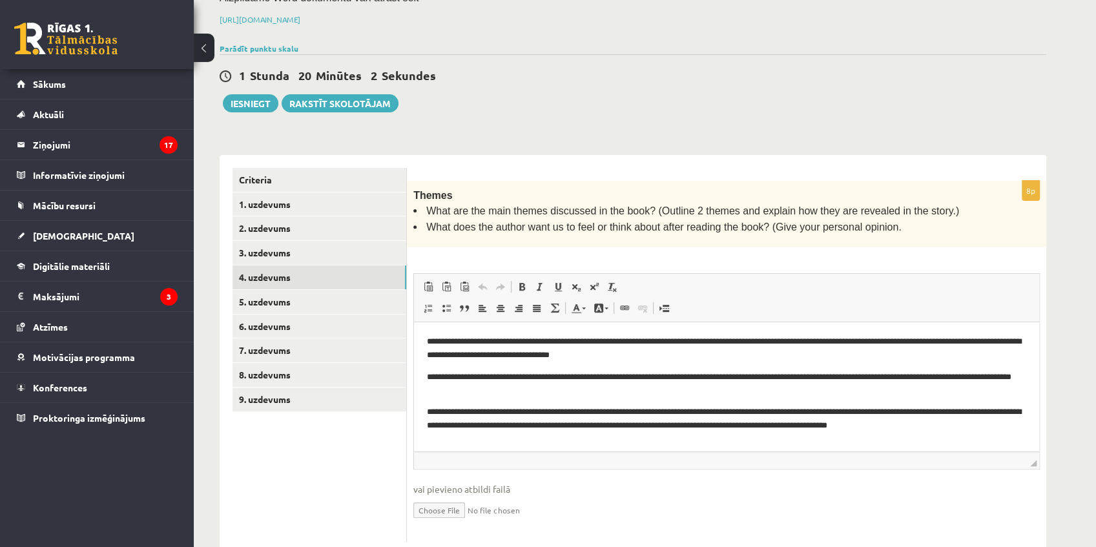
scroll to position [198, 0]
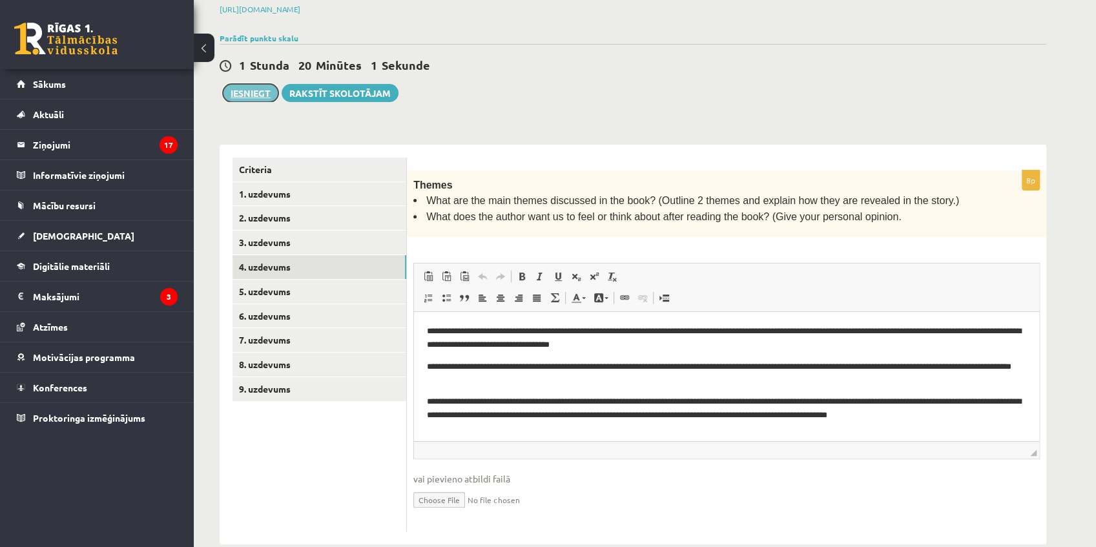
click at [254, 84] on button "Iesniegt" at bounding box center [251, 93] width 56 height 18
click at [250, 84] on button "Iesniegt" at bounding box center [251, 93] width 56 height 18
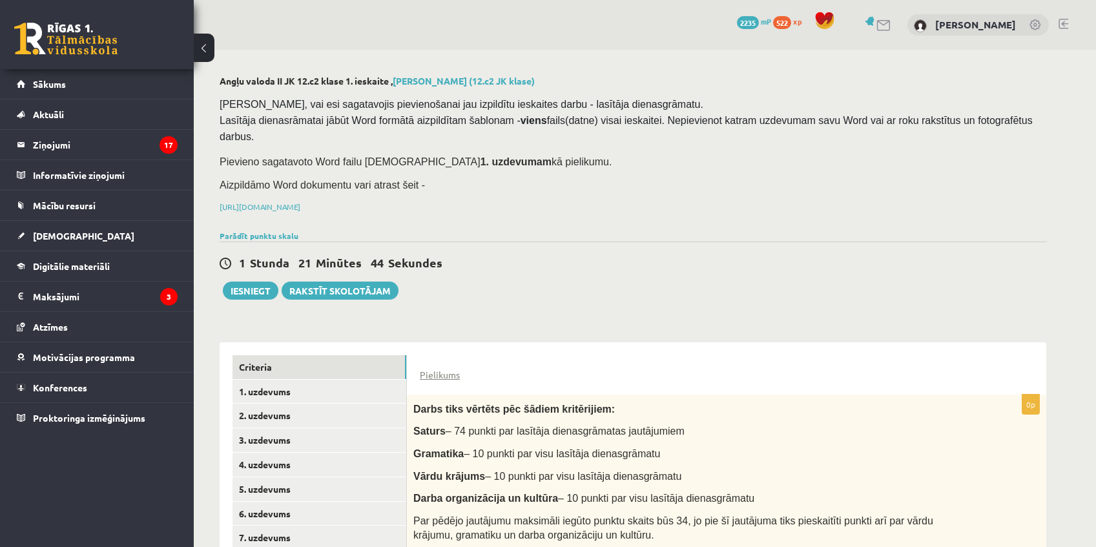
scroll to position [105, 0]
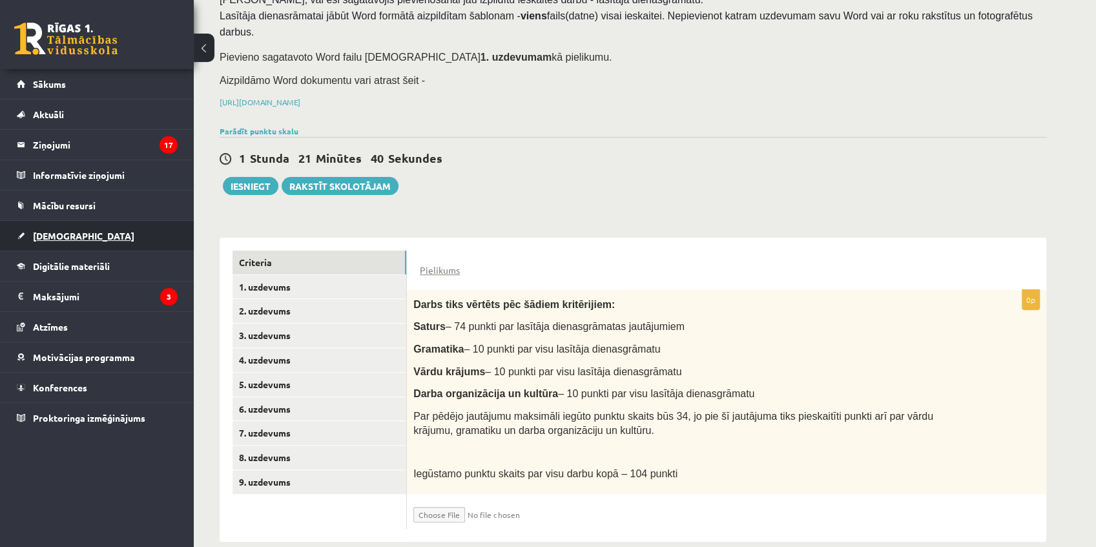
click at [59, 235] on span "[DEMOGRAPHIC_DATA]" at bounding box center [83, 236] width 101 height 12
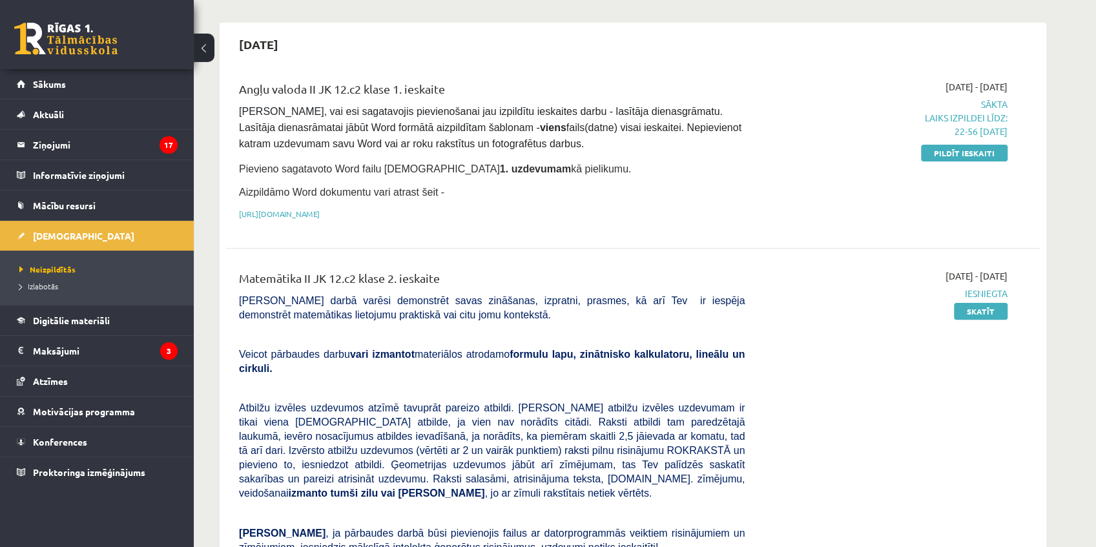
scroll to position [162, 0]
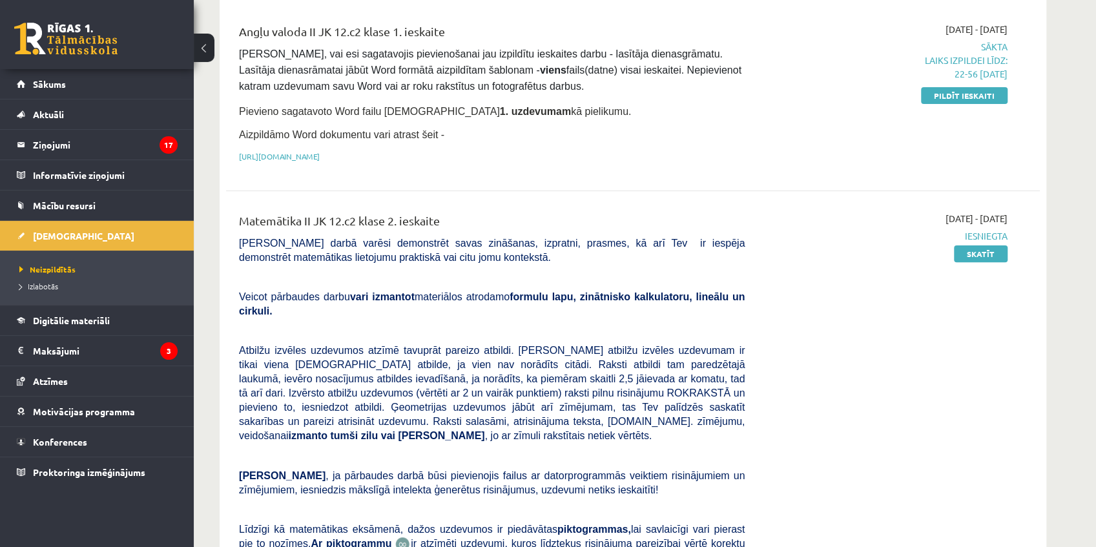
click at [448, 150] on p "[URL][DOMAIN_NAME]" at bounding box center [491, 156] width 505 height 12
click at [320, 151] on link "[URL][DOMAIN_NAME]" at bounding box center [279, 156] width 81 height 10
